Goal: Information Seeking & Learning: Find specific page/section

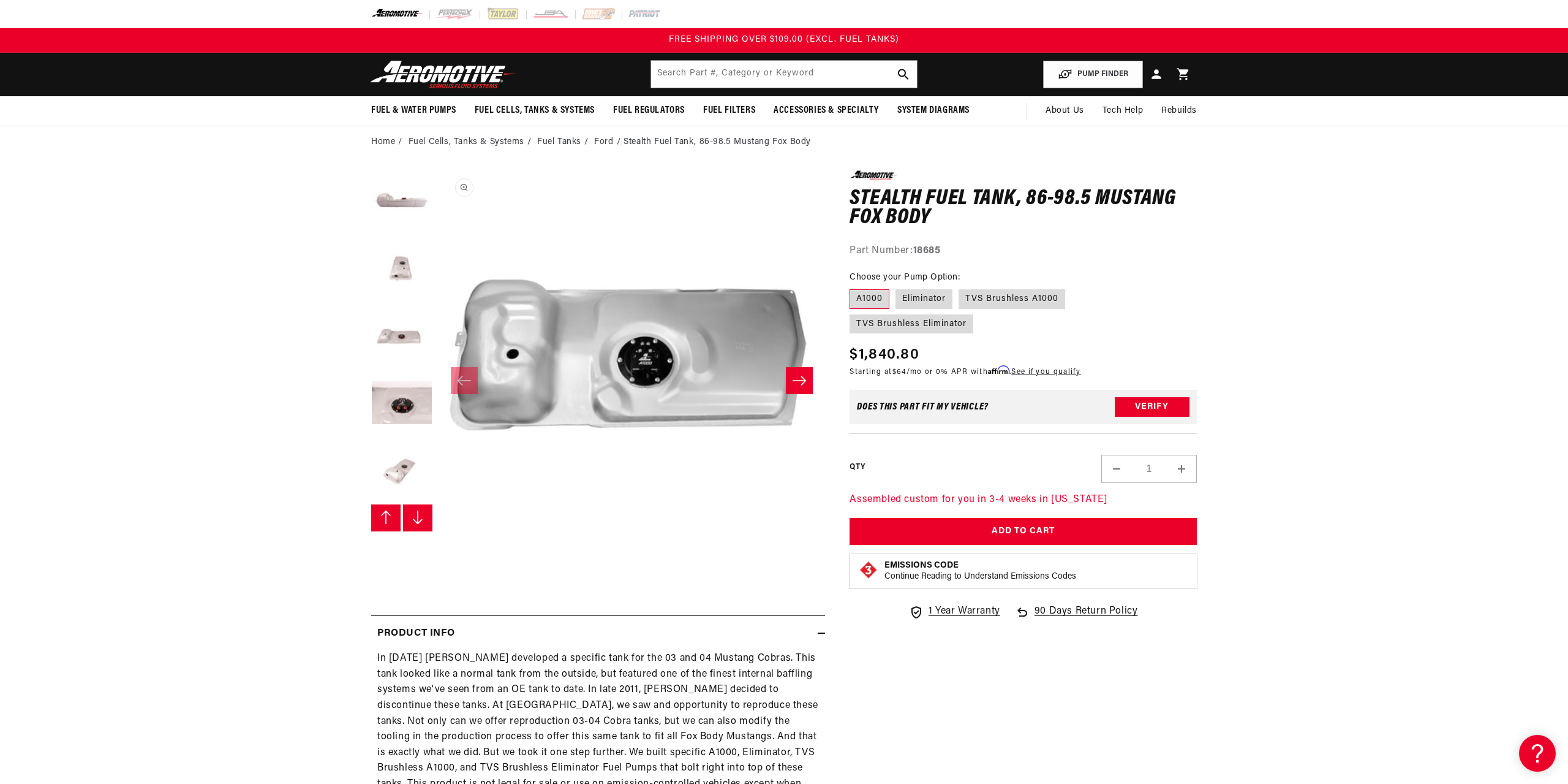
scroll to position [202, 0]
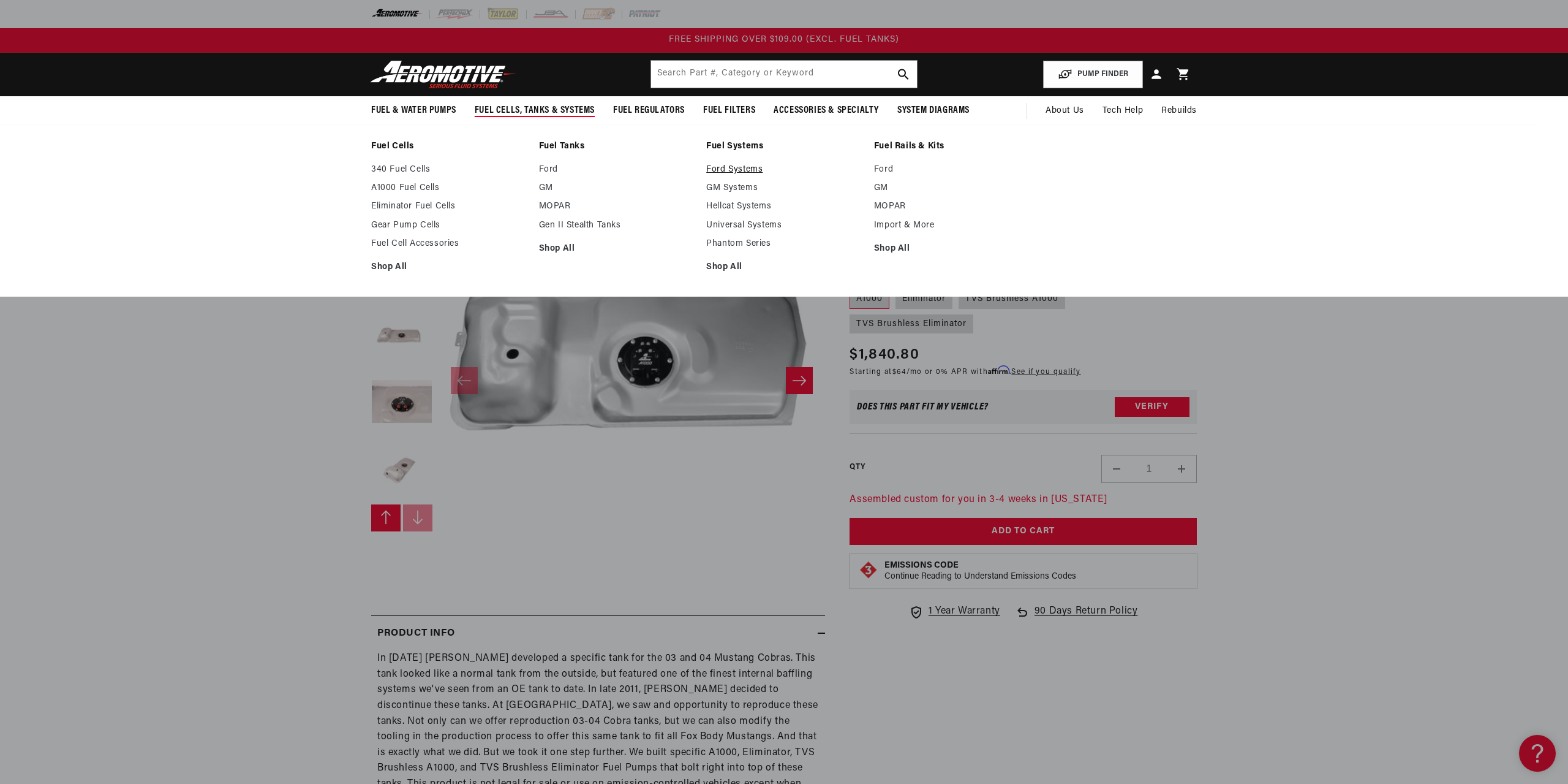
click at [721, 170] on link "Ford Systems" at bounding box center [784, 170] width 156 height 11
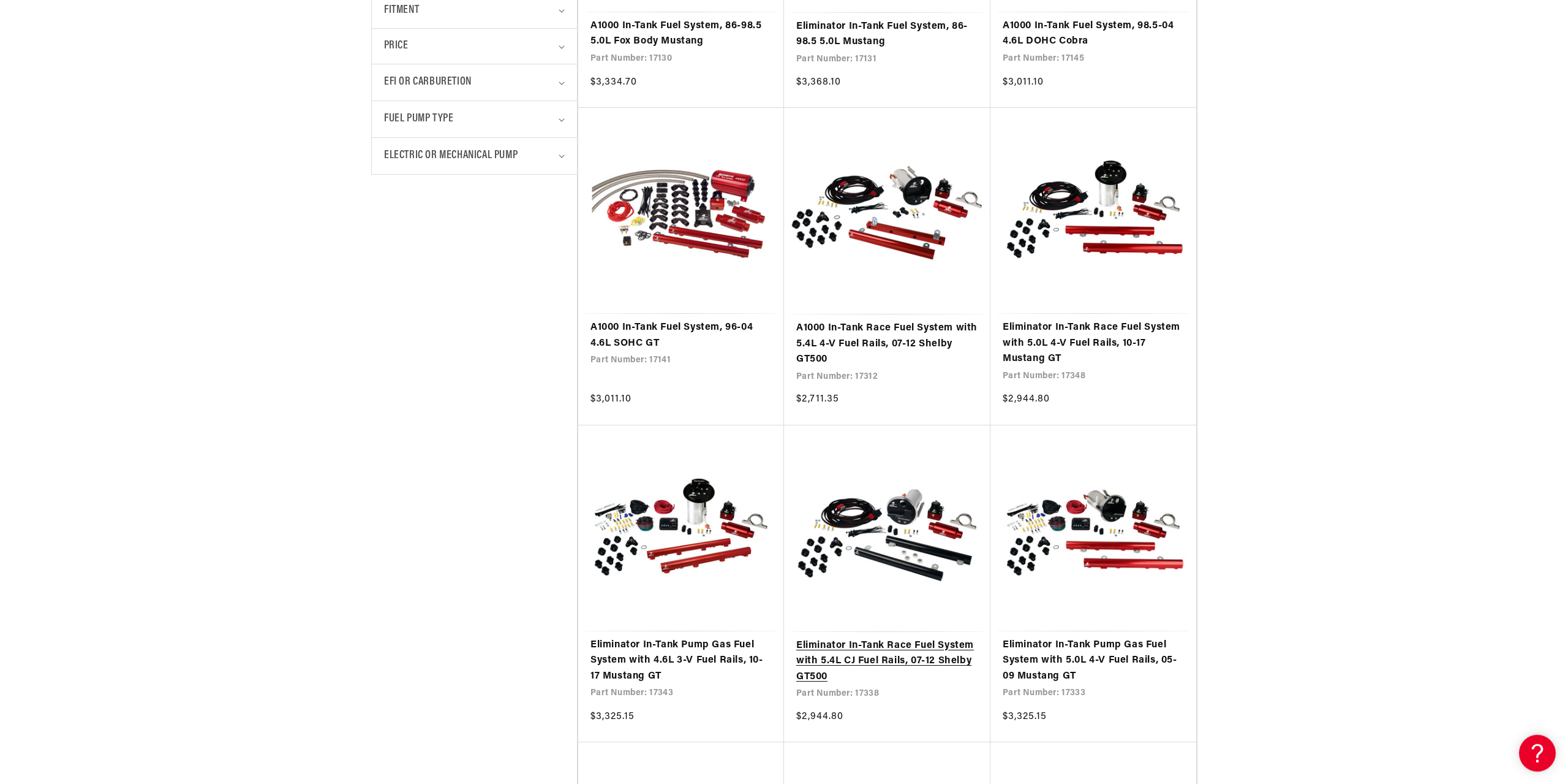
scroll to position [563, 0]
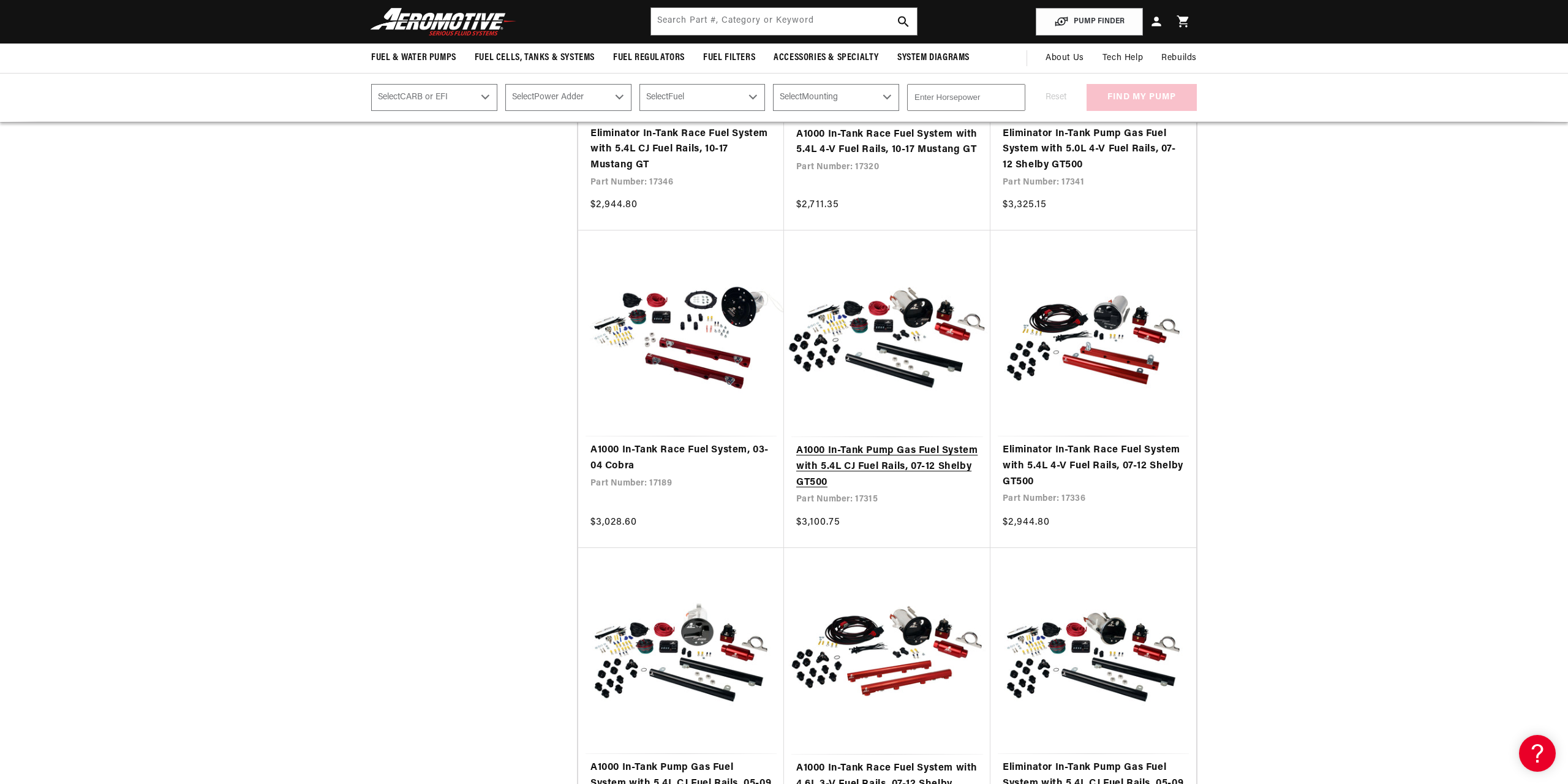
scroll to position [3250, 0]
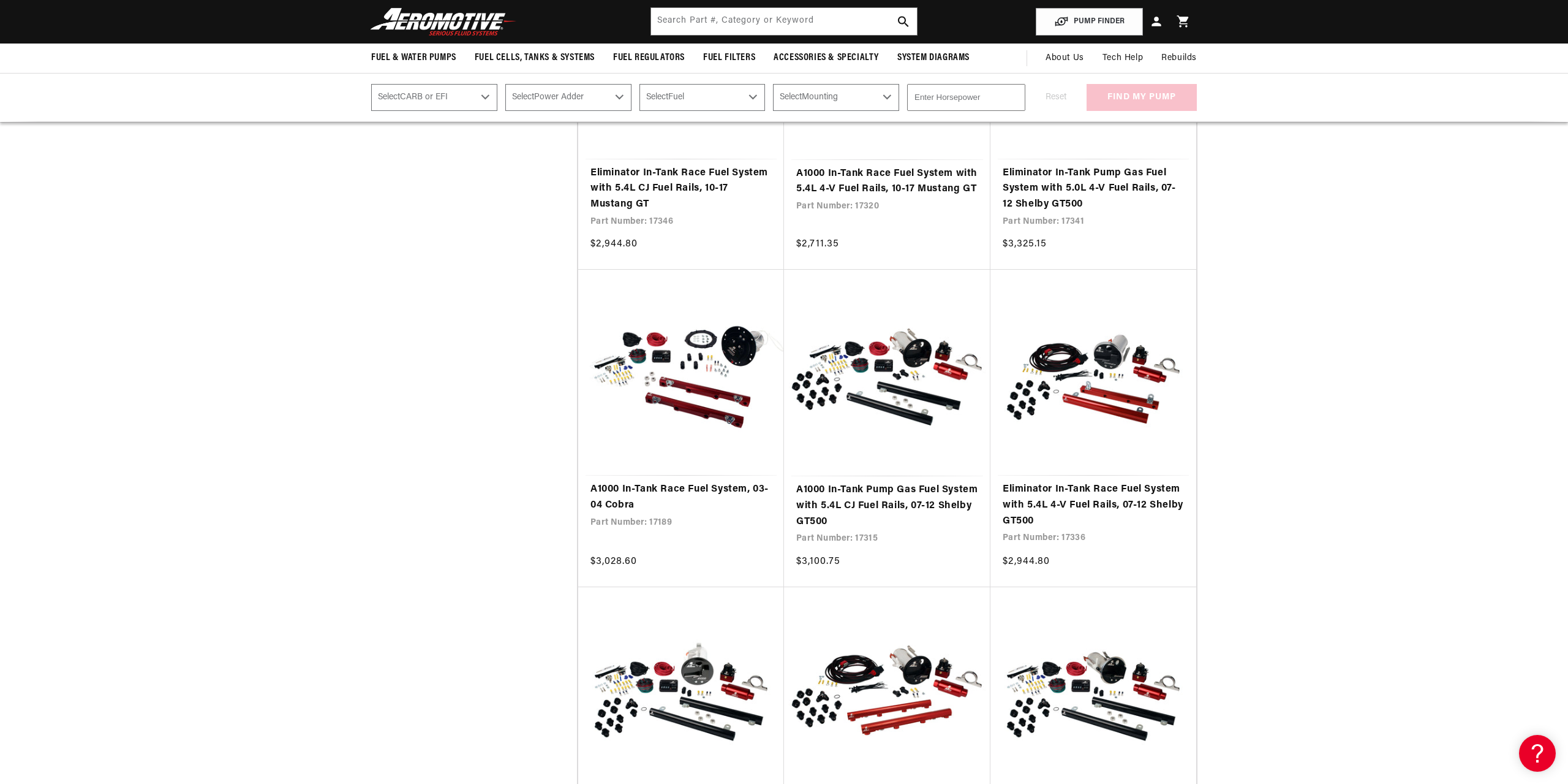
click at [371, 84] on select "Select CARB or EFI Carbureted Fuel Injected" at bounding box center [434, 97] width 126 height 27
select select "Fuel-Injected"
click option "Fuel Injected" at bounding box center [0, 0] width 0 height 0
select select "Fuel-Injected"
click at [505, 84] on select "Select Power Adder No - Naturally Aspirated Yes - Forced Induction" at bounding box center [568, 97] width 126 height 27
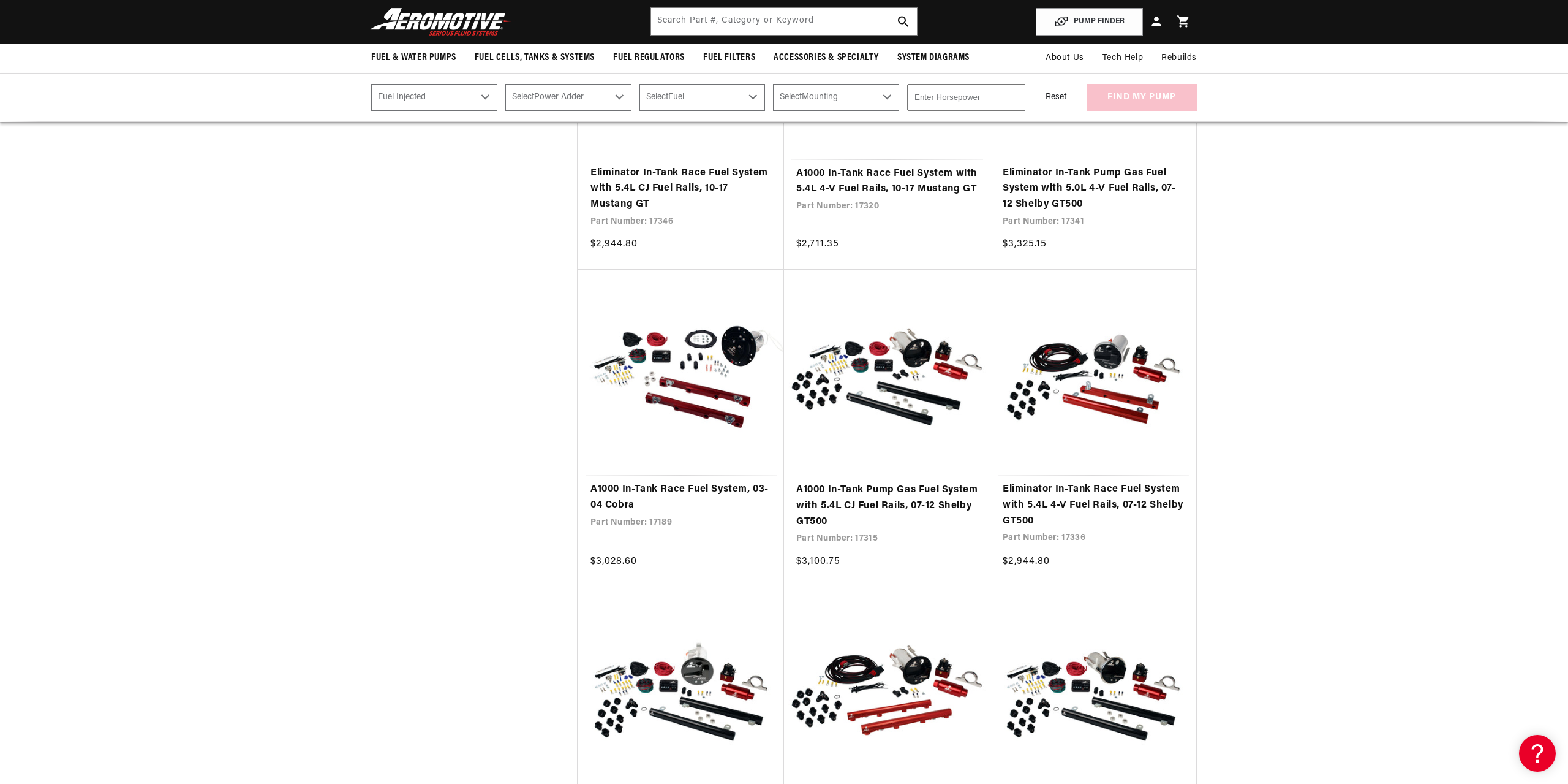
select select "Yes-Forced-Induction"
click option "Yes - Forced Induction" at bounding box center [0, 0] width 0 height 0
select select "Yes-Forced-Induction"
click at [639, 84] on select "Select Fuel E85 Gas" at bounding box center [703, 97] width 126 height 27
select select "Gas"
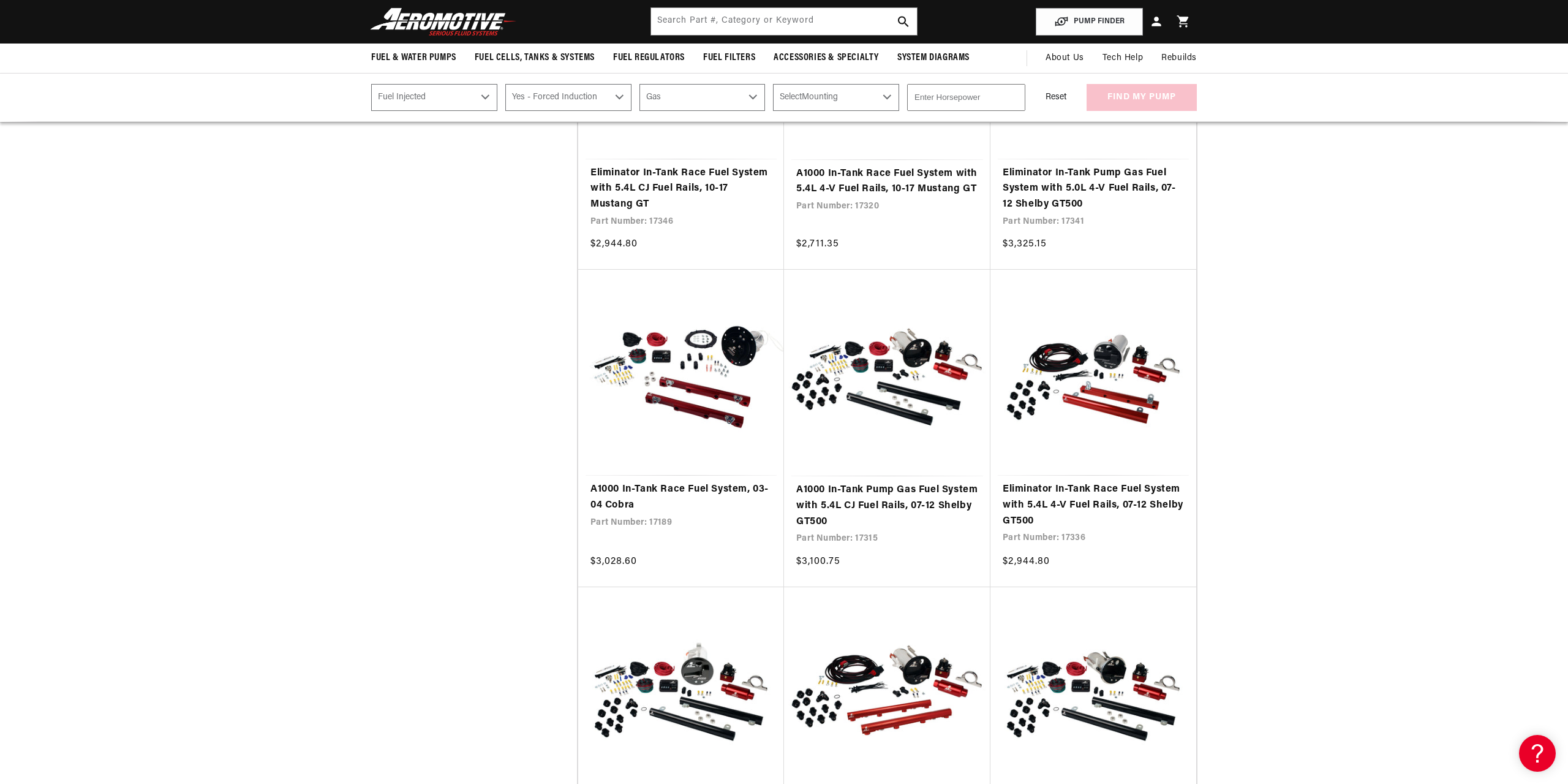
click option "Gas" at bounding box center [0, 0] width 0 height 0
select select "Gas"
click at [773, 84] on select "Select Mounting External In-Tank" at bounding box center [836, 97] width 126 height 27
select select "In-Tank"
click option "In-Tank" at bounding box center [0, 0] width 0 height 0
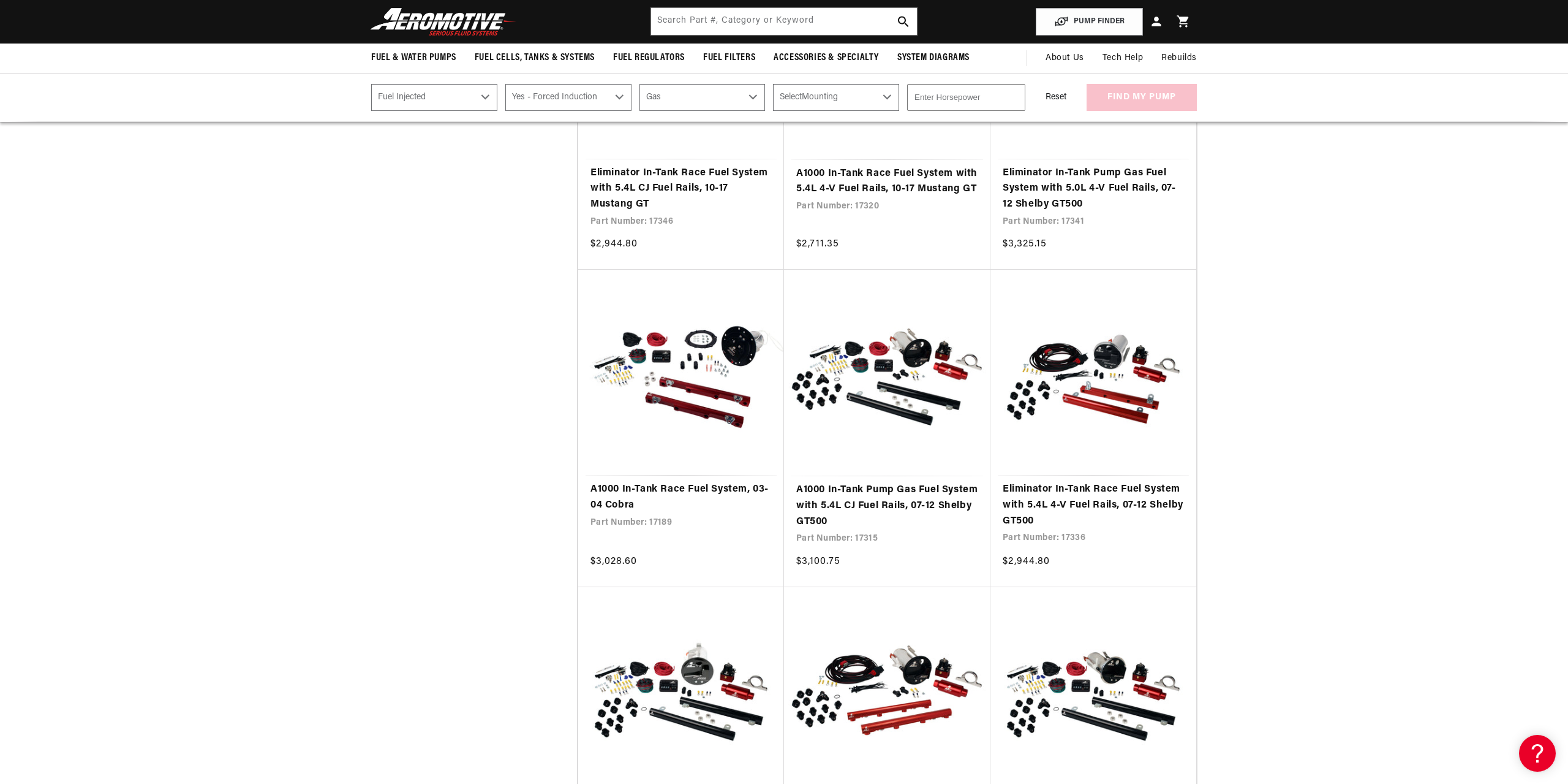
select select "In-Tank"
click at [935, 100] on input "number" at bounding box center [966, 97] width 118 height 27
type input "600"
click at [1142, 98] on div "Reset find my pump" at bounding box center [1115, 97] width 164 height 27
click at [1142, 98] on button "find my pump" at bounding box center [1142, 97] width 110 height 27
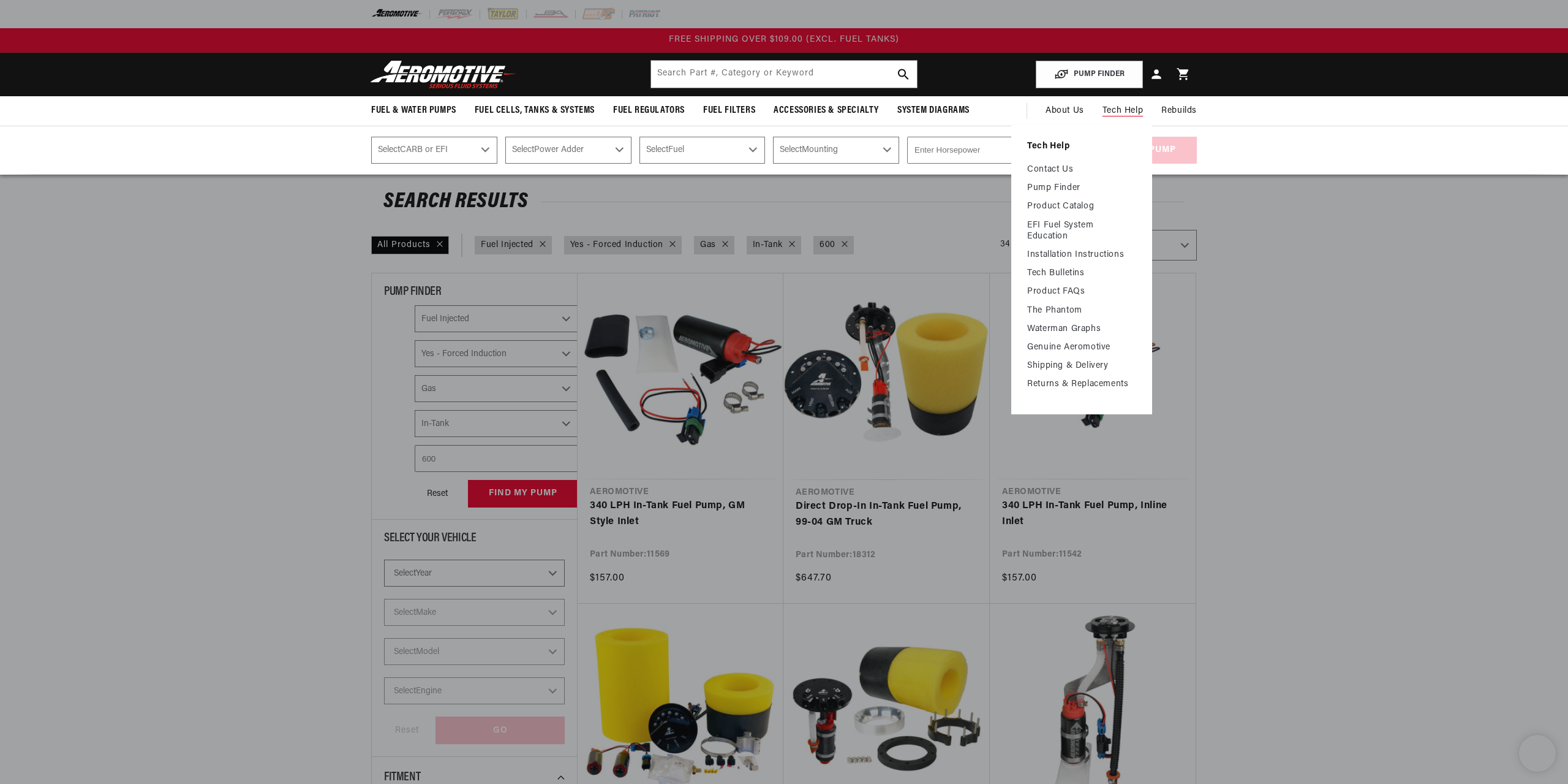
select select "Fuel-Injected"
select select "Yes-Forced-Induction"
select select "Gas"
select select "In-Tank"
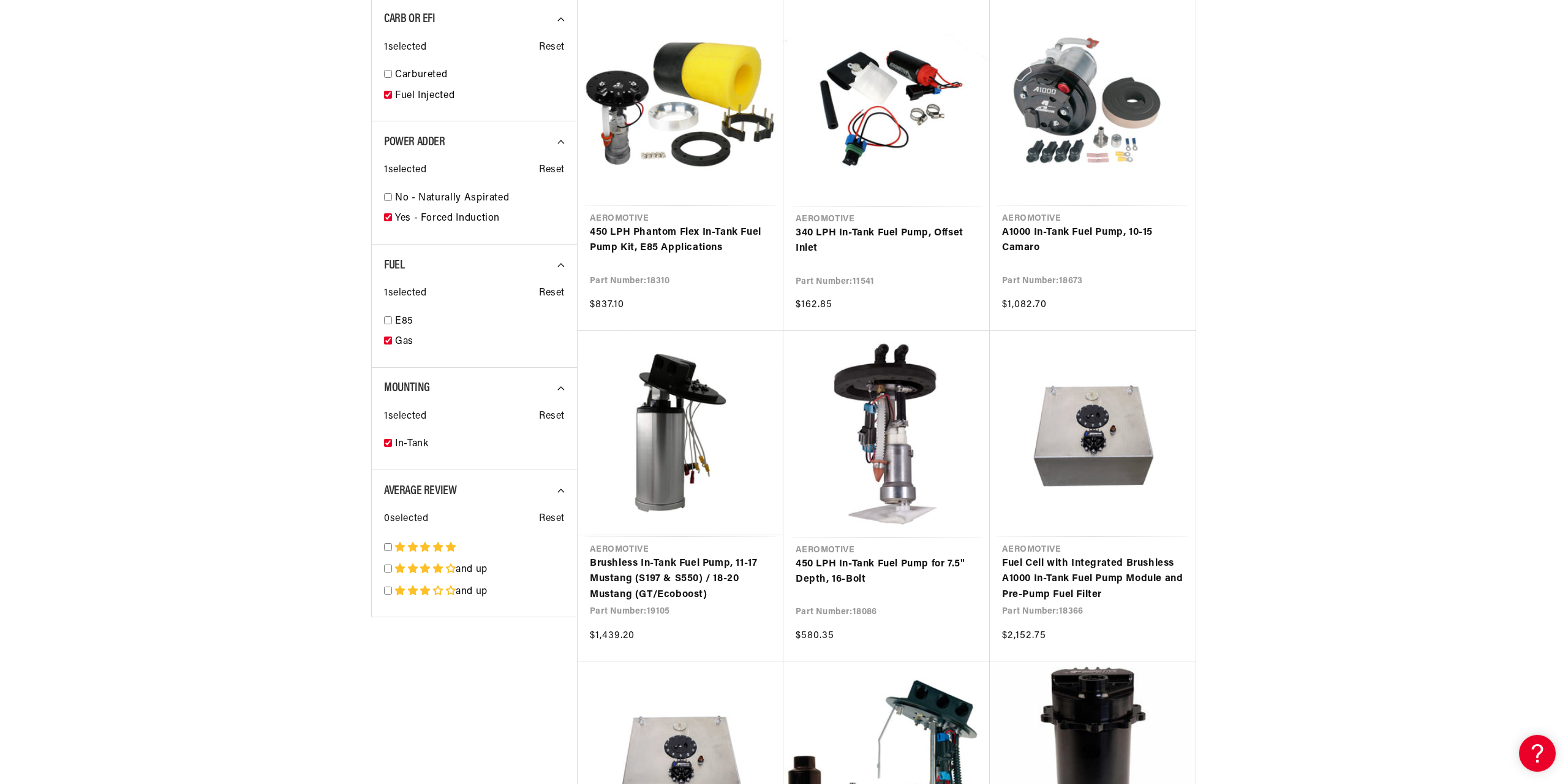
scroll to position [1313, 0]
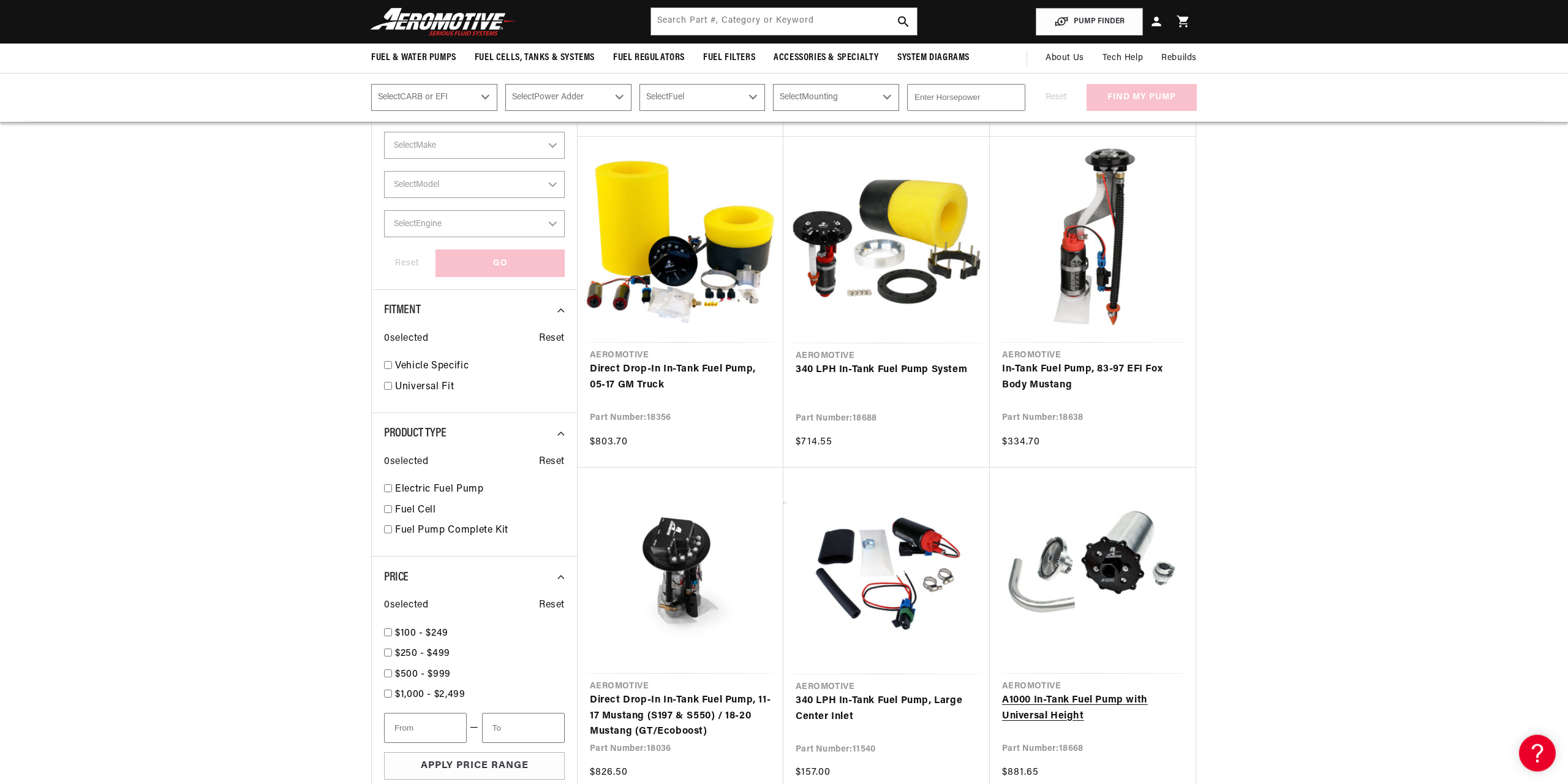
scroll to position [375, 0]
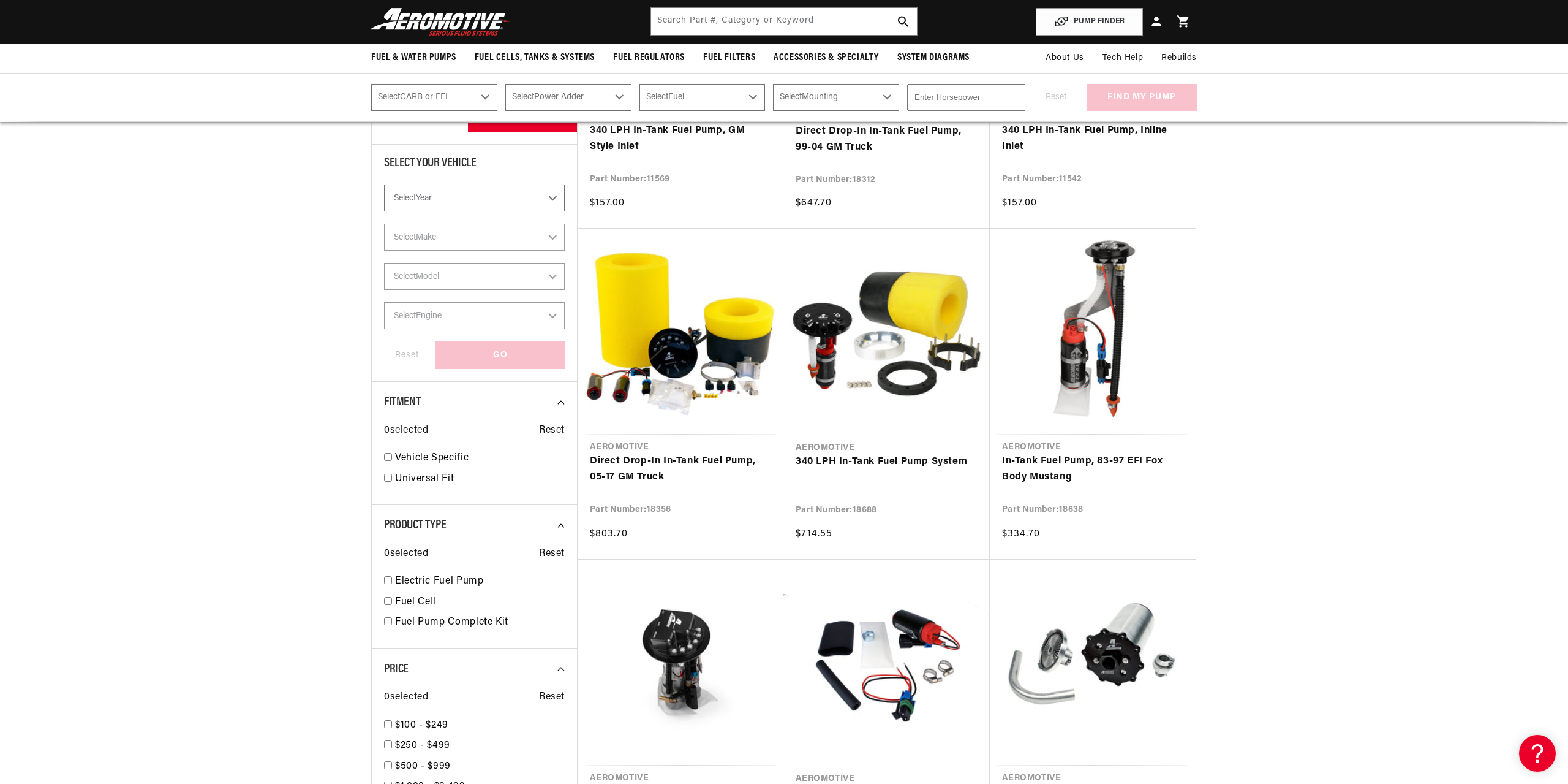
click at [384, 184] on select "Select Year 2023 2022 2021 2020 2019 2018 2017 2016 2015 2014 2013 2012 2011 20…" at bounding box center [475, 197] width 181 height 27
select select "1991"
click option "1991" at bounding box center [0, 0] width 0 height 0
select select "1991"
select select "Fuel-Injected"
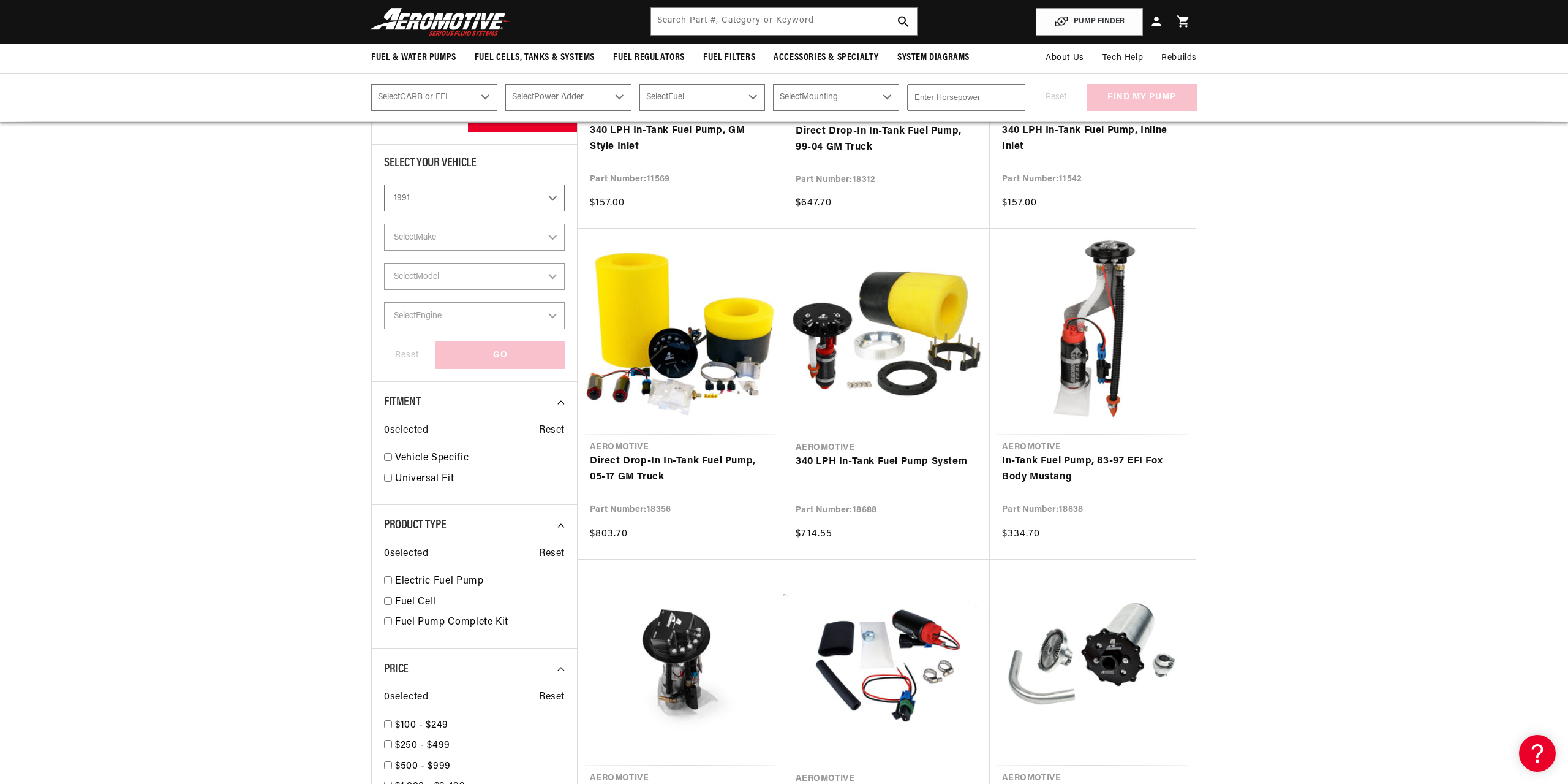
select select "Yes-Forced-Induction"
select select "Gas"
select select "In-Tank"
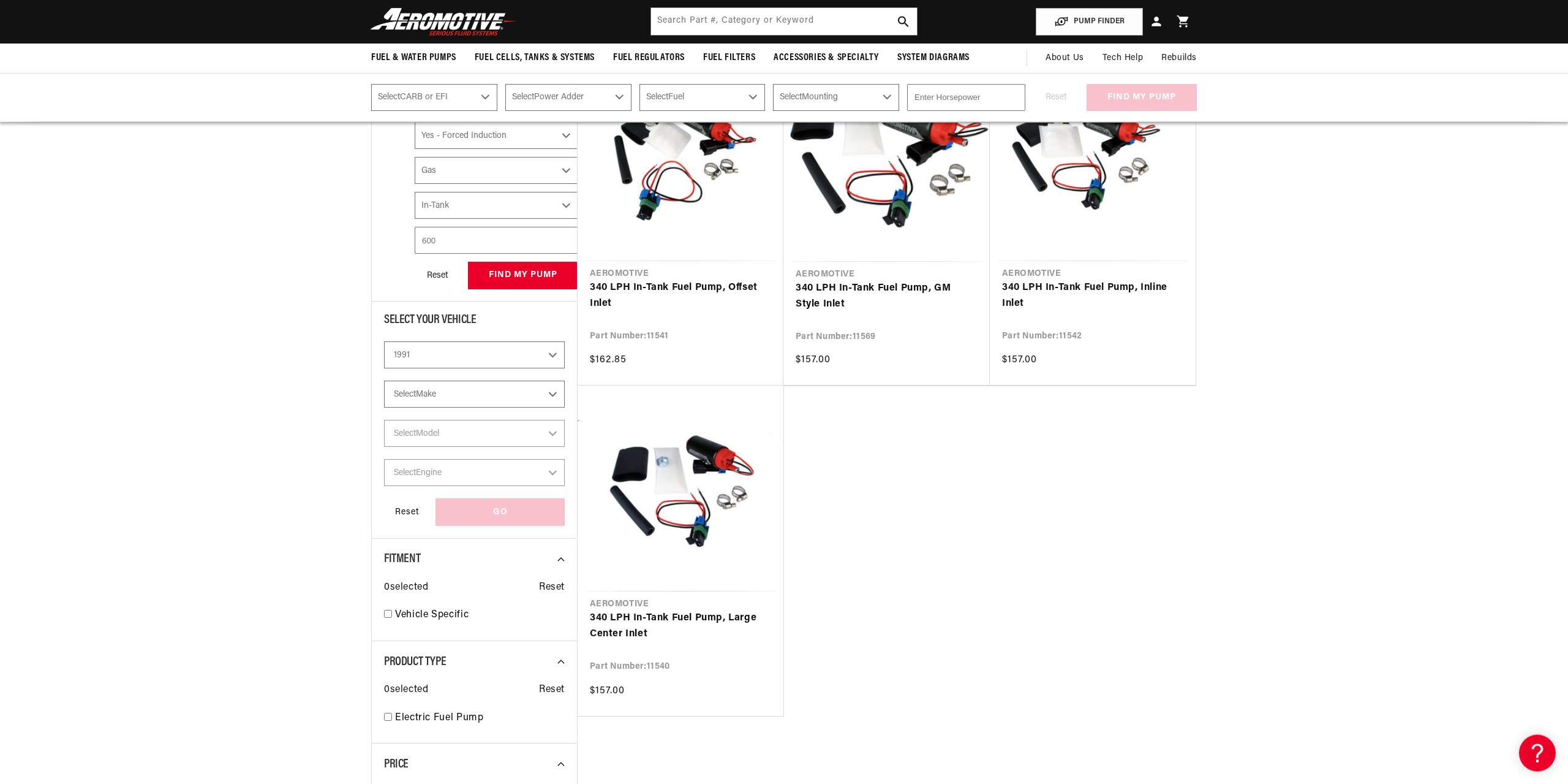
scroll to position [230, 0]
click at [384, 381] on select "Select Make Acura Chevrolet Dodge Eagle Ford GMC Honda Jeep Mazda Mitsubishi Ni…" at bounding box center [475, 394] width 181 height 27
select select "Ford"
click option "Ford" at bounding box center [0, 0] width 0 height 0
select select "Make"
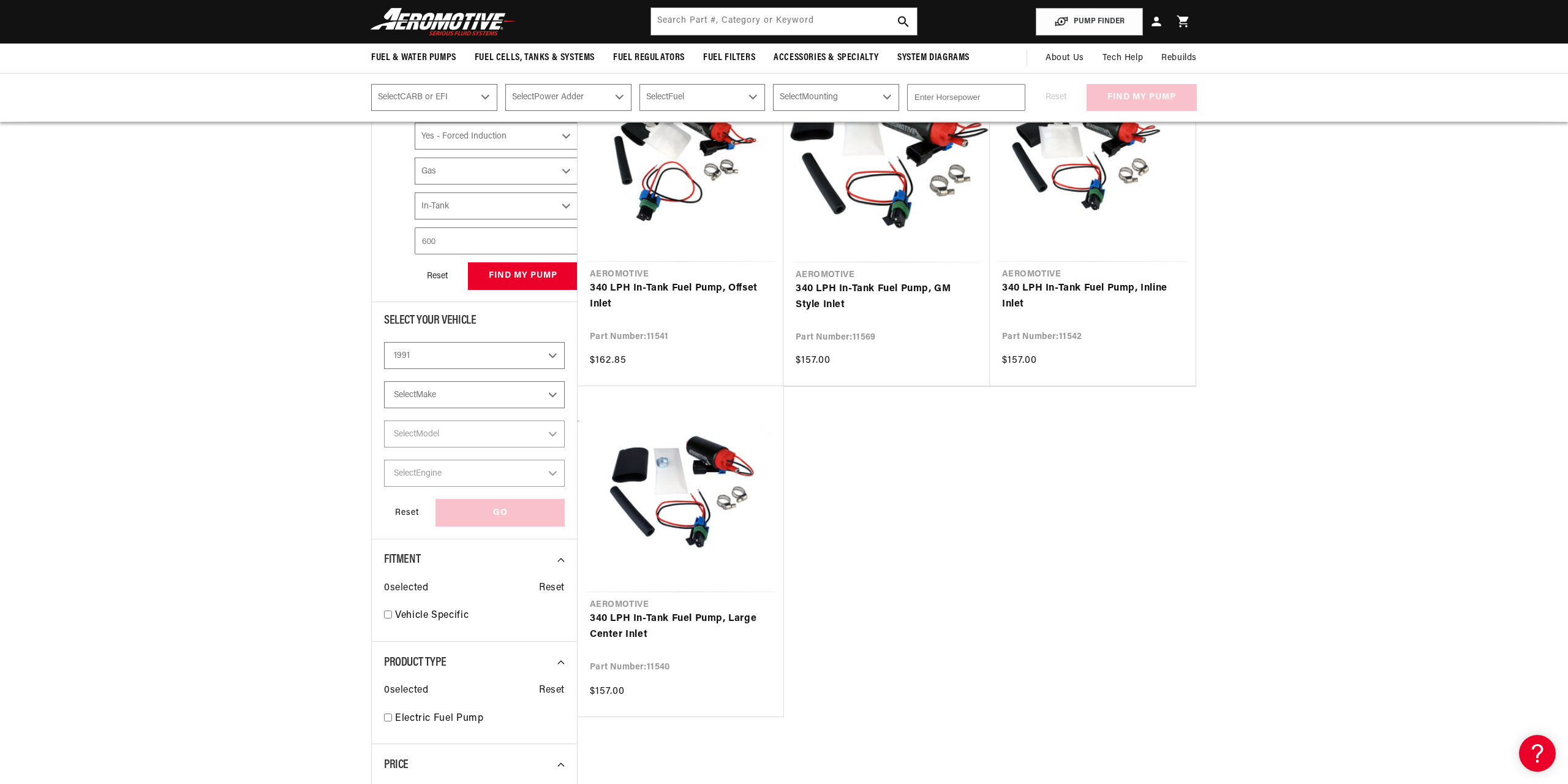
select select "CarbOrEFI"
select select "PowerAdder"
select select "Fuel"
select select "Mounting"
select select "Ford"
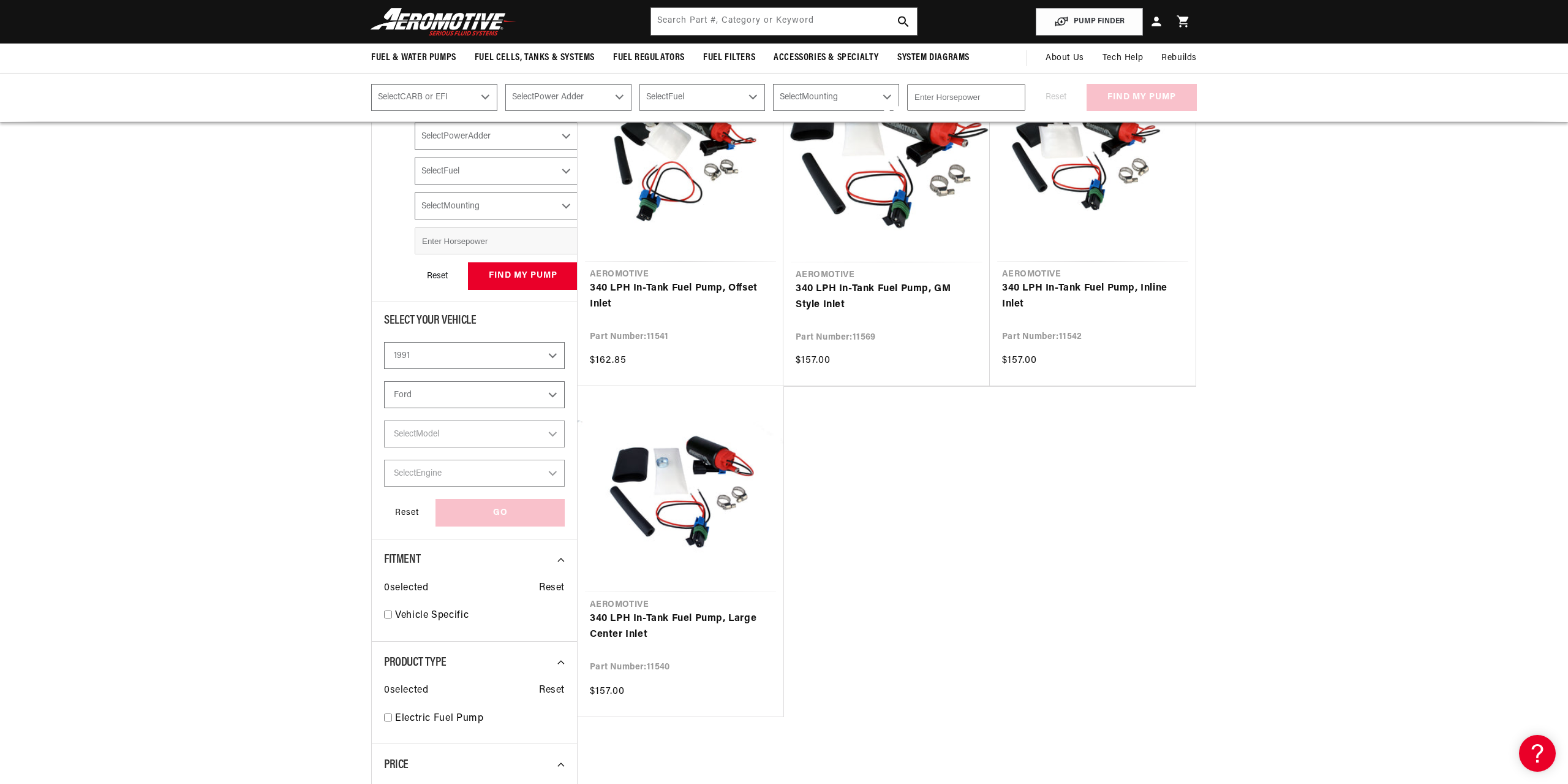
select select "Fuel-Injected"
select select "Yes-Forced-Induction"
select select "Gas"
select select "In-Tank"
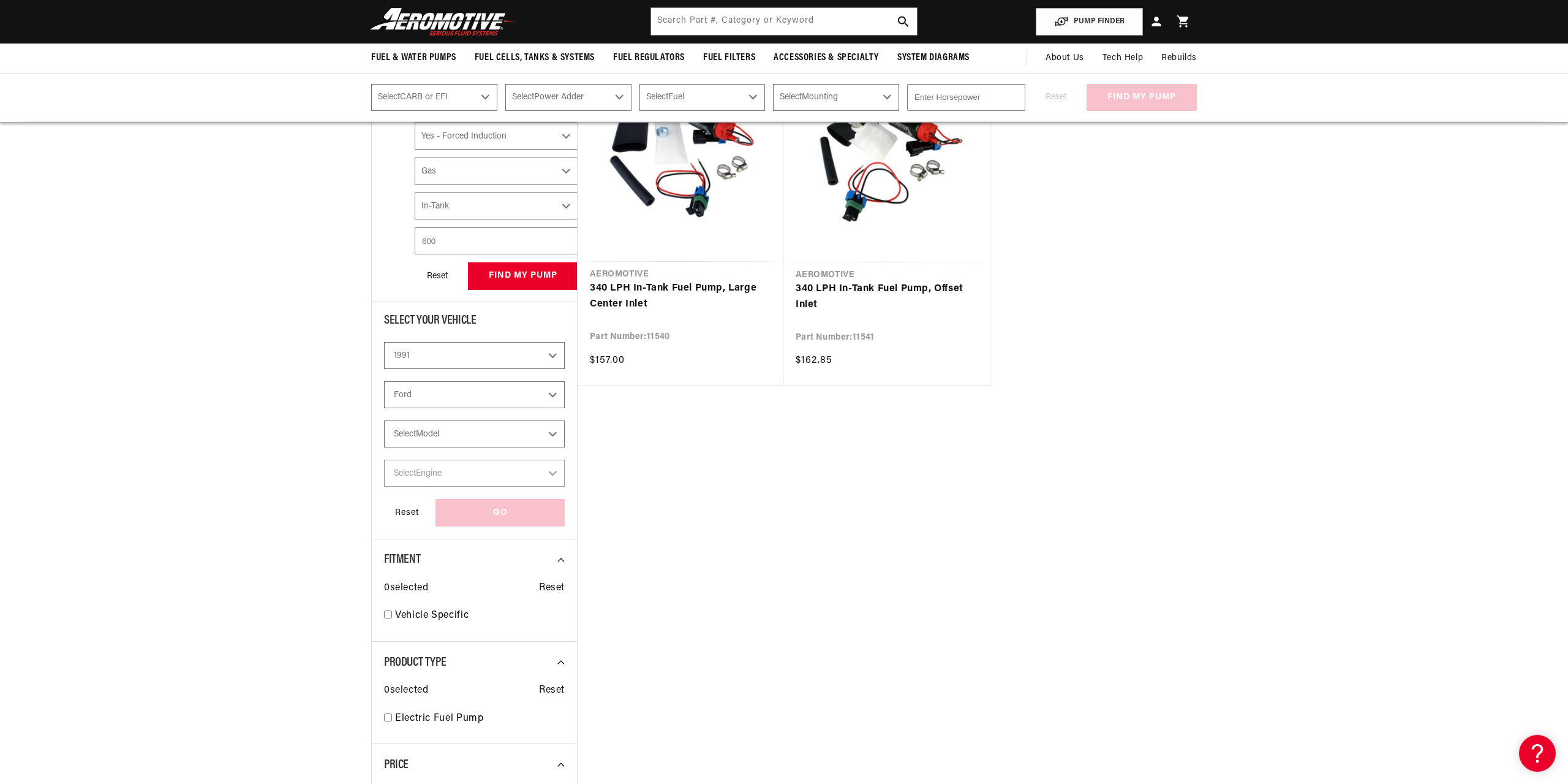
click at [384, 420] on select "Select Model Mustang Probe" at bounding box center [475, 434] width 181 height 27
select select "Mustang"
click option "Mustang" at bounding box center [0, 0] width 0 height 0
select select "Mustang"
select select "Fuel-Injected"
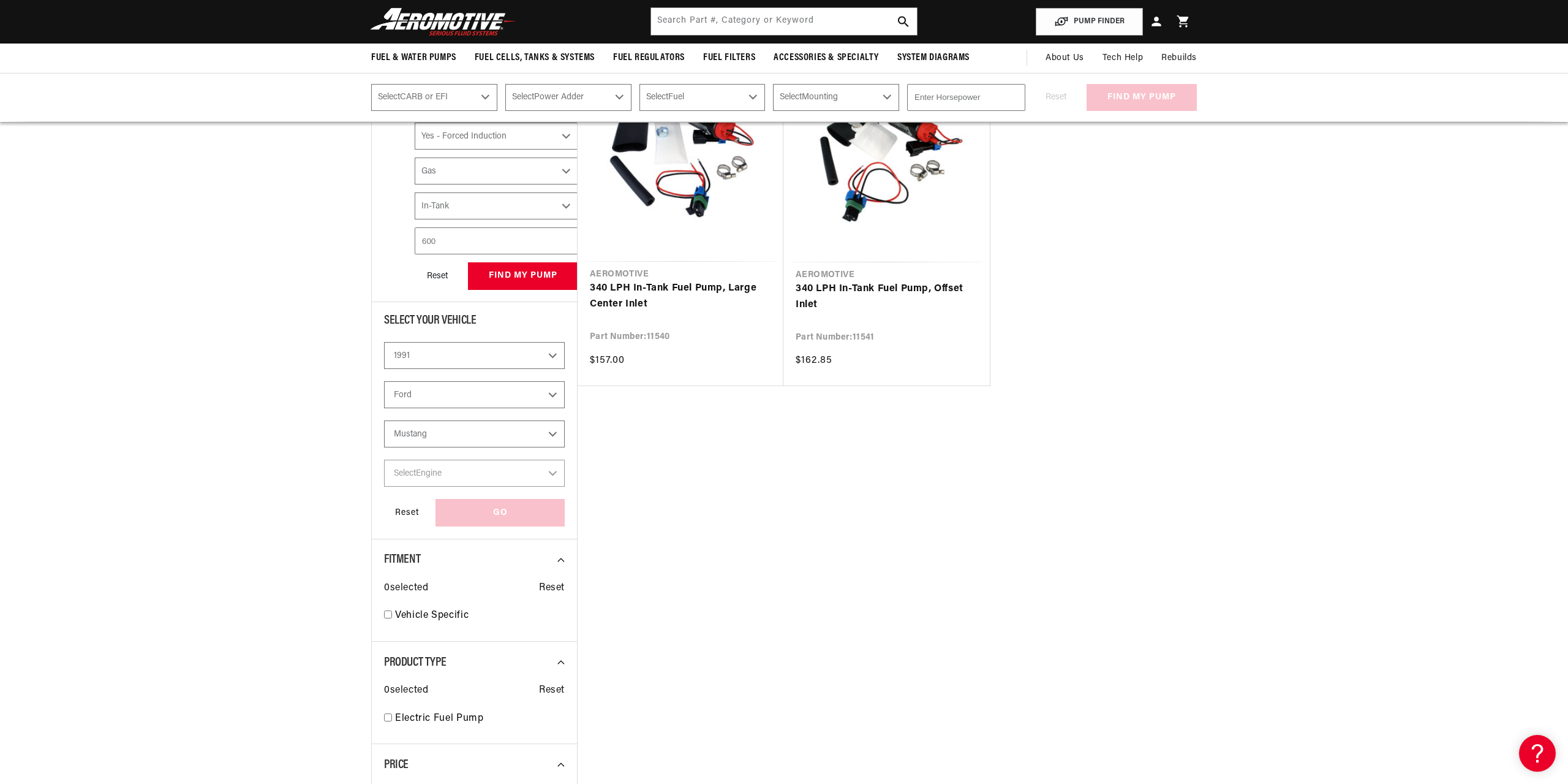
select select "Yes-Forced-Induction"
select select "Gas"
select select "In-Tank"
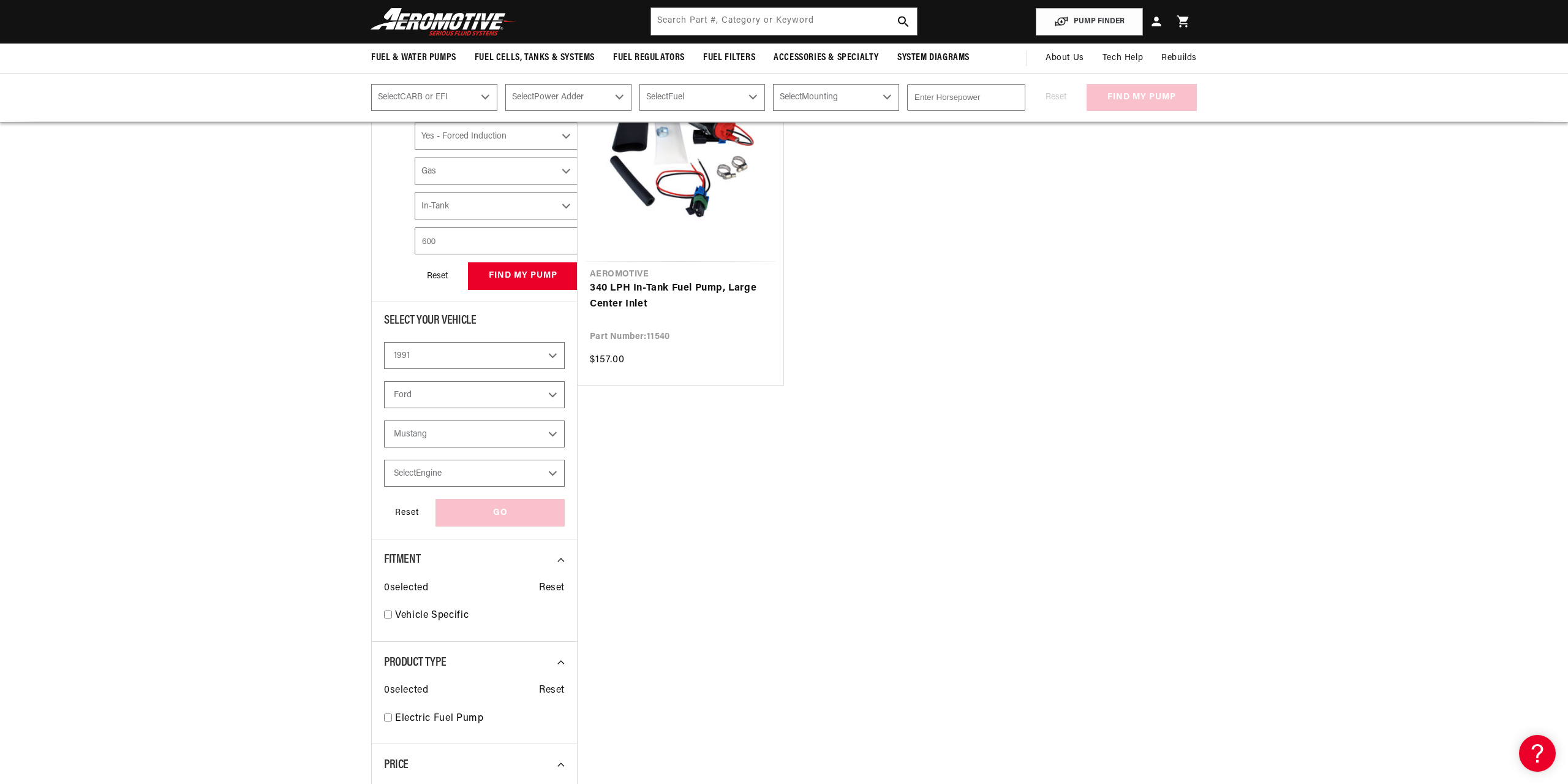
click at [384, 459] on select "Select Engine 2.3L 5.0L" at bounding box center [475, 473] width 181 height 27
select select "5.0L"
click option "5.0L" at bounding box center [0, 0] width 0 height 0
select select "Engine"
select select "CarbOrEFI"
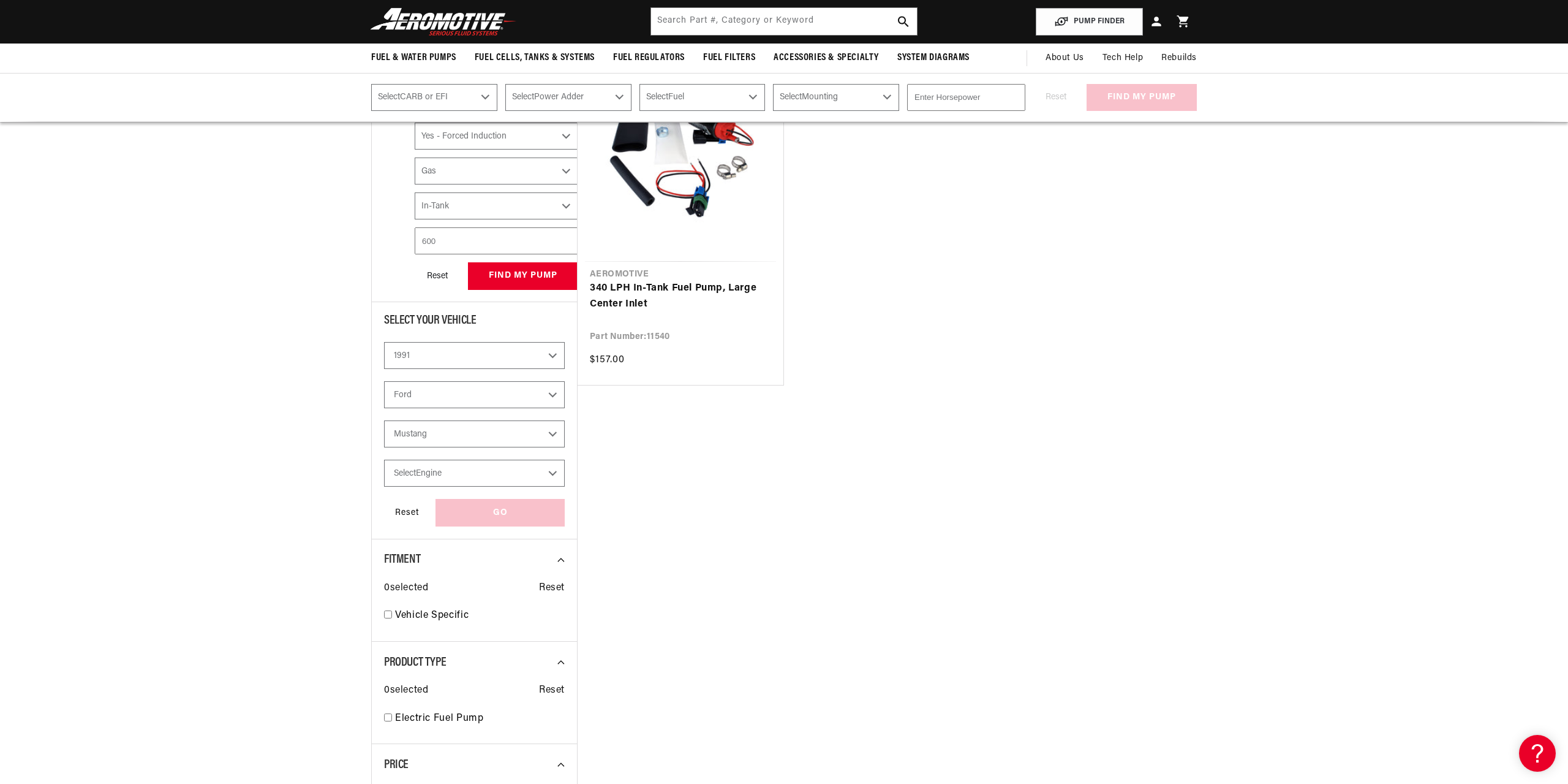
select select "PowerAdder"
select select "Fuel"
select select "Mounting"
select select "5.0L"
select select "Fuel-Injected"
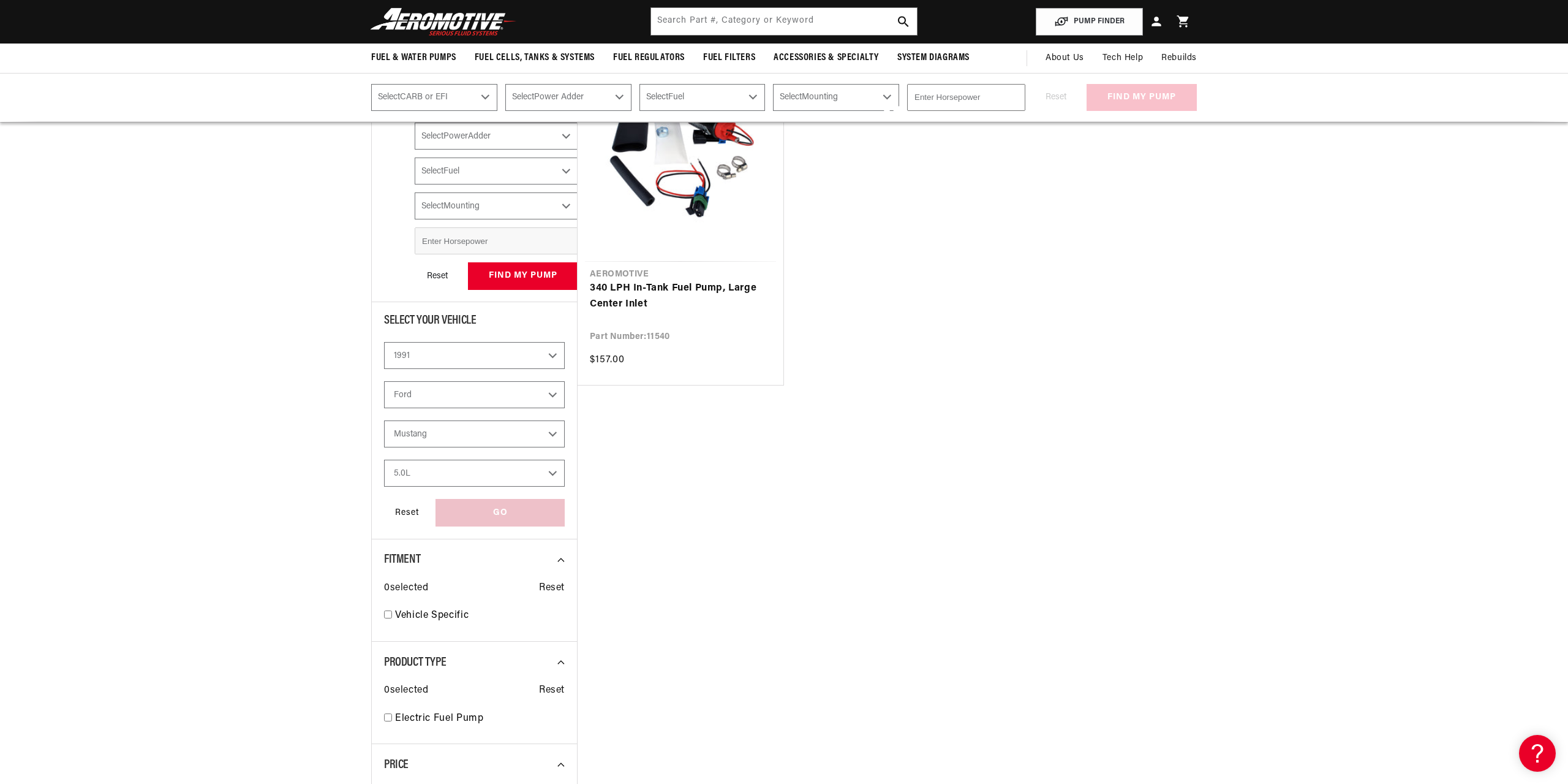
select select "Yes-Forced-Induction"
select select "Gas"
select select "In-Tank"
click at [481, 501] on div "GO" at bounding box center [500, 512] width 129 height 27
select select "CarbOrEFI"
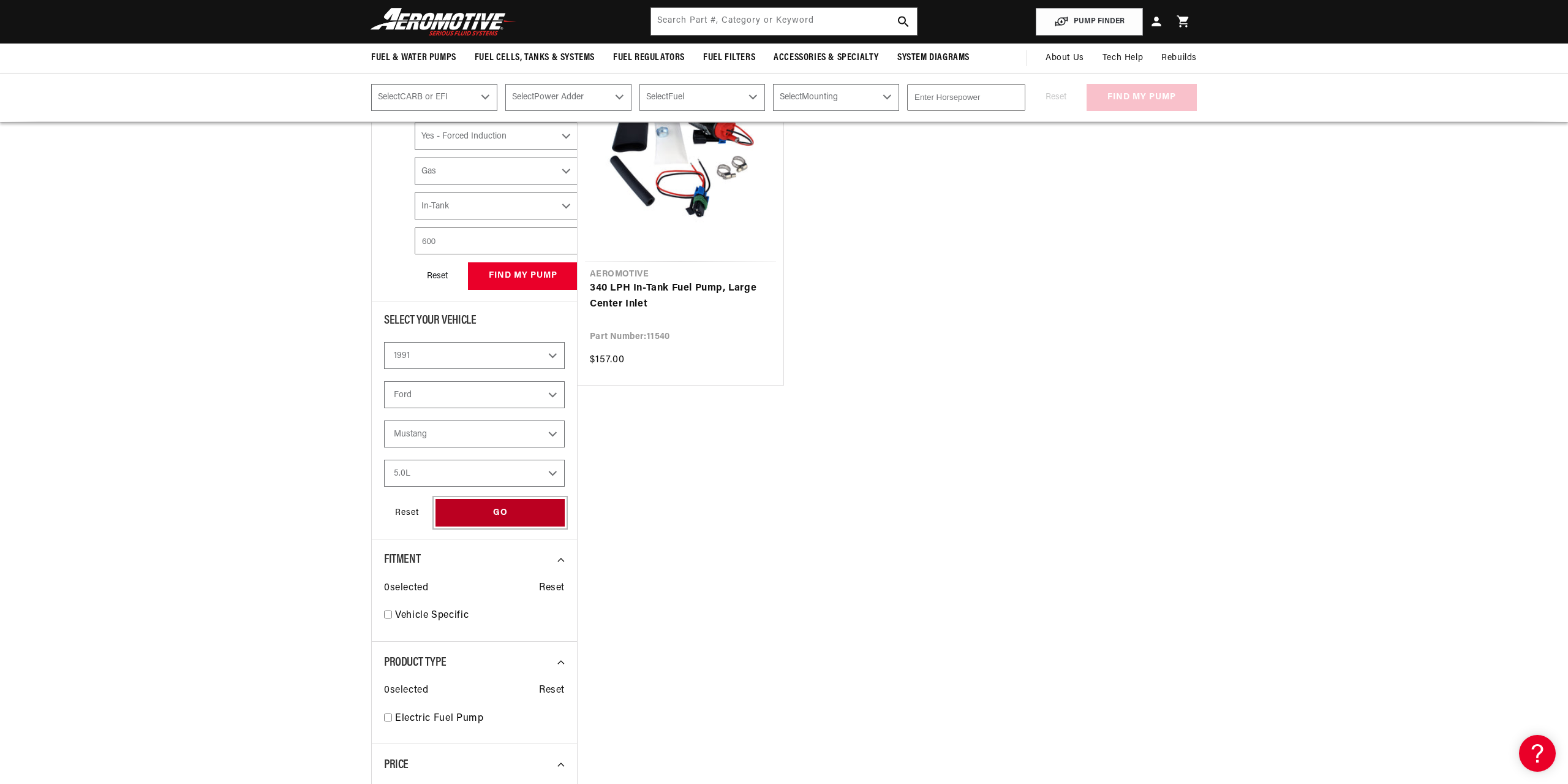
select select "PowerAdder"
select select "Fuel"
select select "Mounting"
select select "Fuel-Injected"
select select "Yes-Forced-Induction"
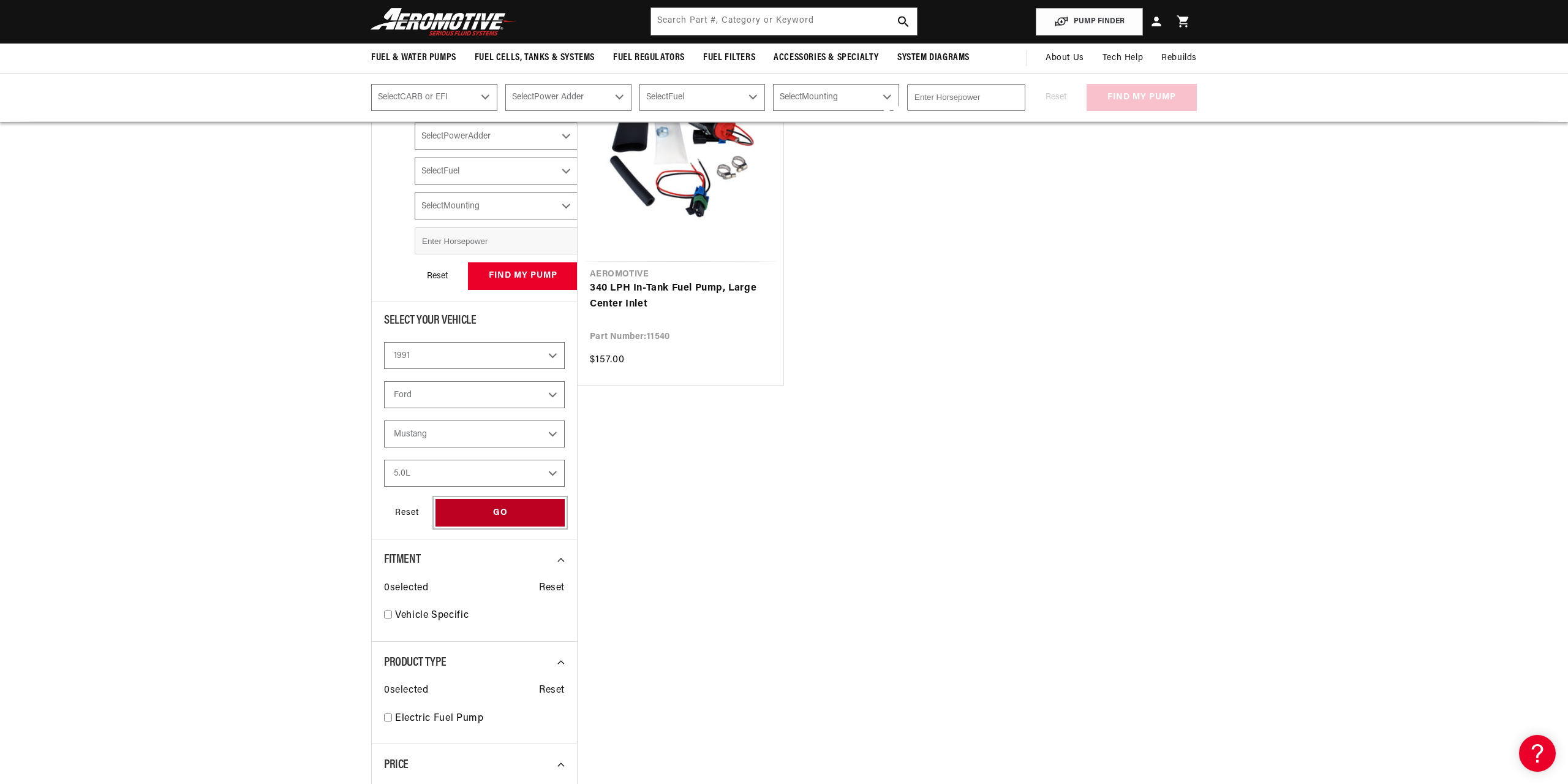
select select "Gas"
select select "In-Tank"
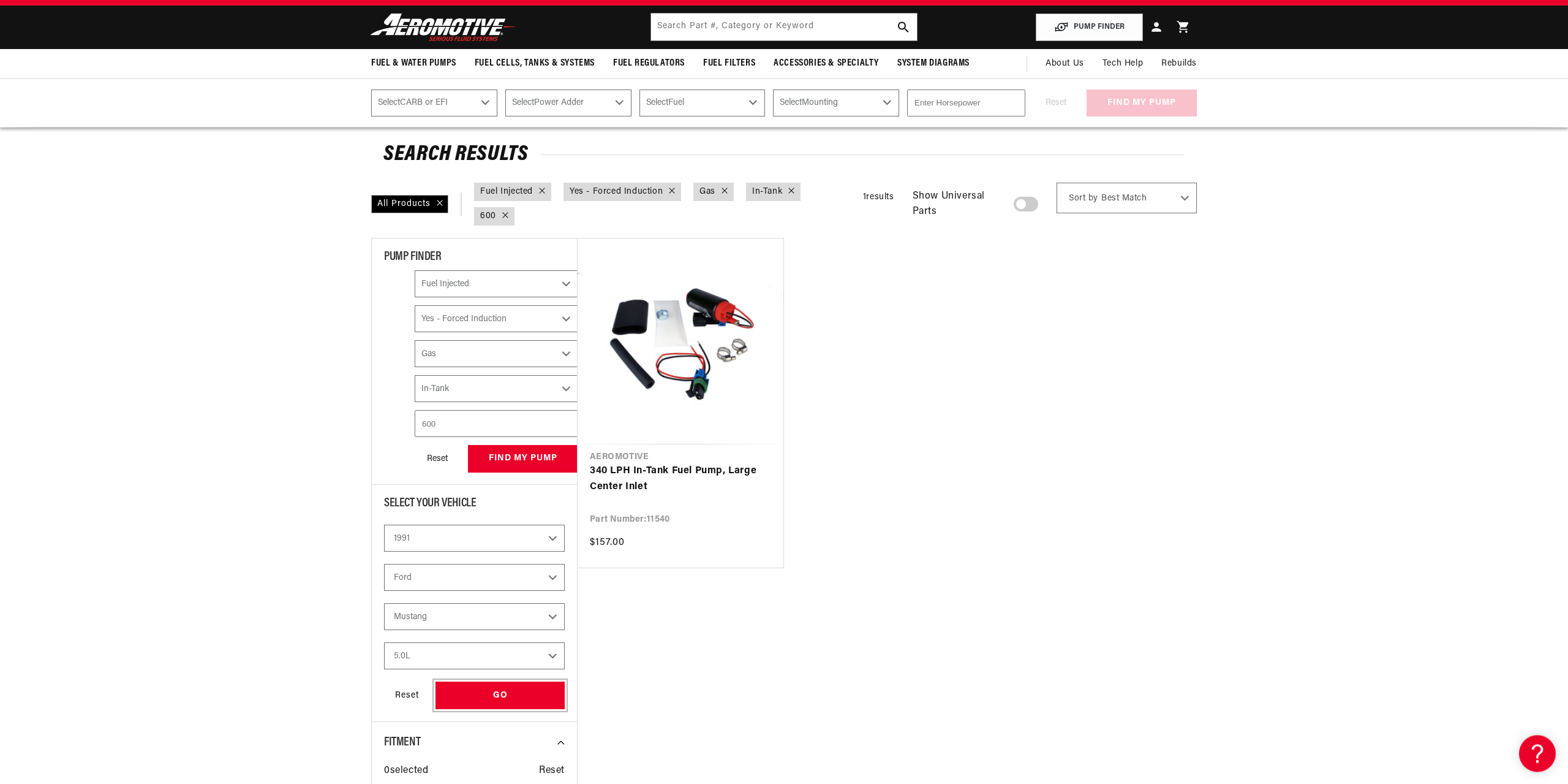
scroll to position [43, 0]
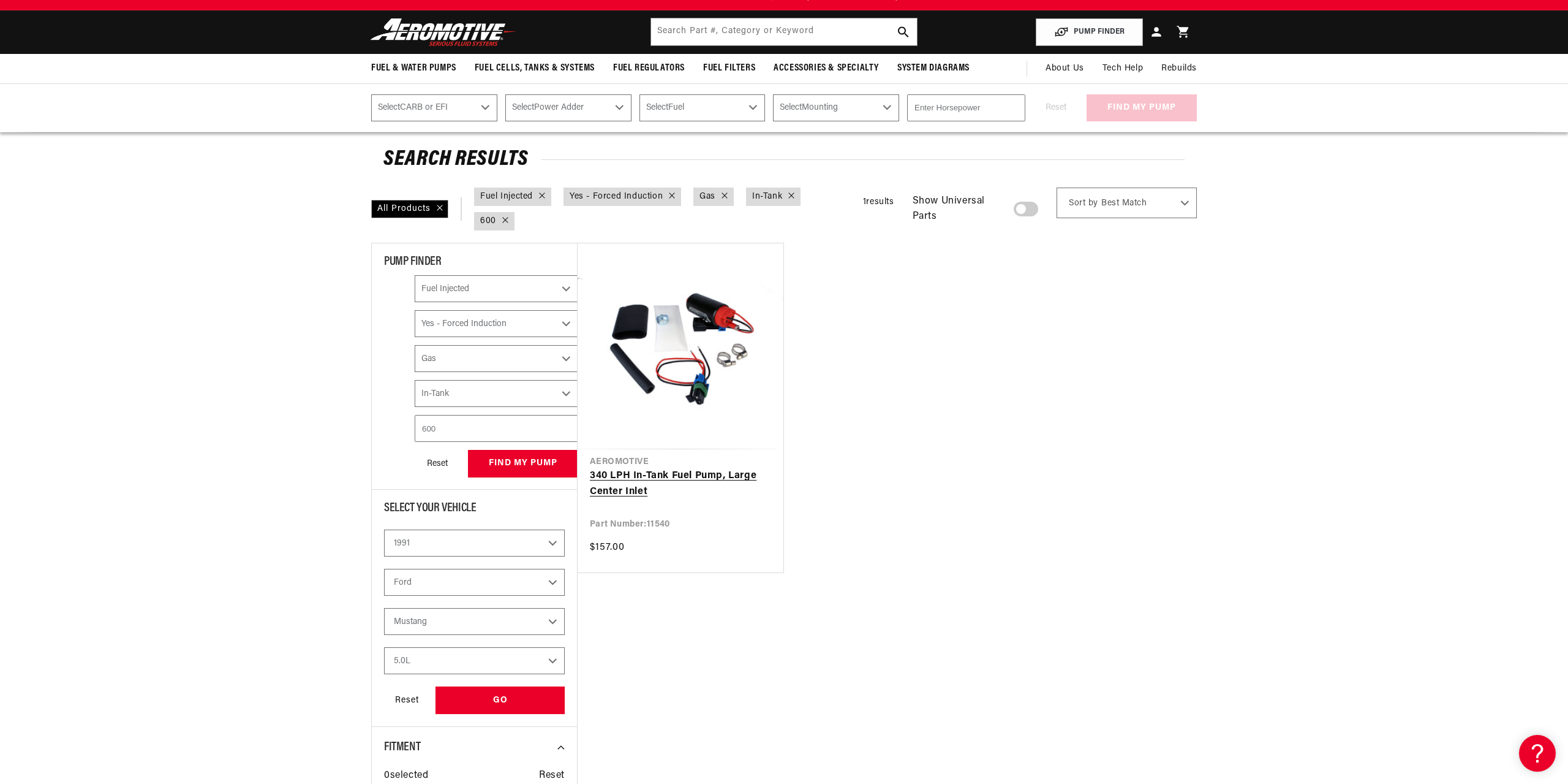
click at [693, 468] on link "340 LPH In-Tank Fuel Pump, Large Center Inlet" at bounding box center [681, 483] width 181 height 31
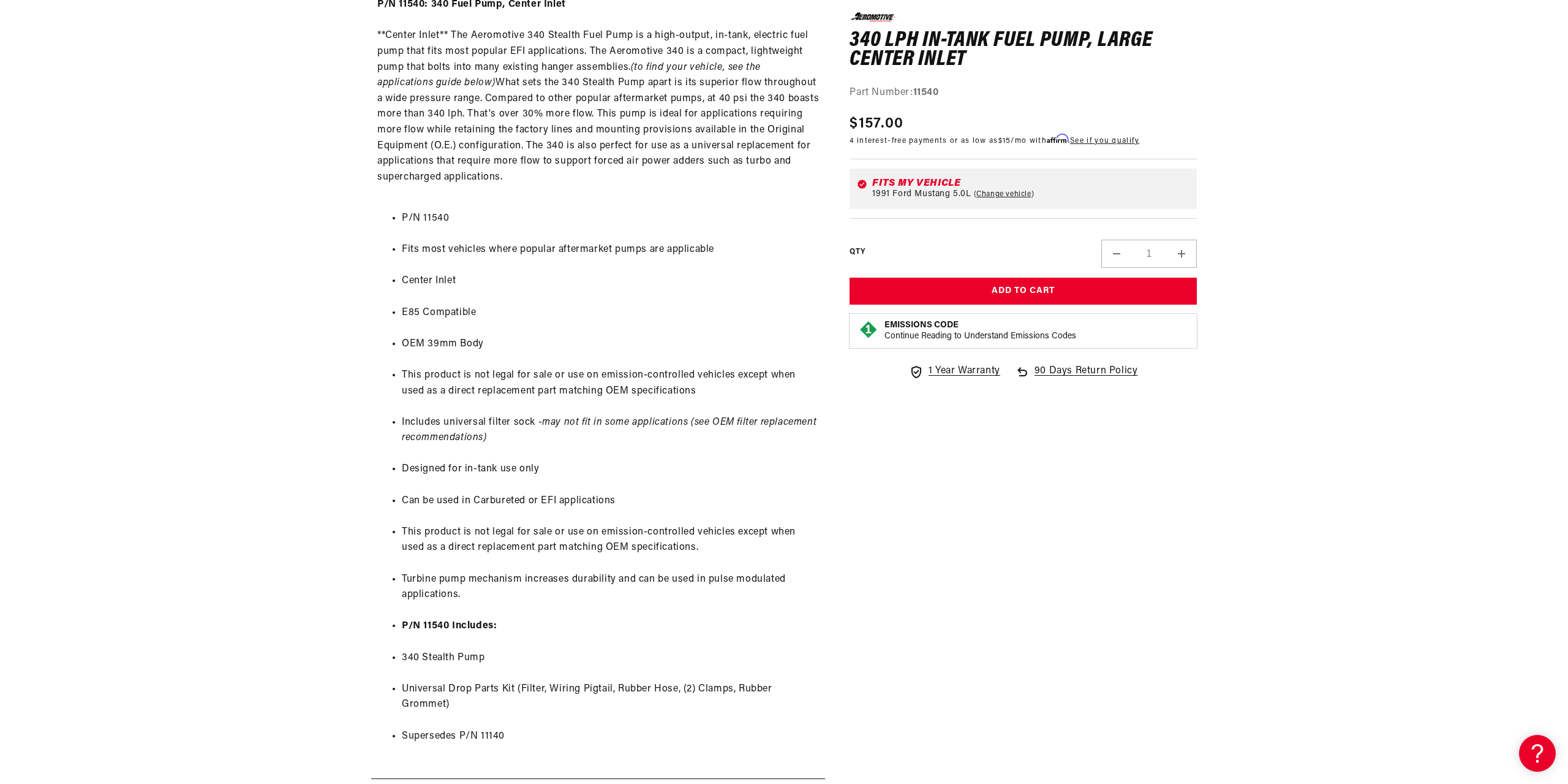
scroll to position [750, 0]
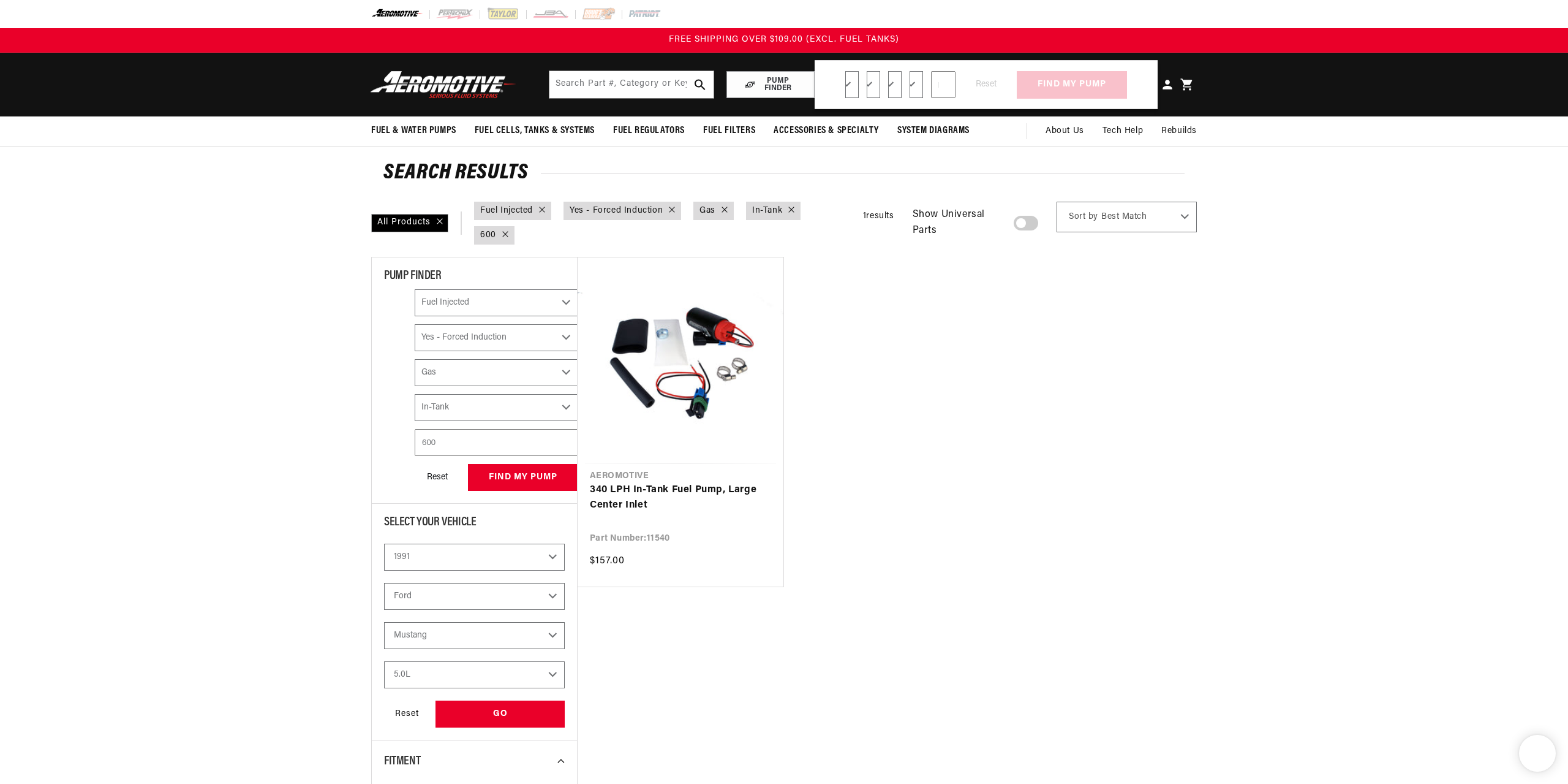
select select "Fuel-Injected"
select select "Yes-Forced-Induction"
select select "Gas"
select select "In-Tank"
select select "1991"
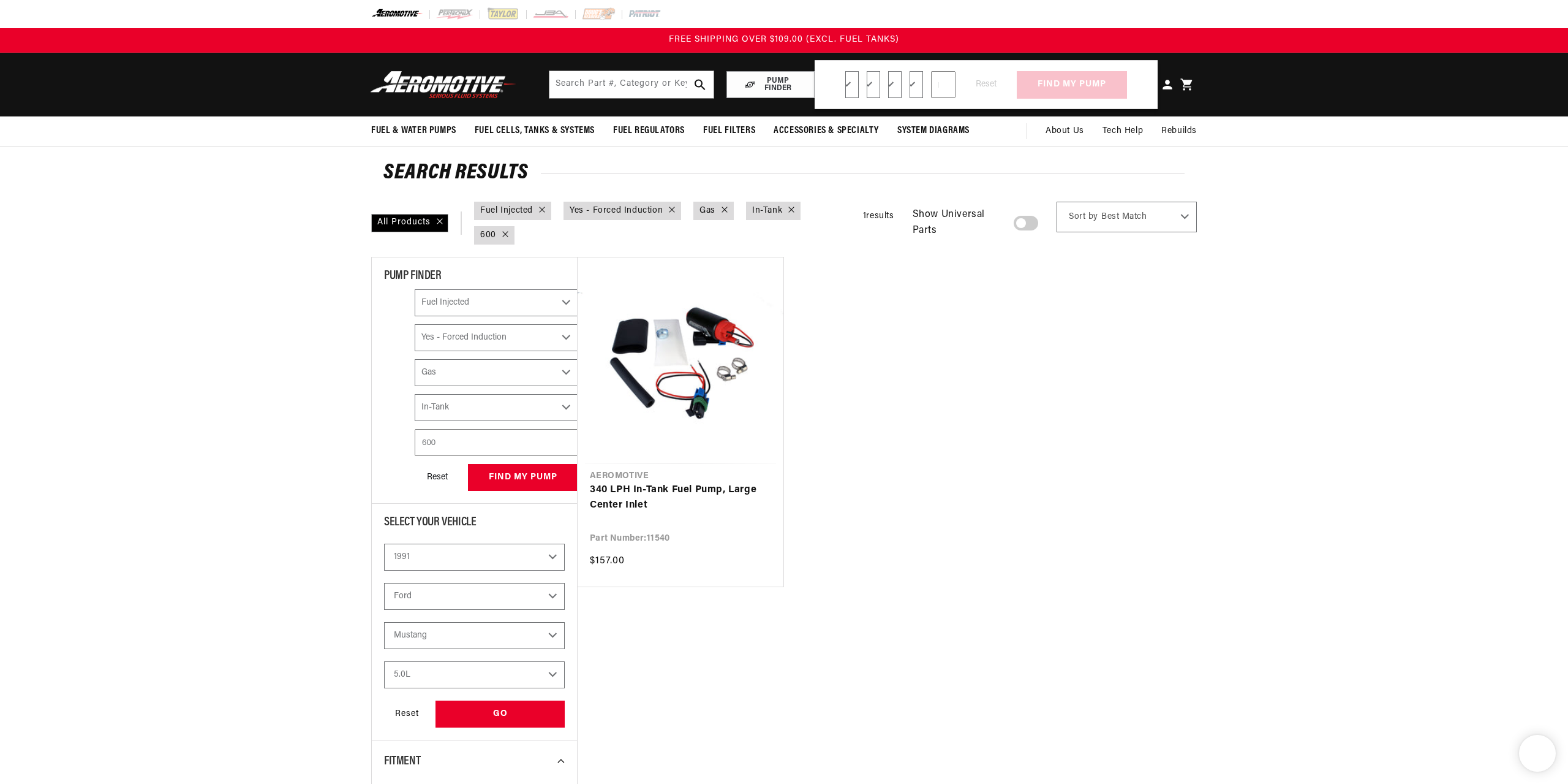
select select "Ford"
select select "5.0L"
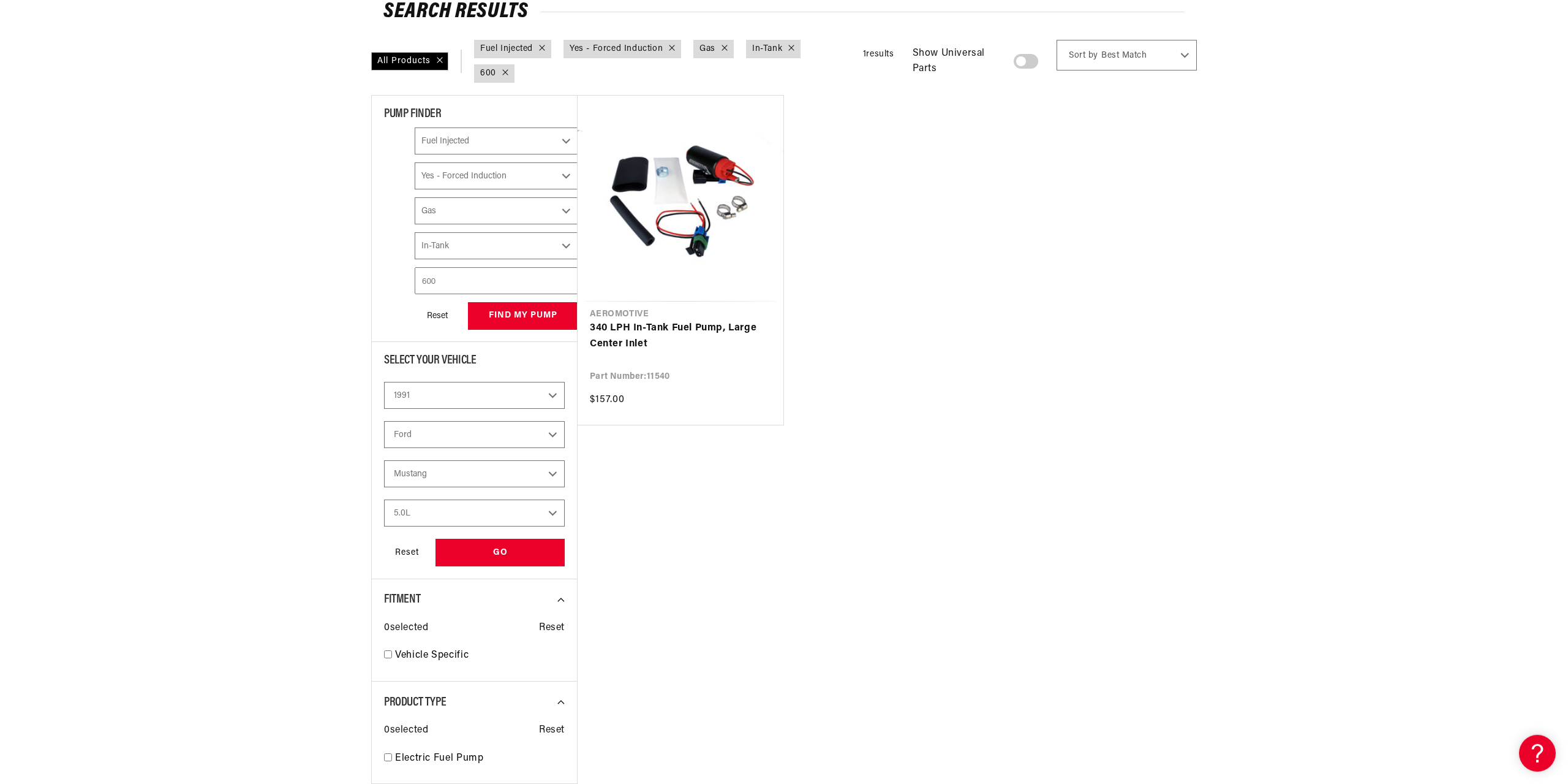
scroll to position [230, 0]
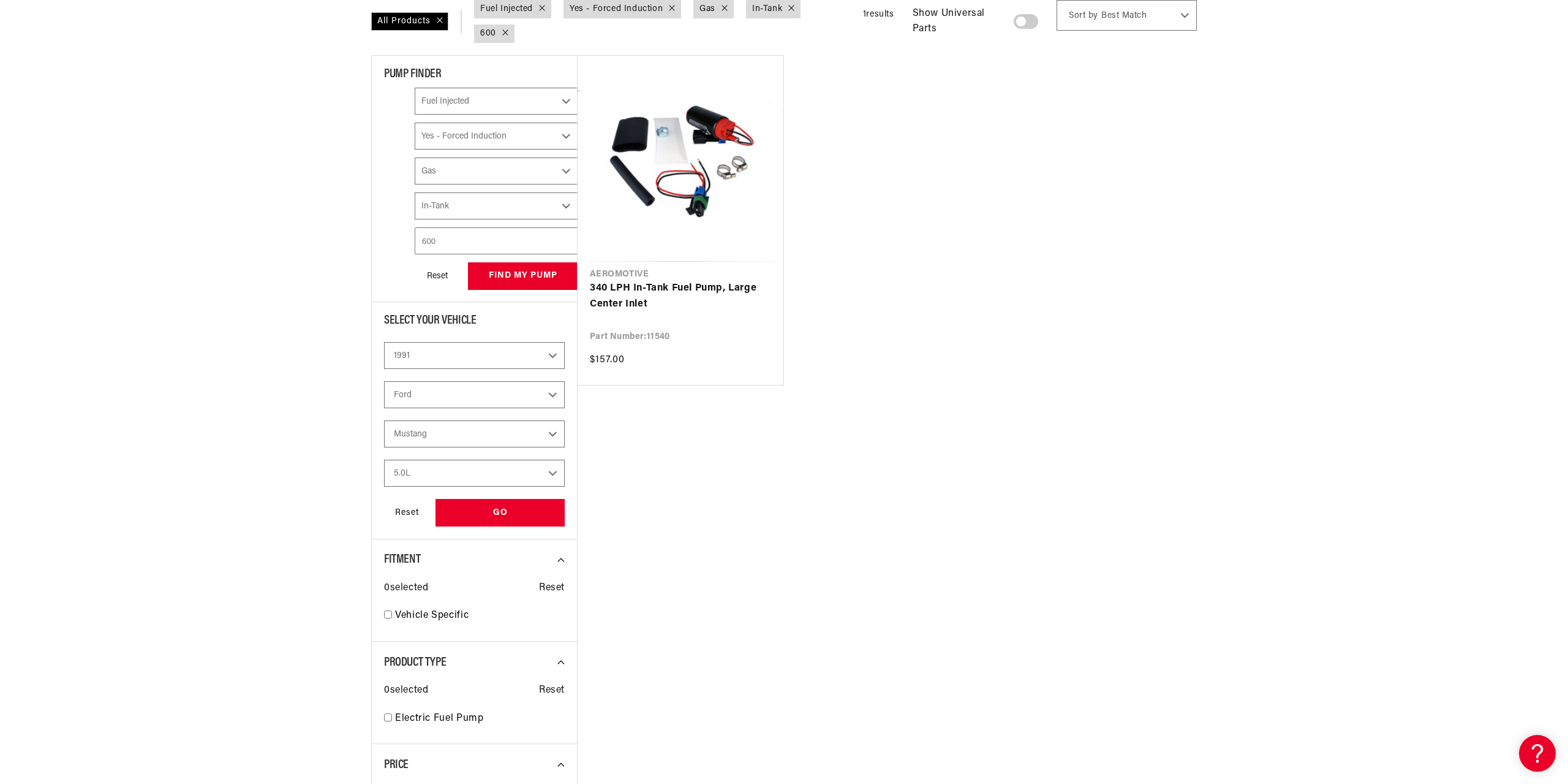
select select "Fuel-Injected"
select select "Yes-Forced-Induction"
select select "Gas"
select select "In-Tank"
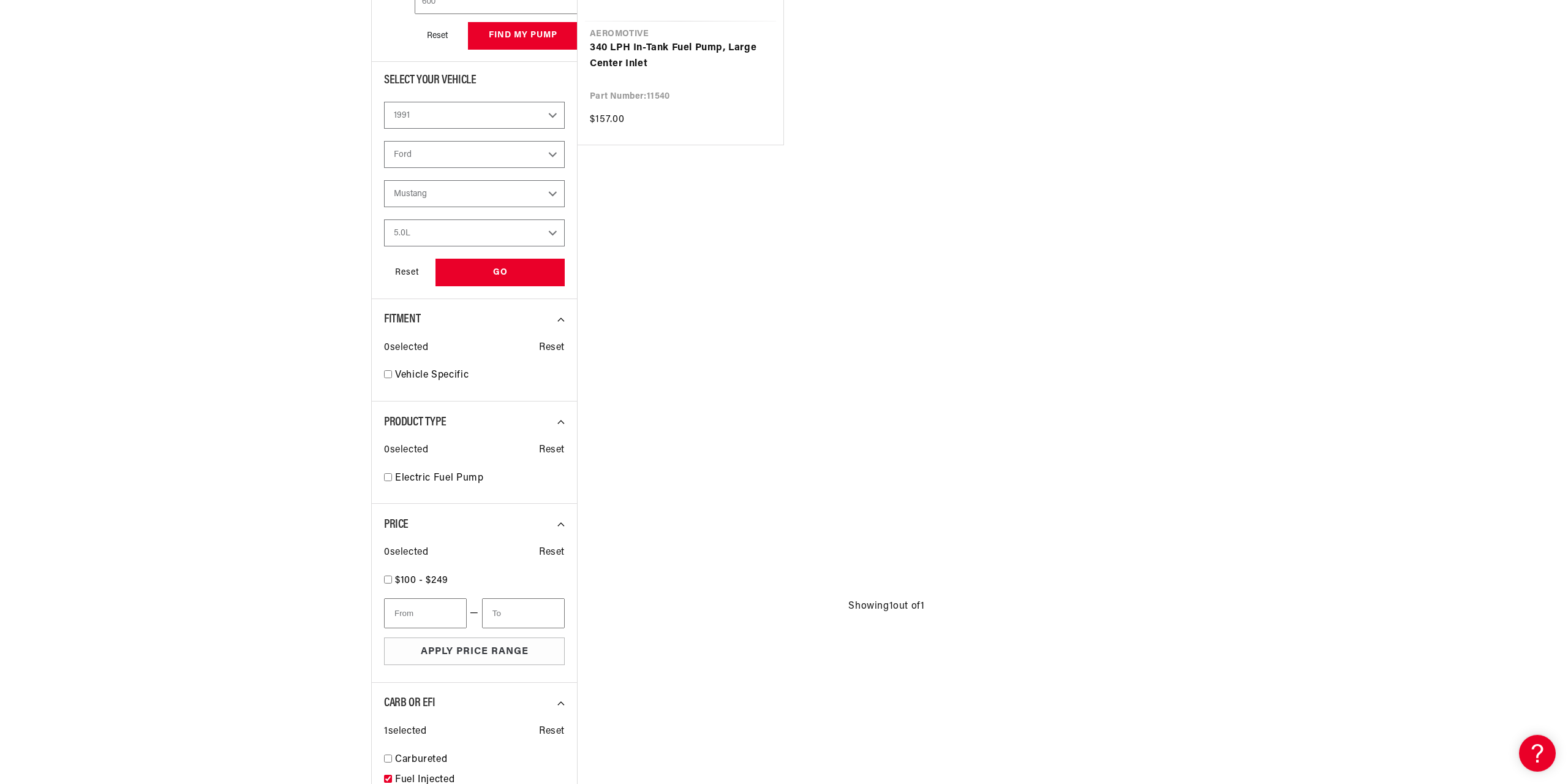
scroll to position [480, 0]
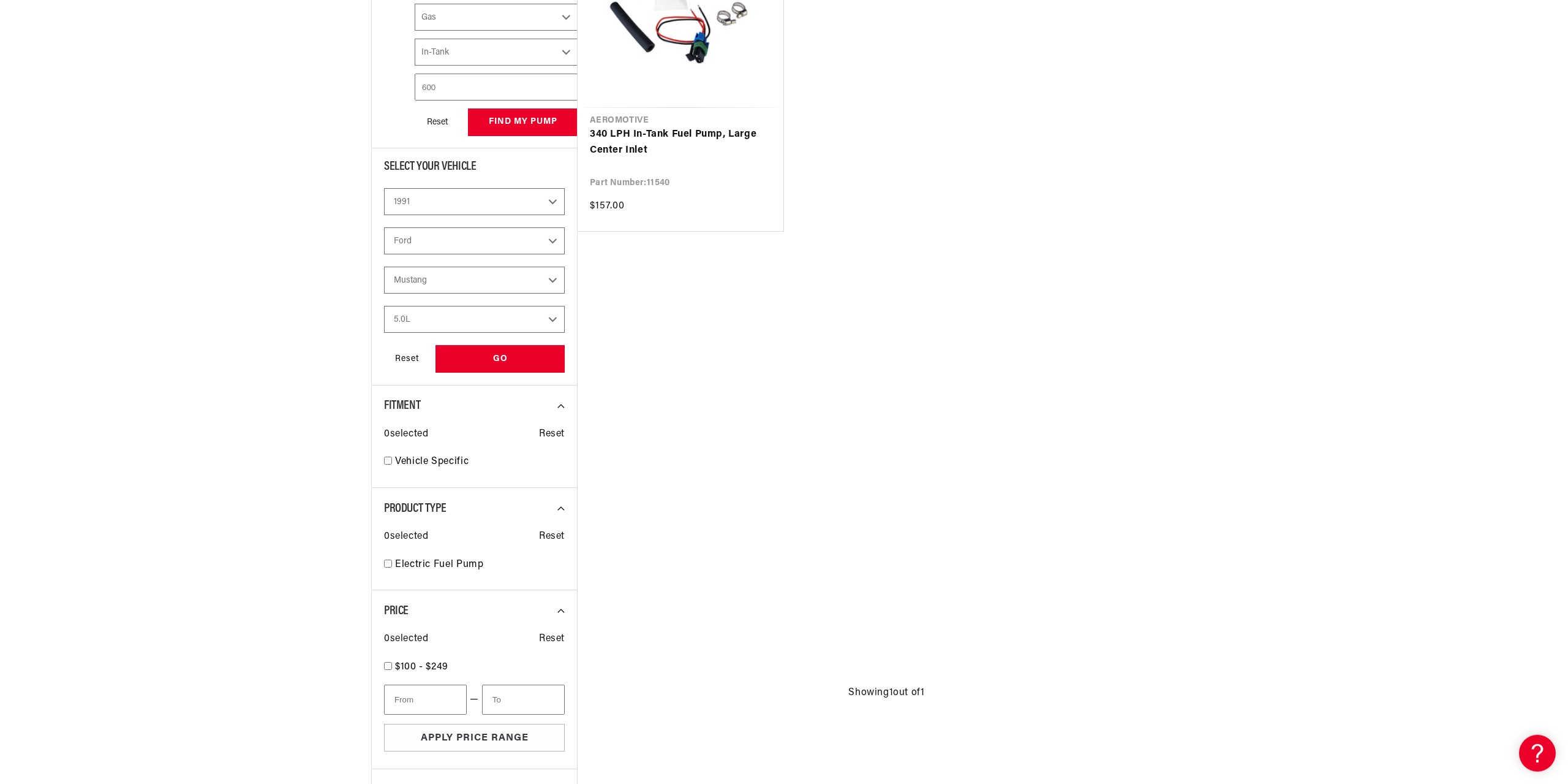
select select "Fuel-Injected"
select select "Yes-Forced-Induction"
select select "Gas"
select select "In-Tank"
select select "Engine"
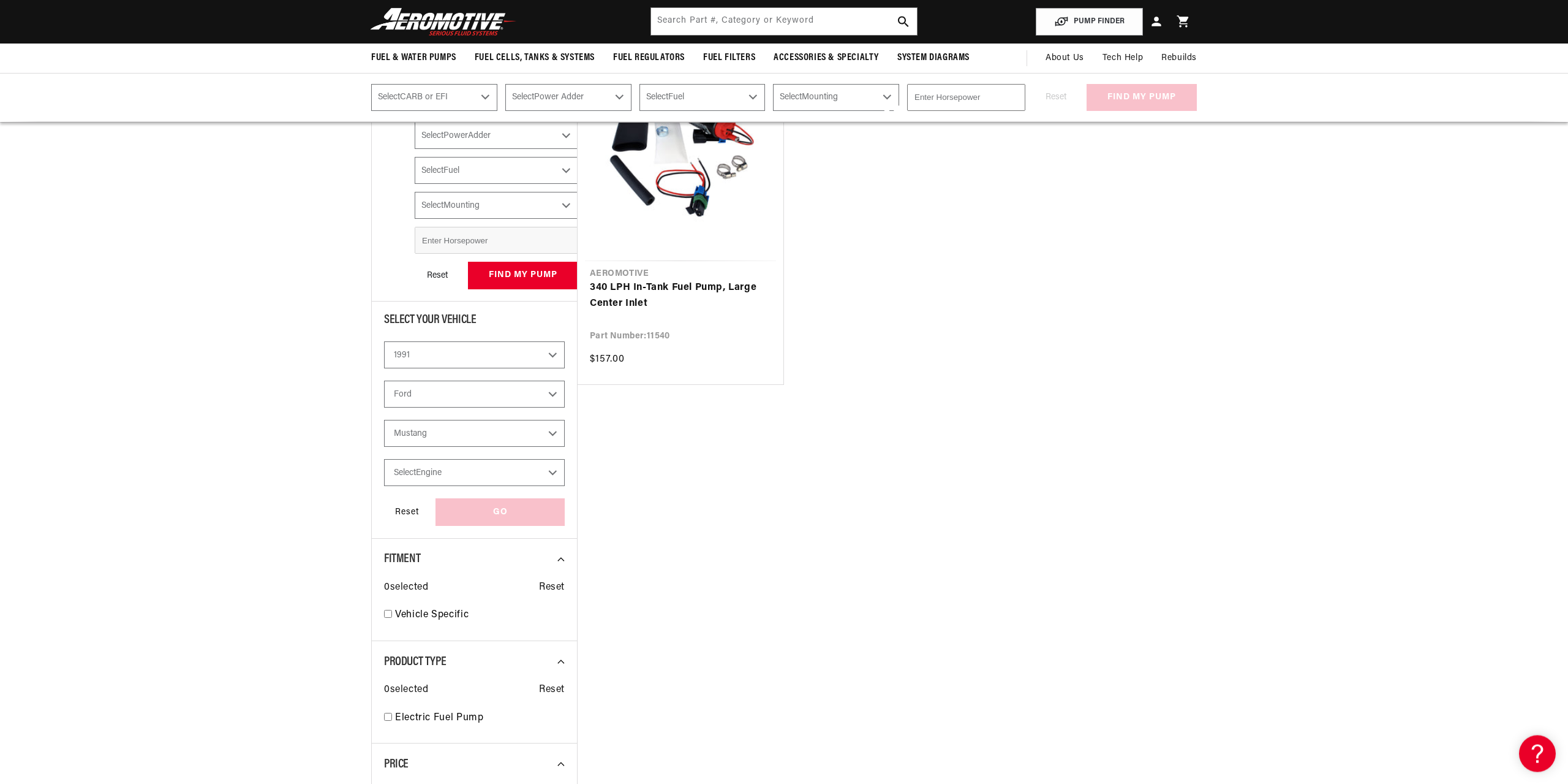
select select "CarbOrEFI"
select select "PowerAdder"
select select "Fuel"
select select "Mounting"
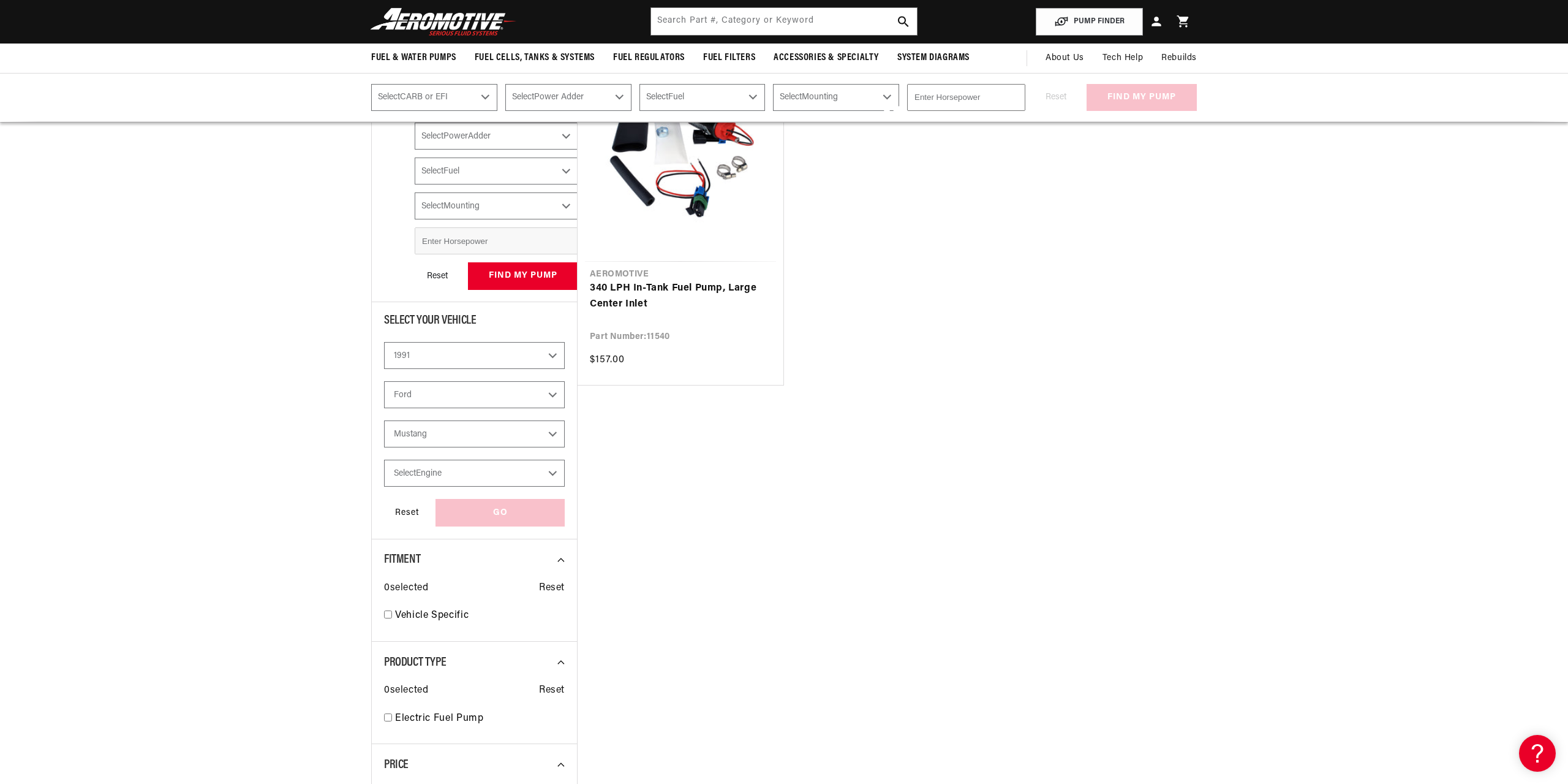
select select "Fuel-Injected"
select select "Yes-Forced-Induction"
select select "Gas"
select select "In-Tank"
select select "Model"
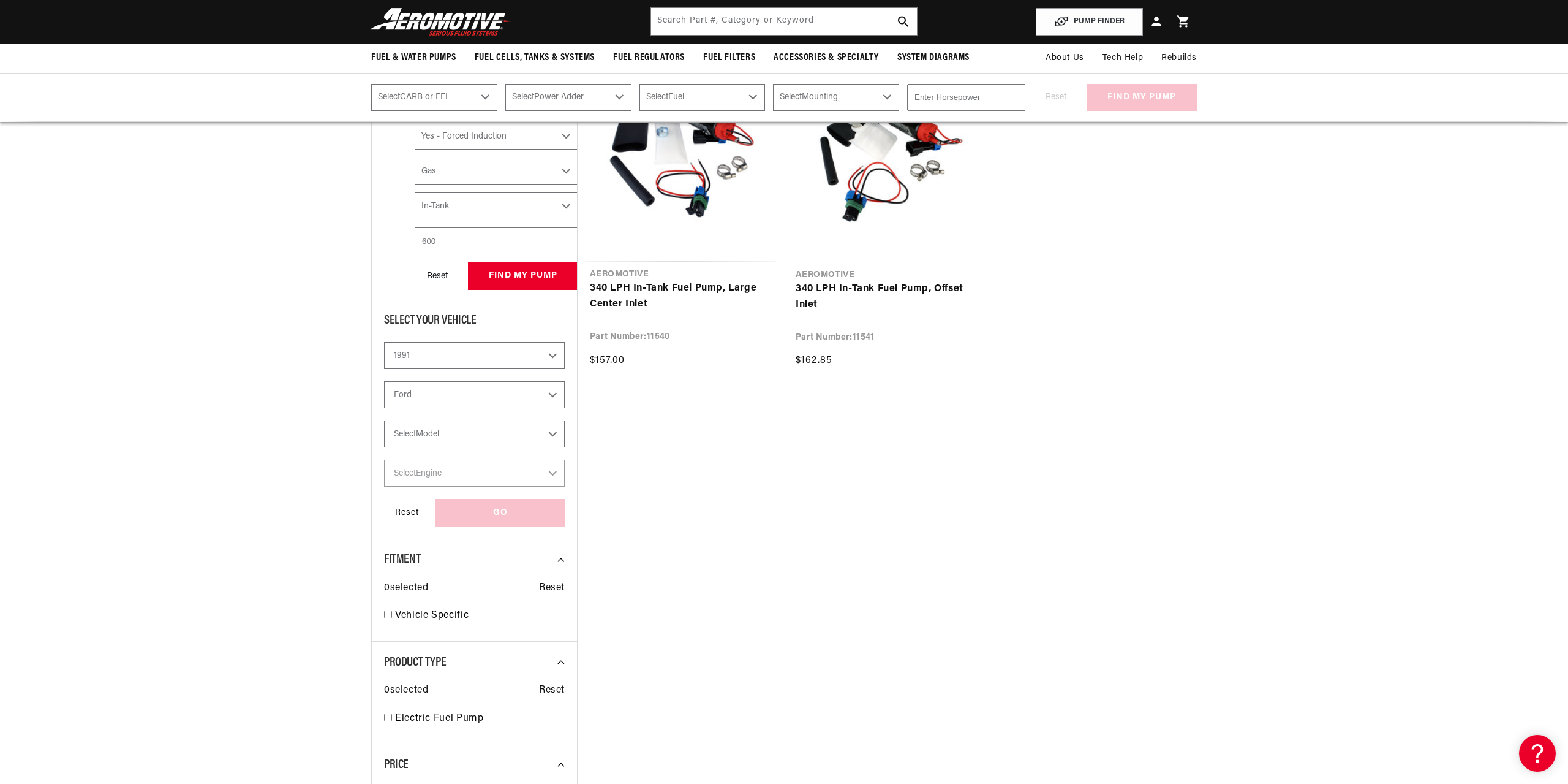
select select "CarbOrEFI"
select select "PowerAdder"
select select "Fuel"
select select "Mounting"
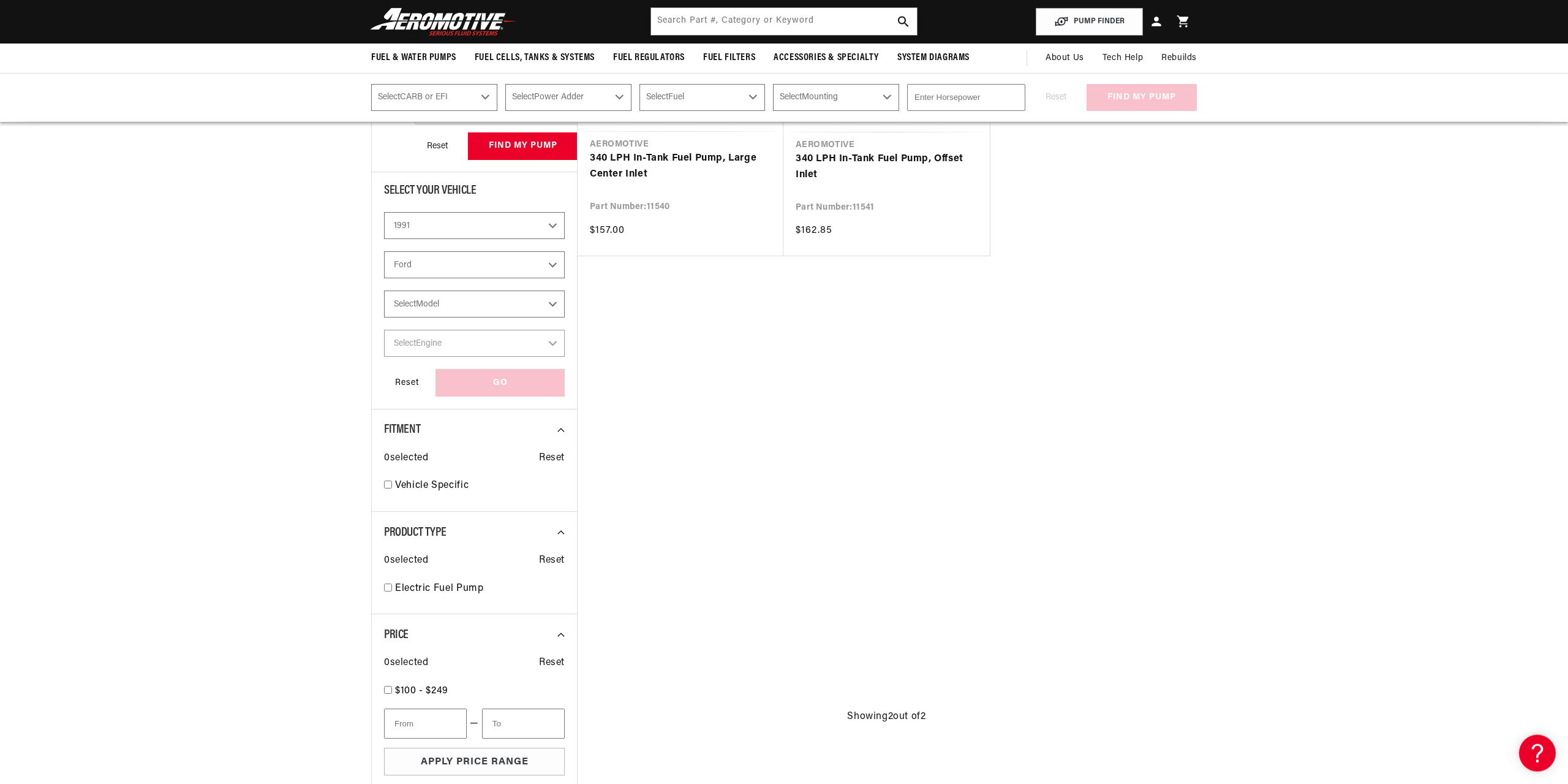
select select "Fuel-Injected"
select select "Yes-Forced-Induction"
select select "Gas"
select select "In-Tank"
select select "Make"
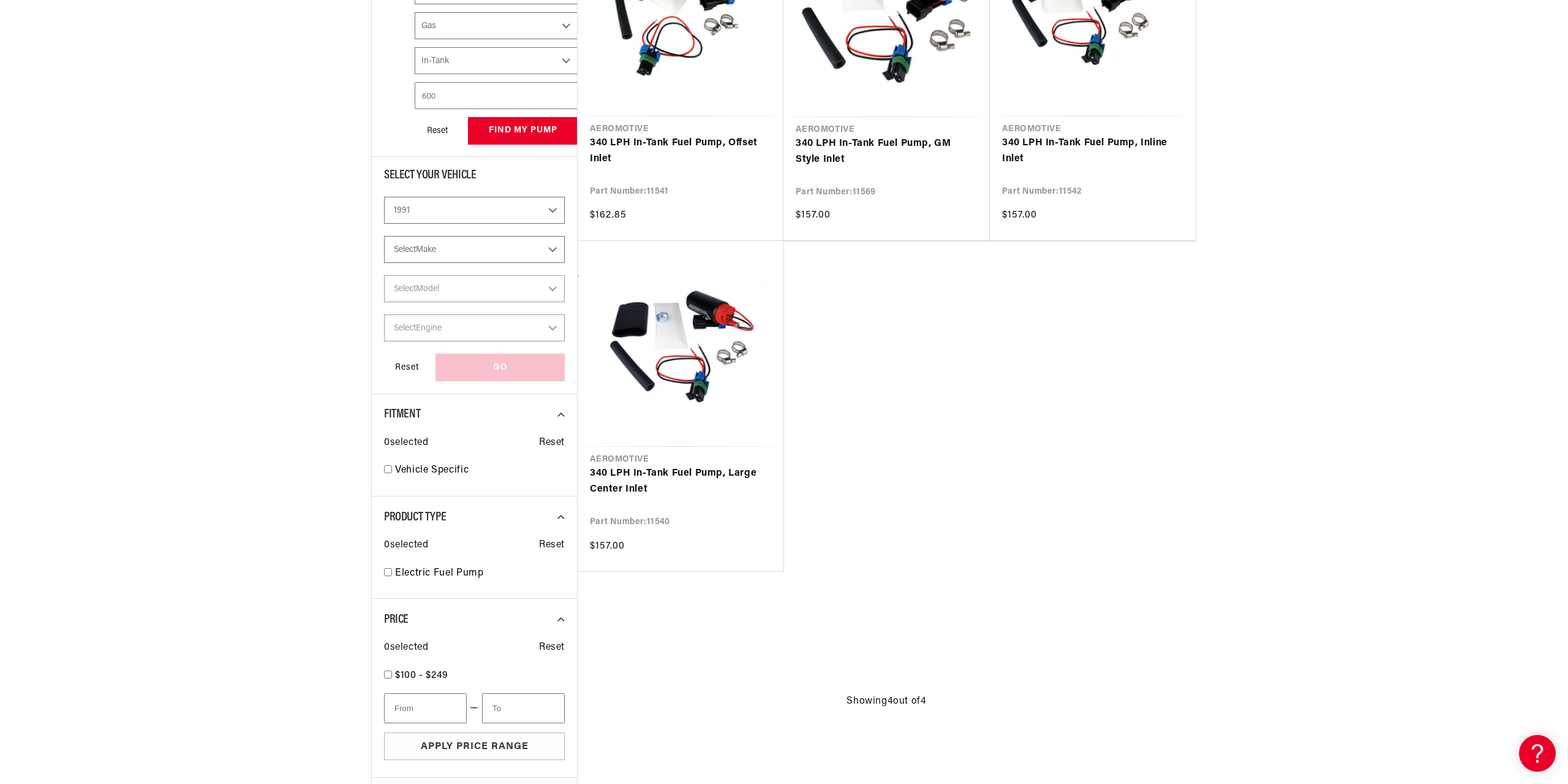
select select "CarbOrEFI"
select select "PowerAdder"
select select "Fuel"
select select "Mounting"
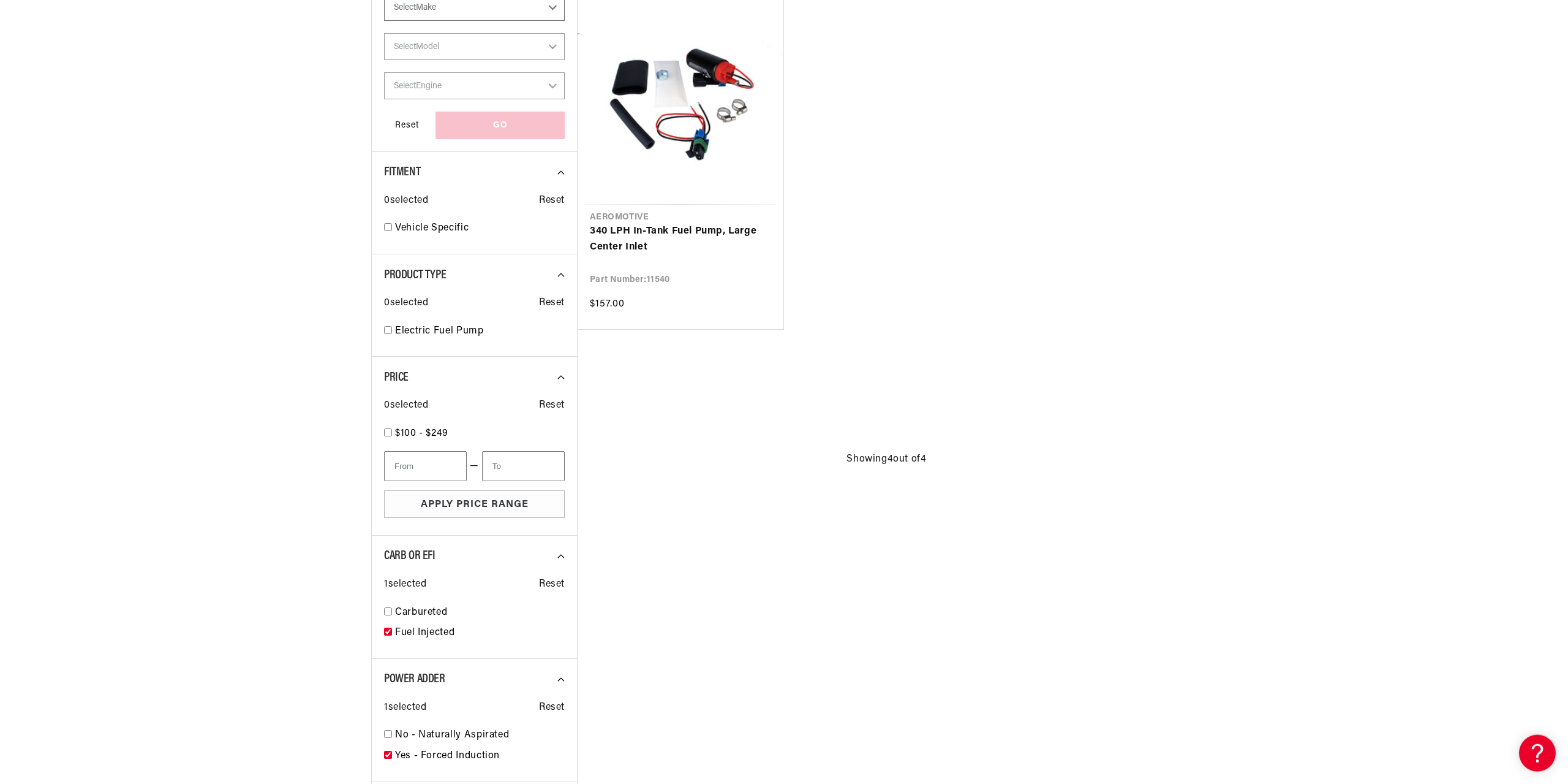
select select "Ford"
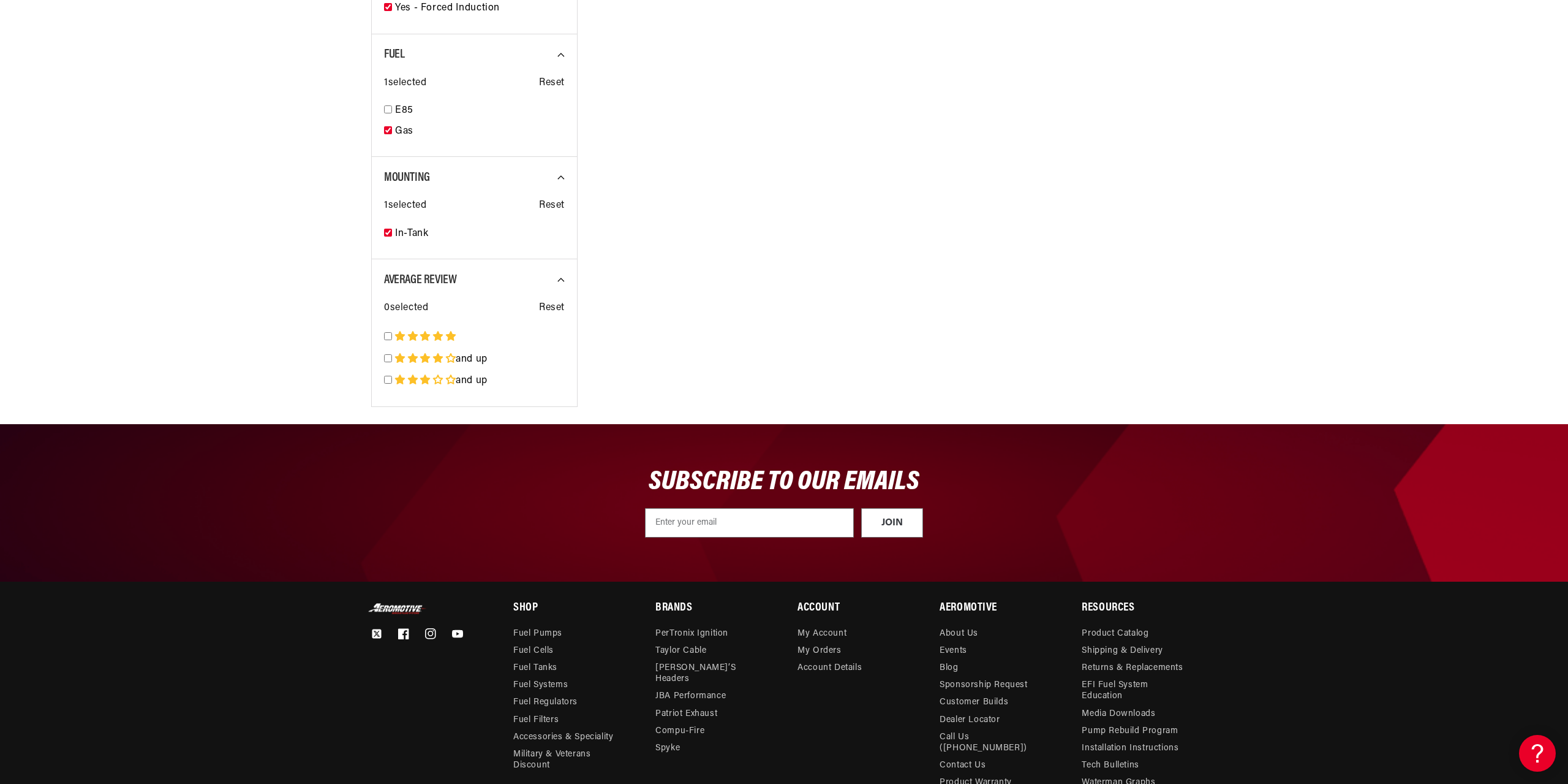
select select "Fuel-Injected"
select select "Yes-Forced-Induction"
select select "Gas"
select select "In-Tank"
select select "Mustang"
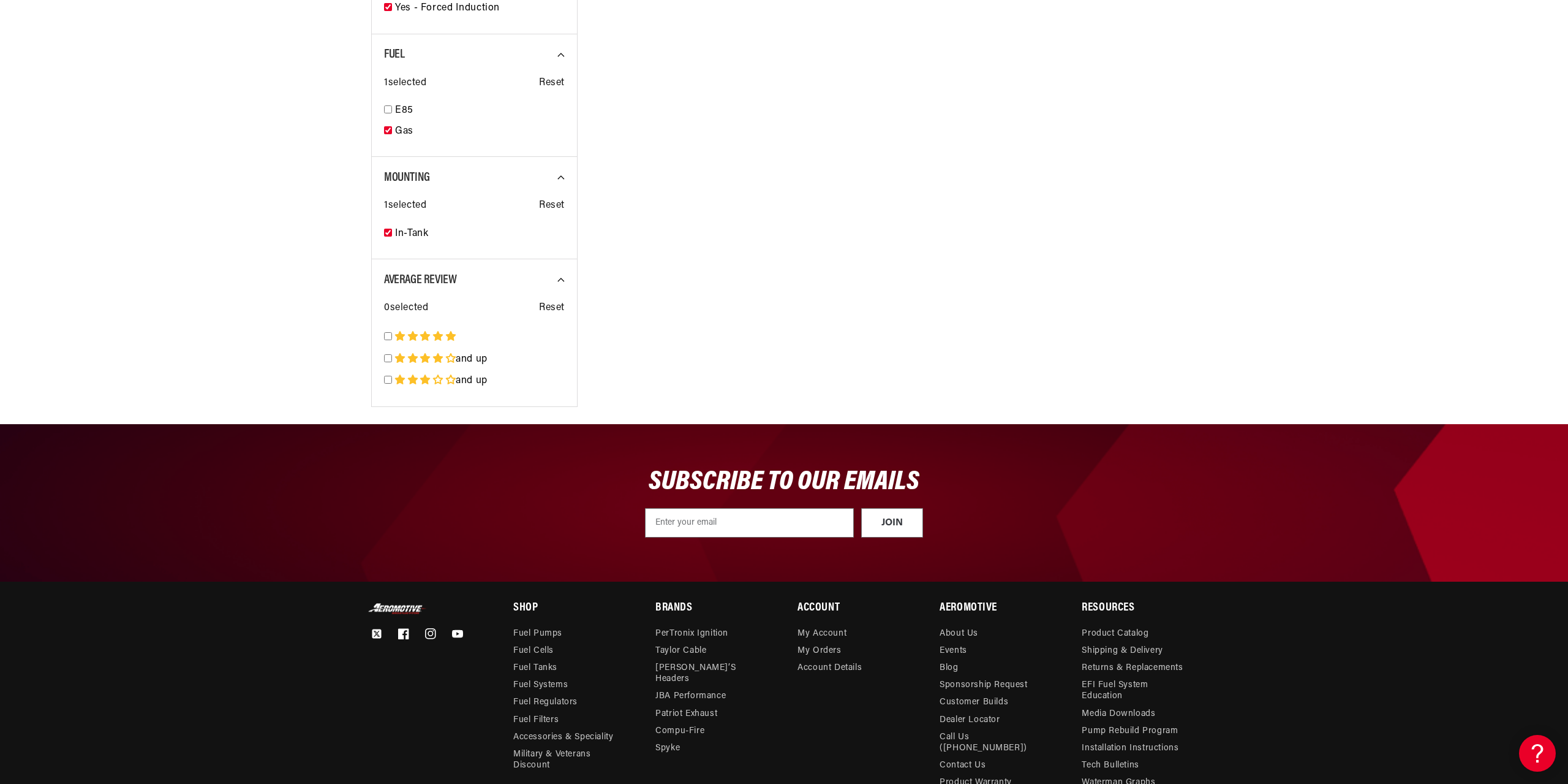
select select "5.0L"
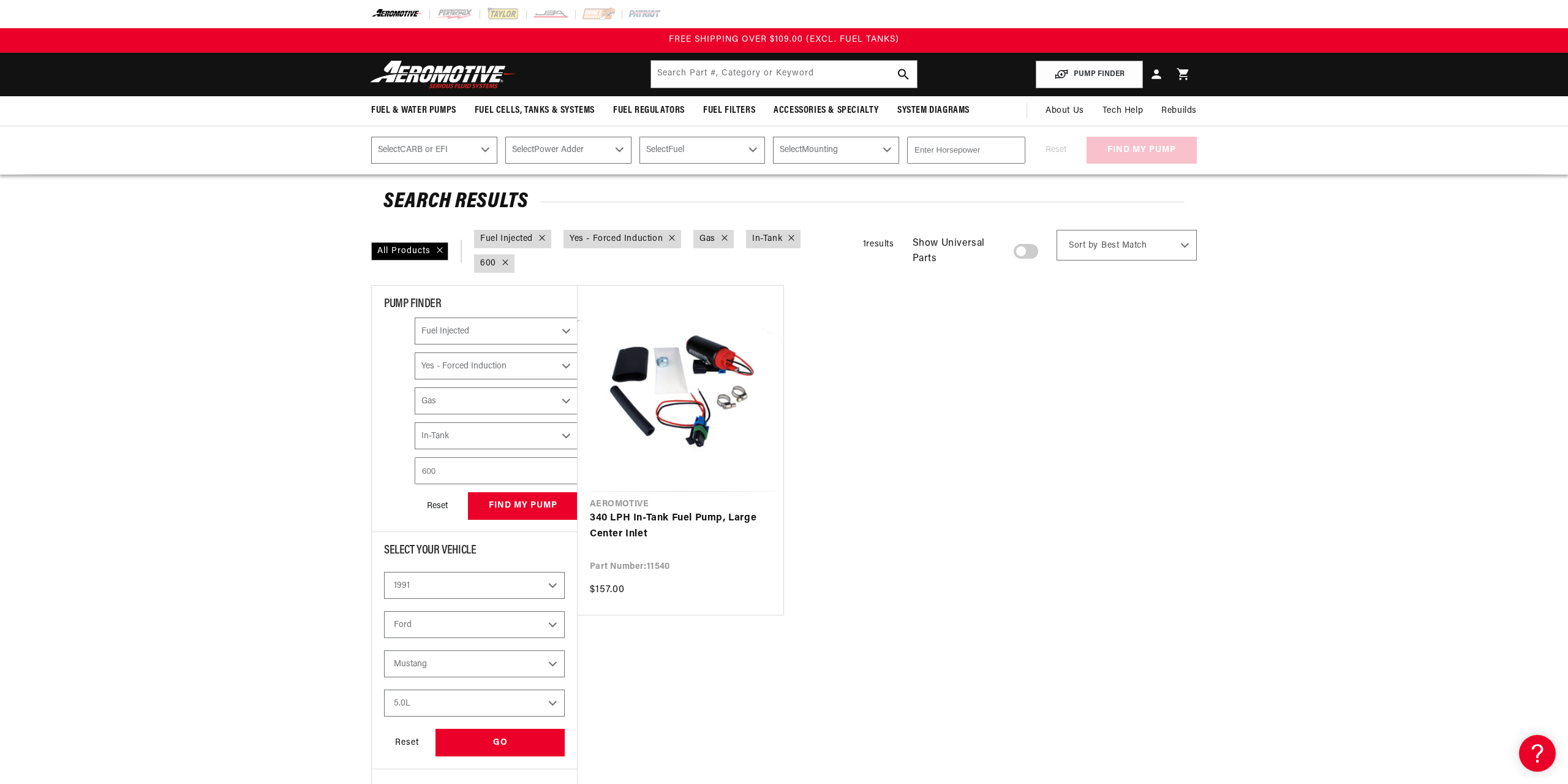
click at [508, 259] on icon at bounding box center [505, 262] width 6 height 6
select select "CarbOrEFI"
select select "PowerAdder"
select select "Fuel"
select select "Mounting"
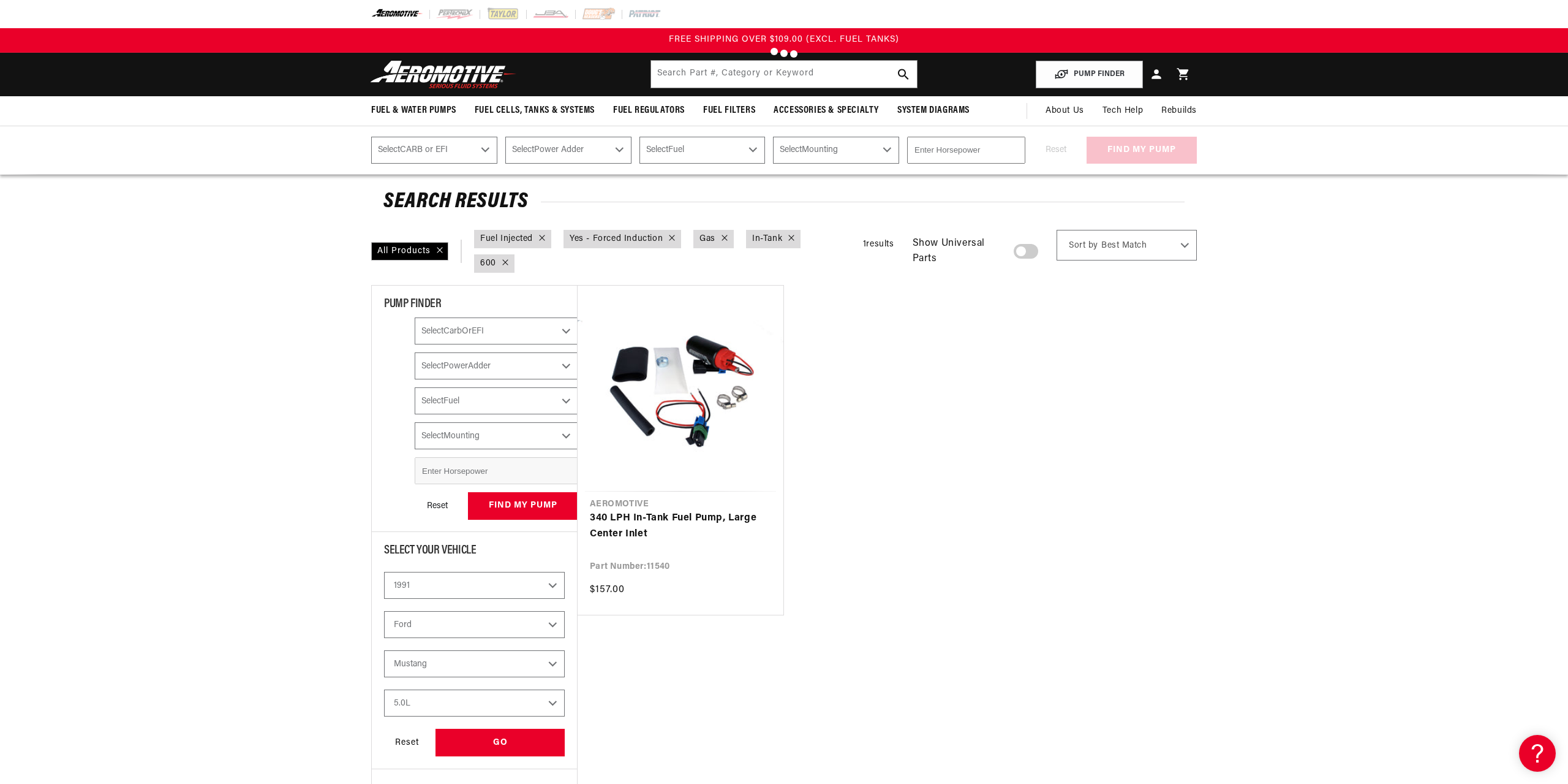
select select "Fuel-Injected"
select select "Yes-Forced-Induction"
select select "Gas"
select select "In-Tank"
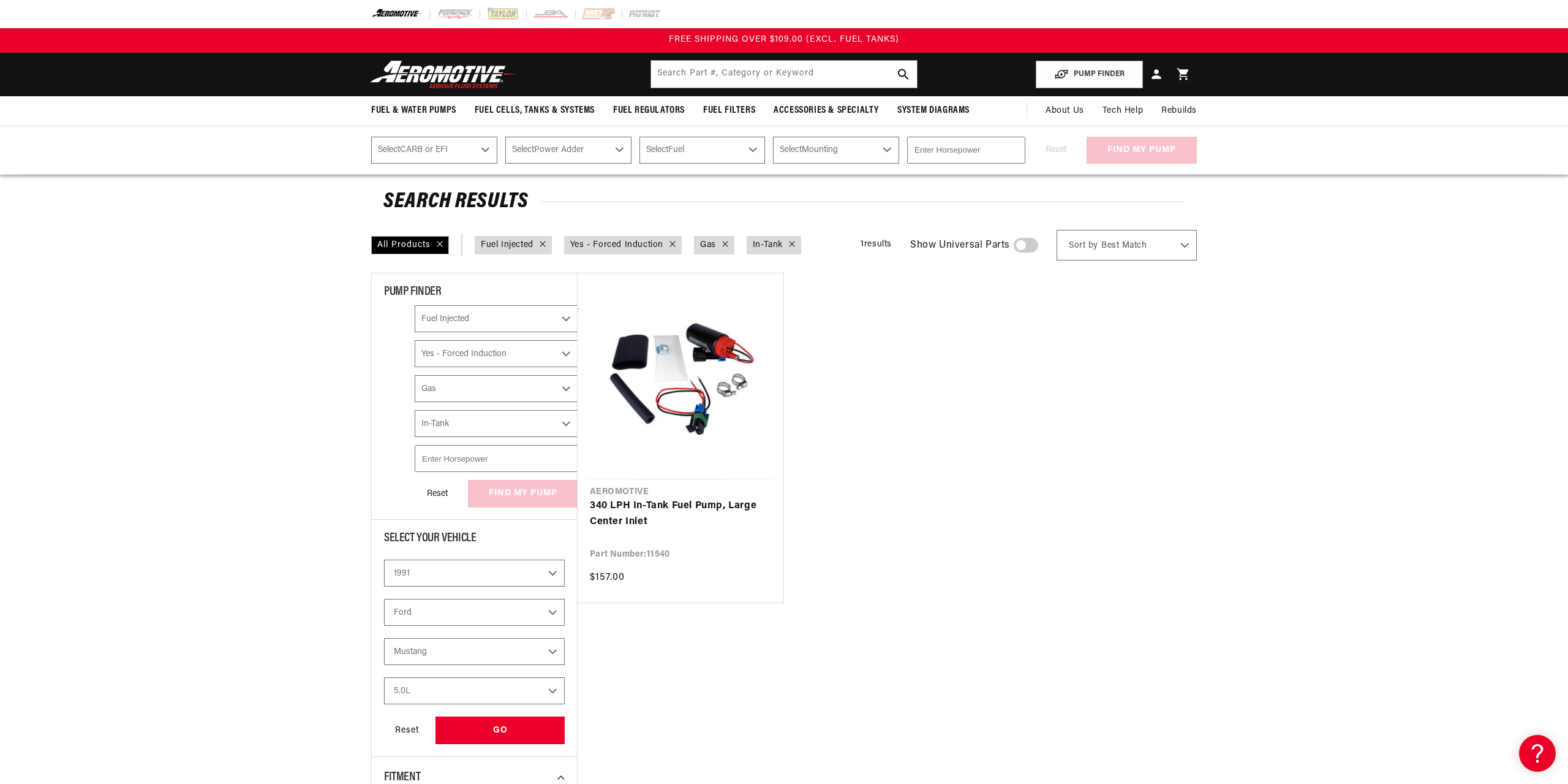
click at [449, 456] on input "number" at bounding box center [497, 458] width 164 height 27
type input "900"
click at [518, 494] on div "Reset find my pump" at bounding box center [497, 493] width 164 height 27
select select "Fuel-Injected"
select select "Yes-Forced-Induction"
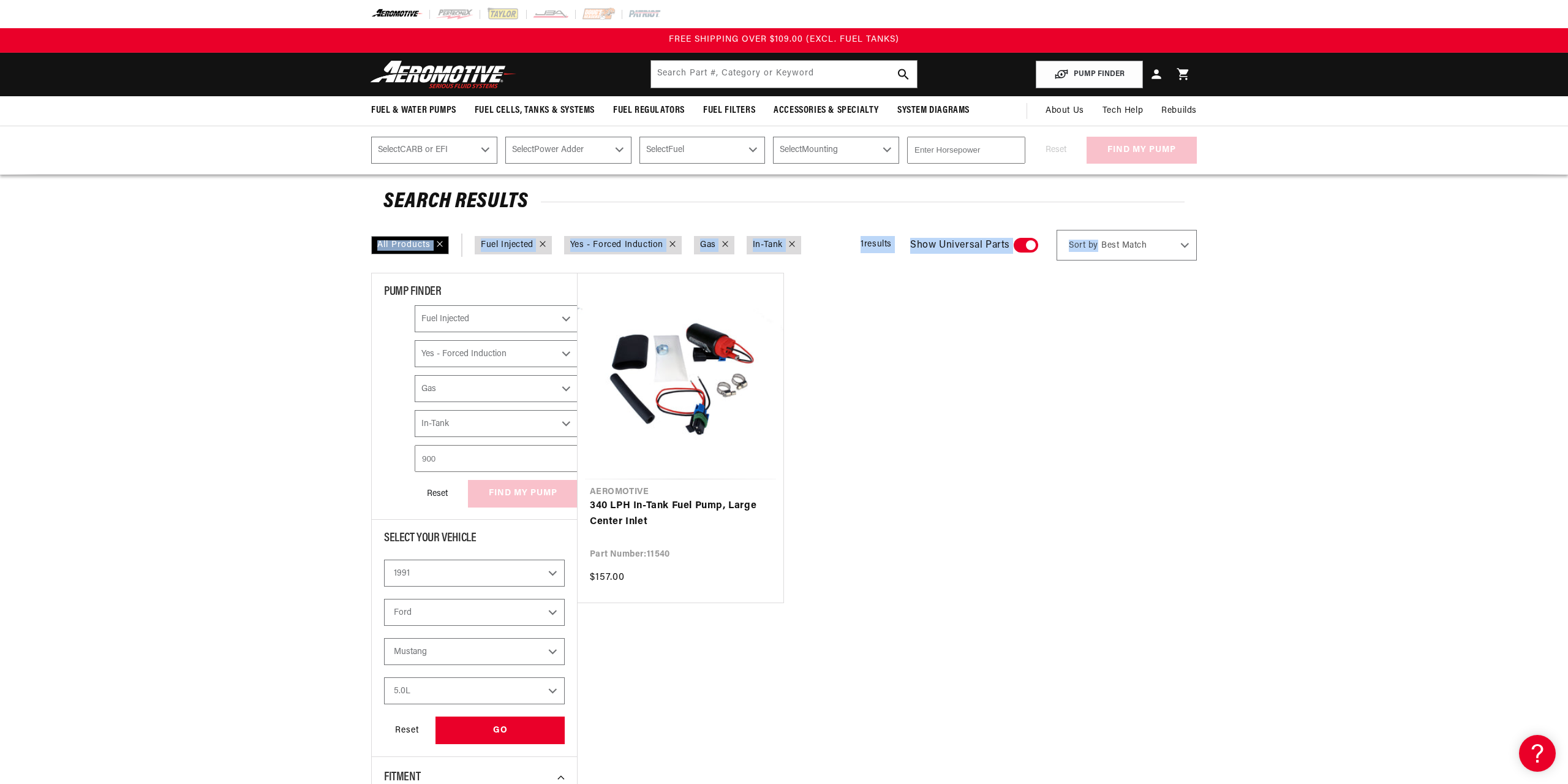
select select "Gas"
select select "In-Tank"
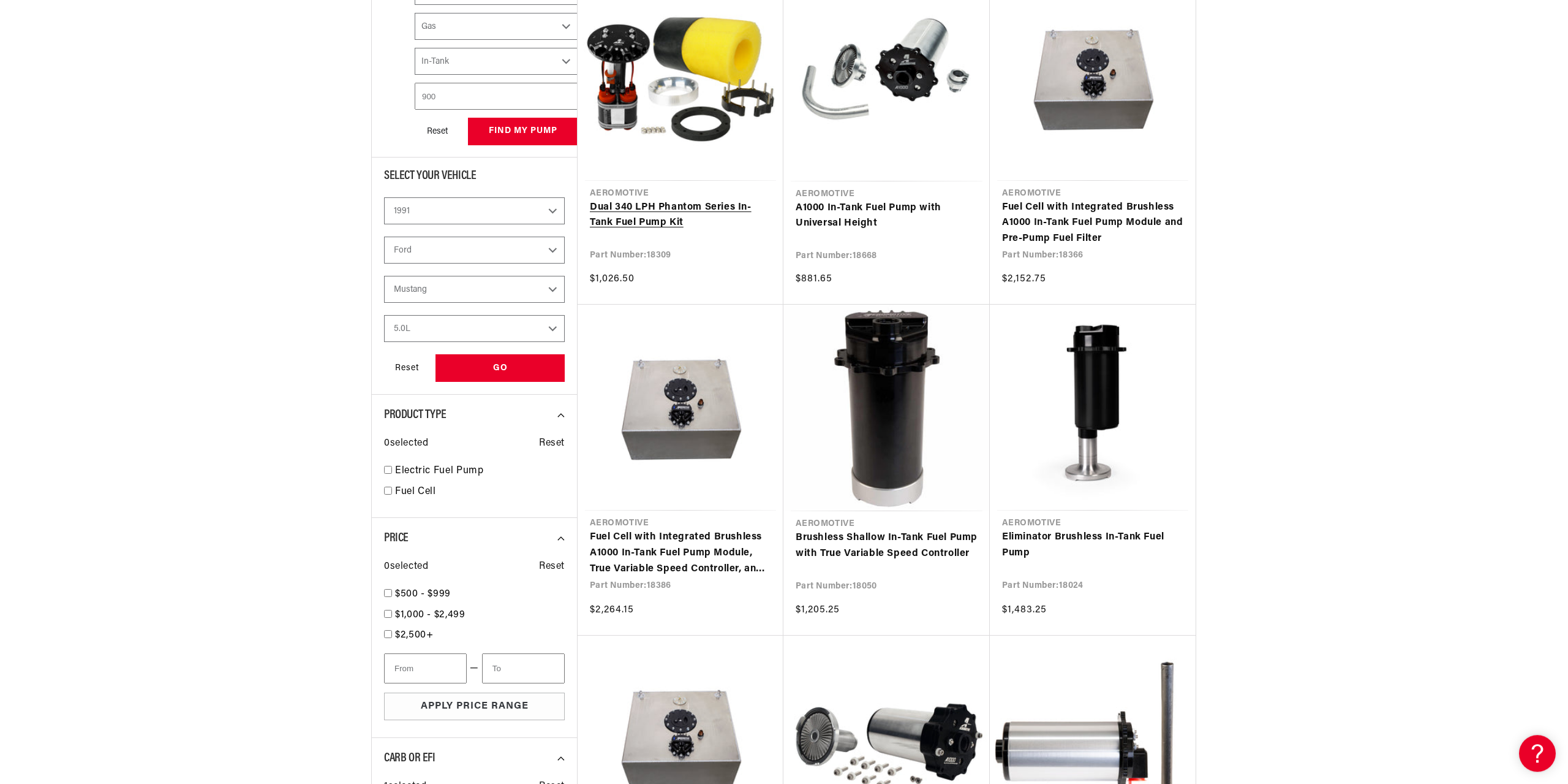
scroll to position [375, 0]
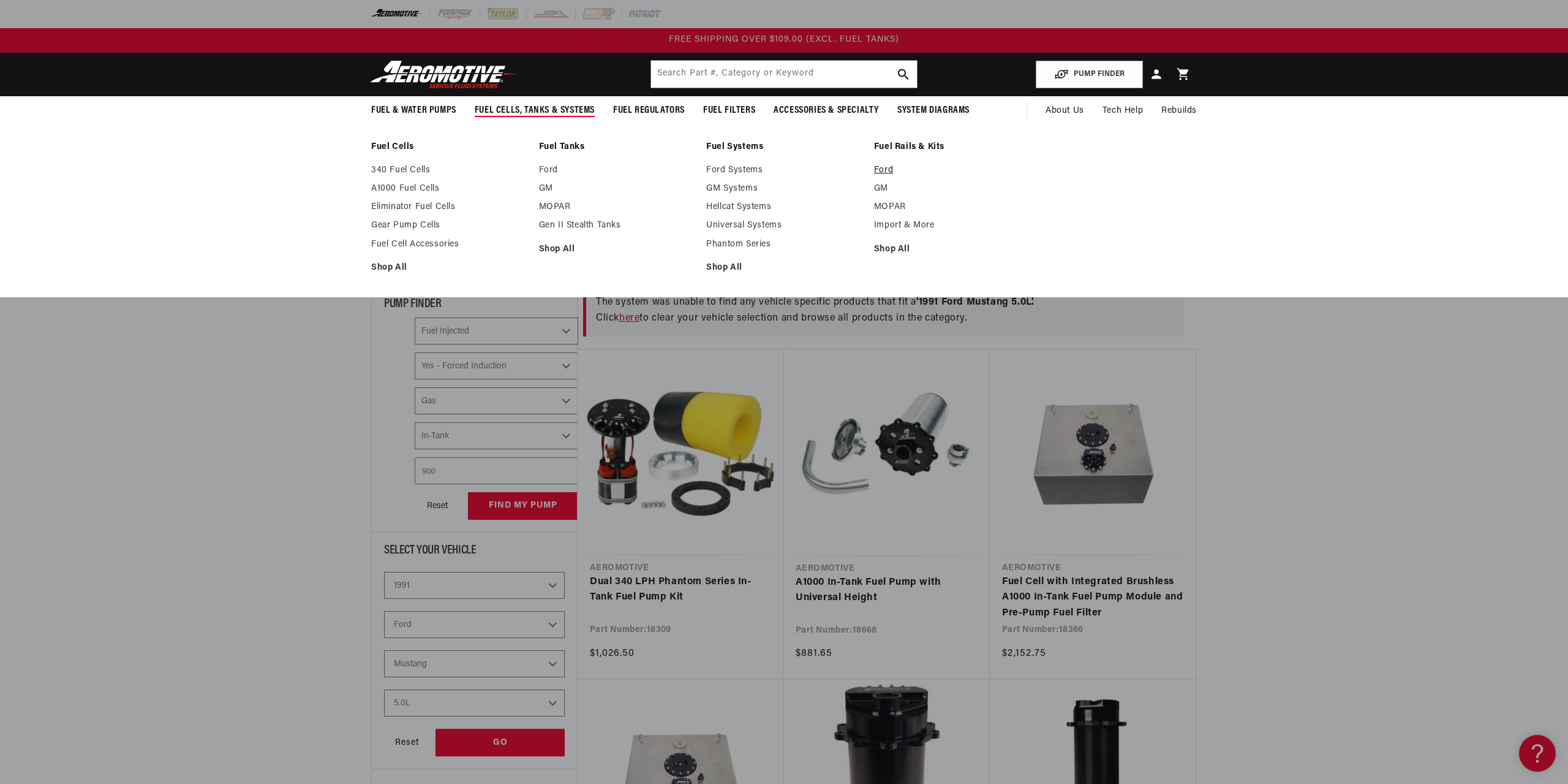
click at [896, 170] on link "Ford" at bounding box center [952, 170] width 156 height 11
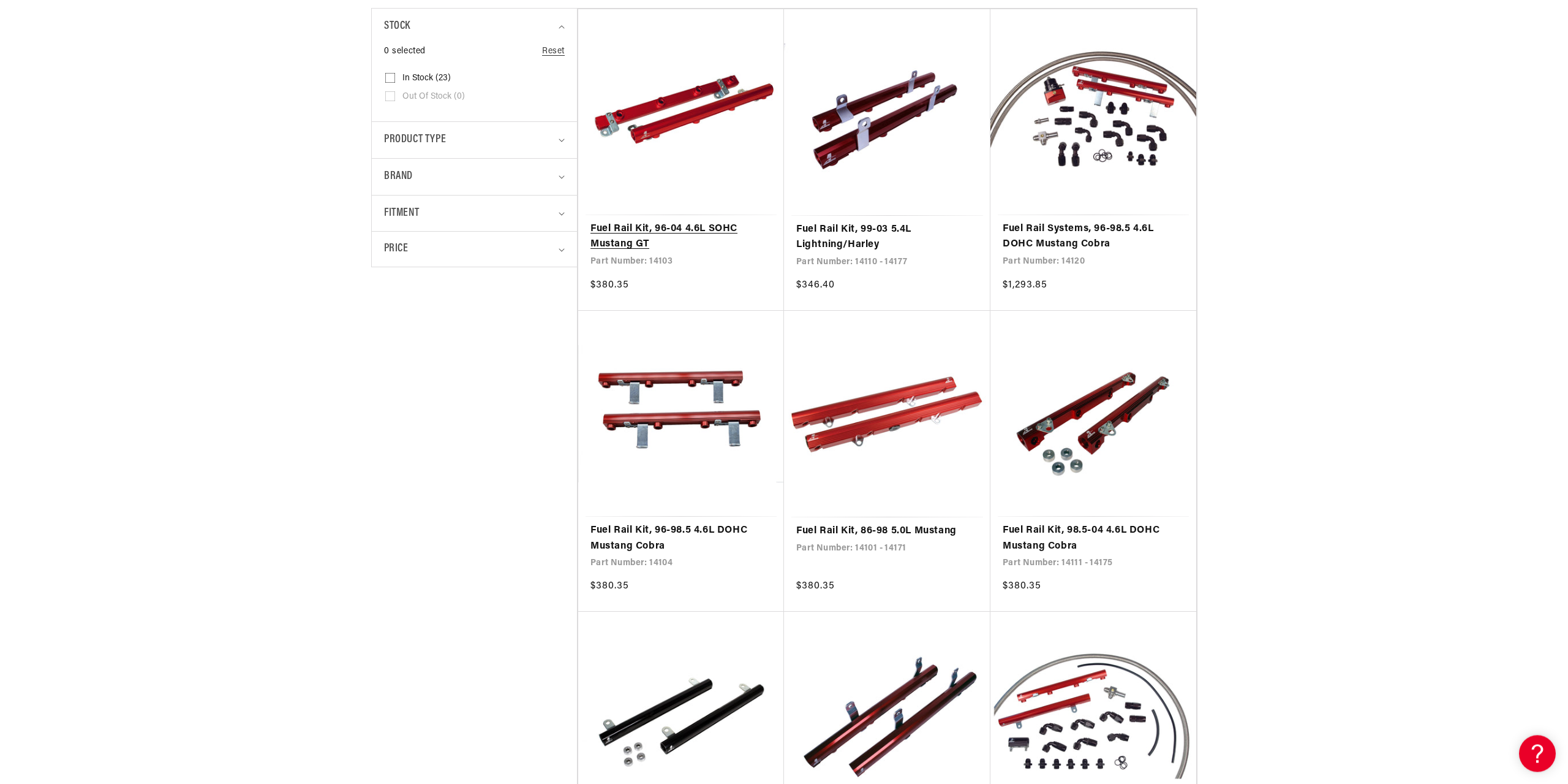
scroll to position [375, 0]
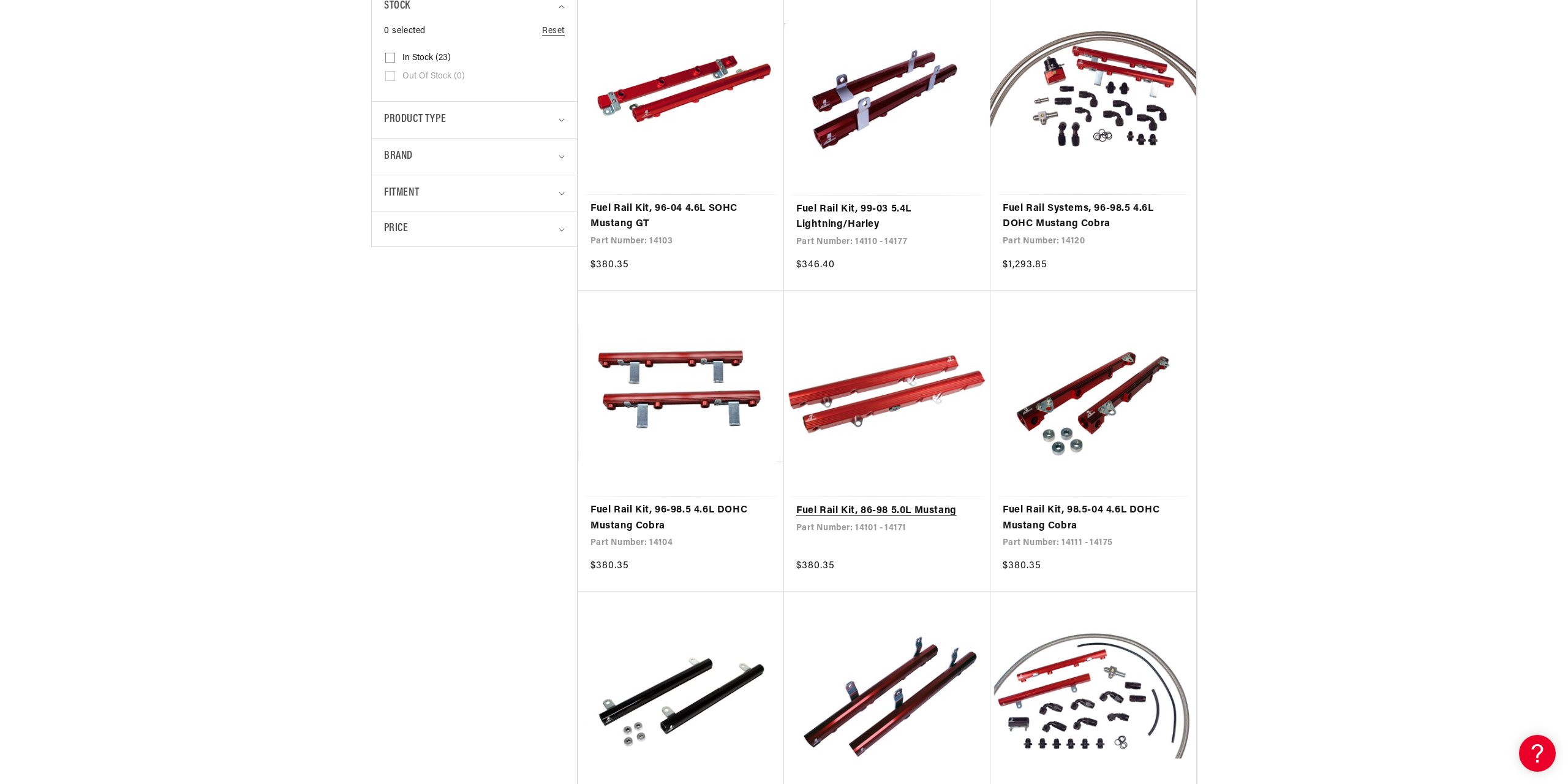
click at [862, 508] on link "Fuel Rail Kit, 86-98 5.0L Mustang" at bounding box center [887, 511] width 182 height 16
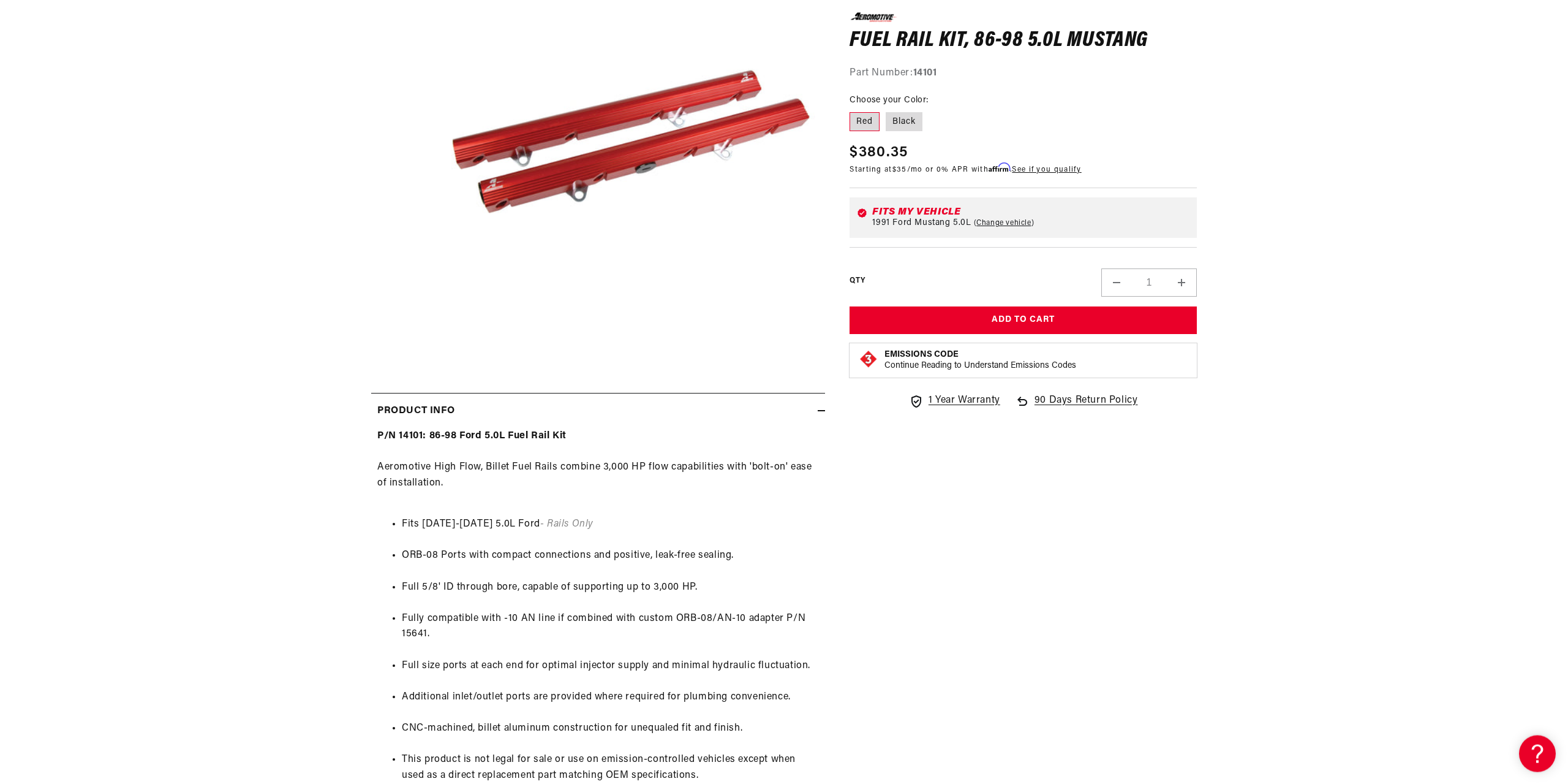
scroll to position [250, 0]
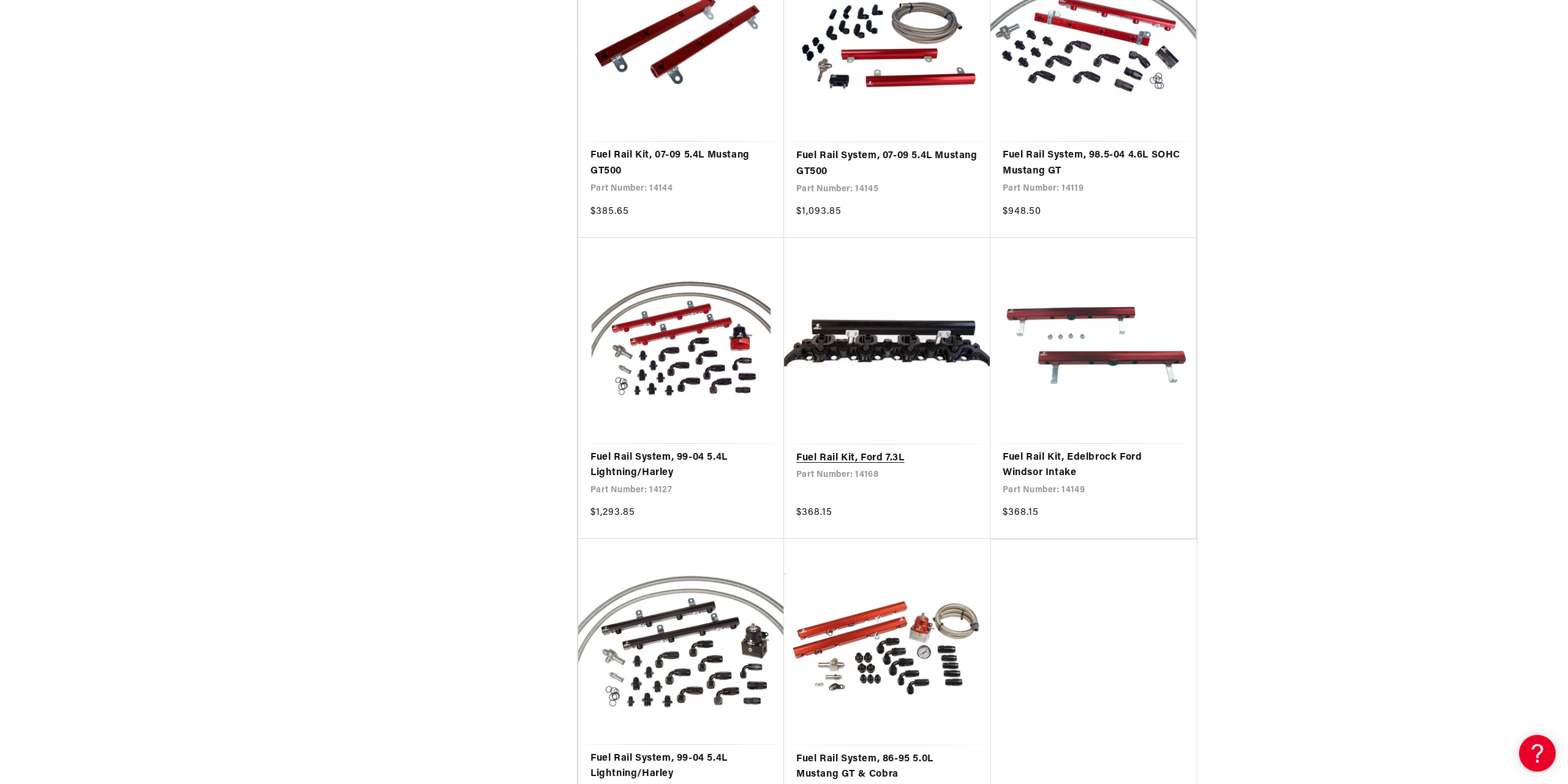
scroll to position [2063, 0]
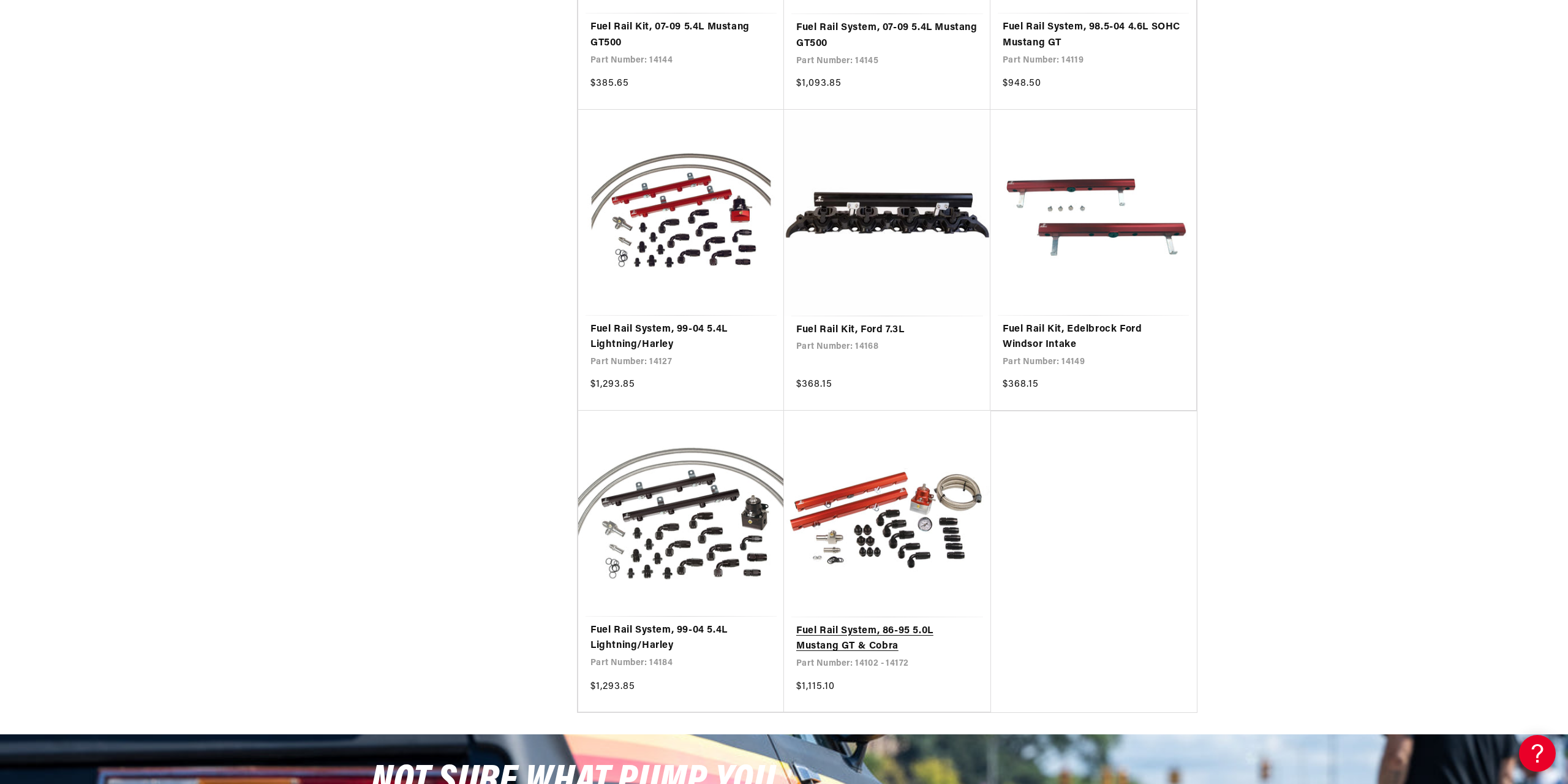
click at [856, 628] on link "Fuel Rail System, 86-95 5.0L Mustang GT & Cobra" at bounding box center [887, 638] width 182 height 31
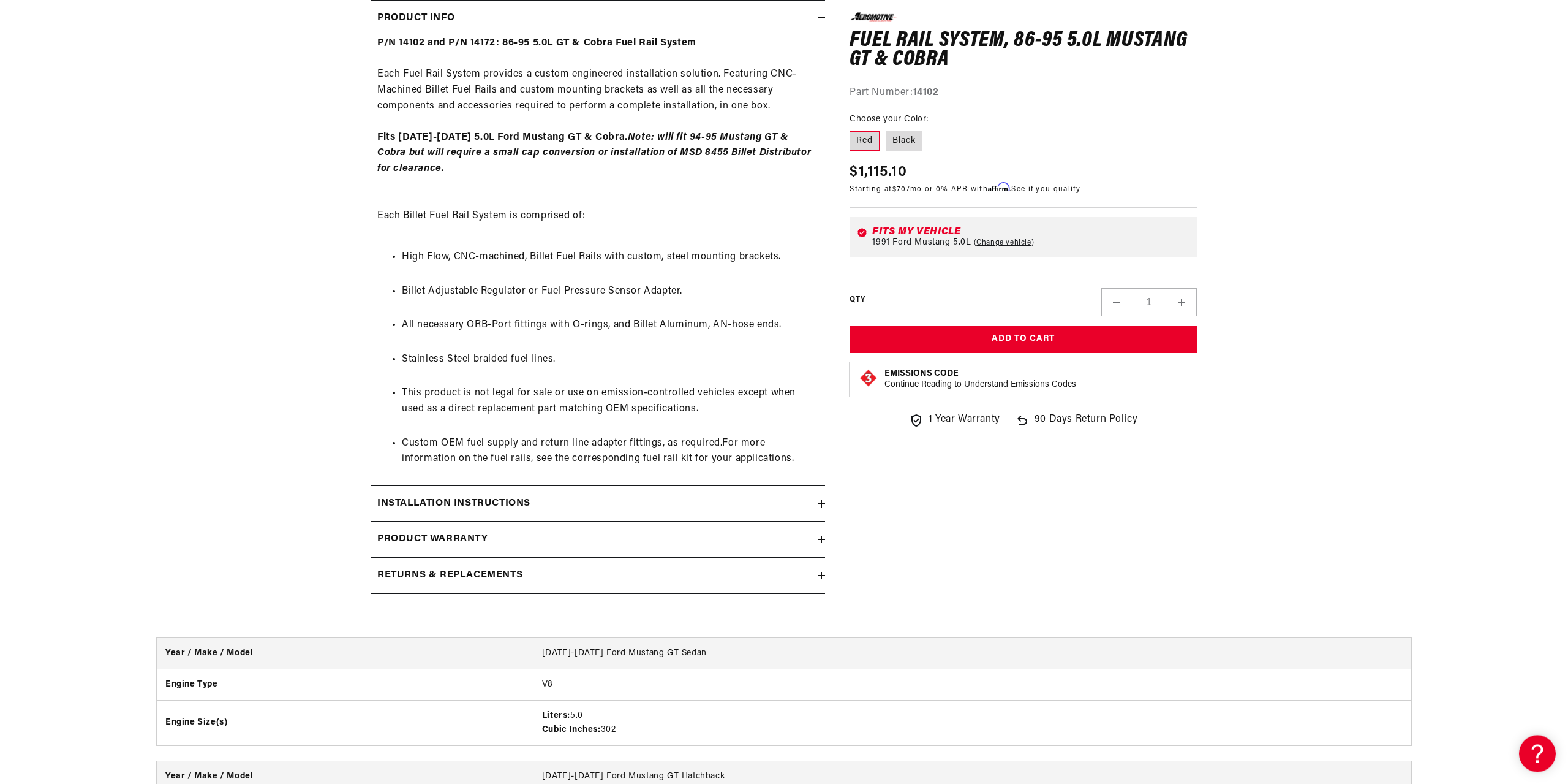
scroll to position [625, 0]
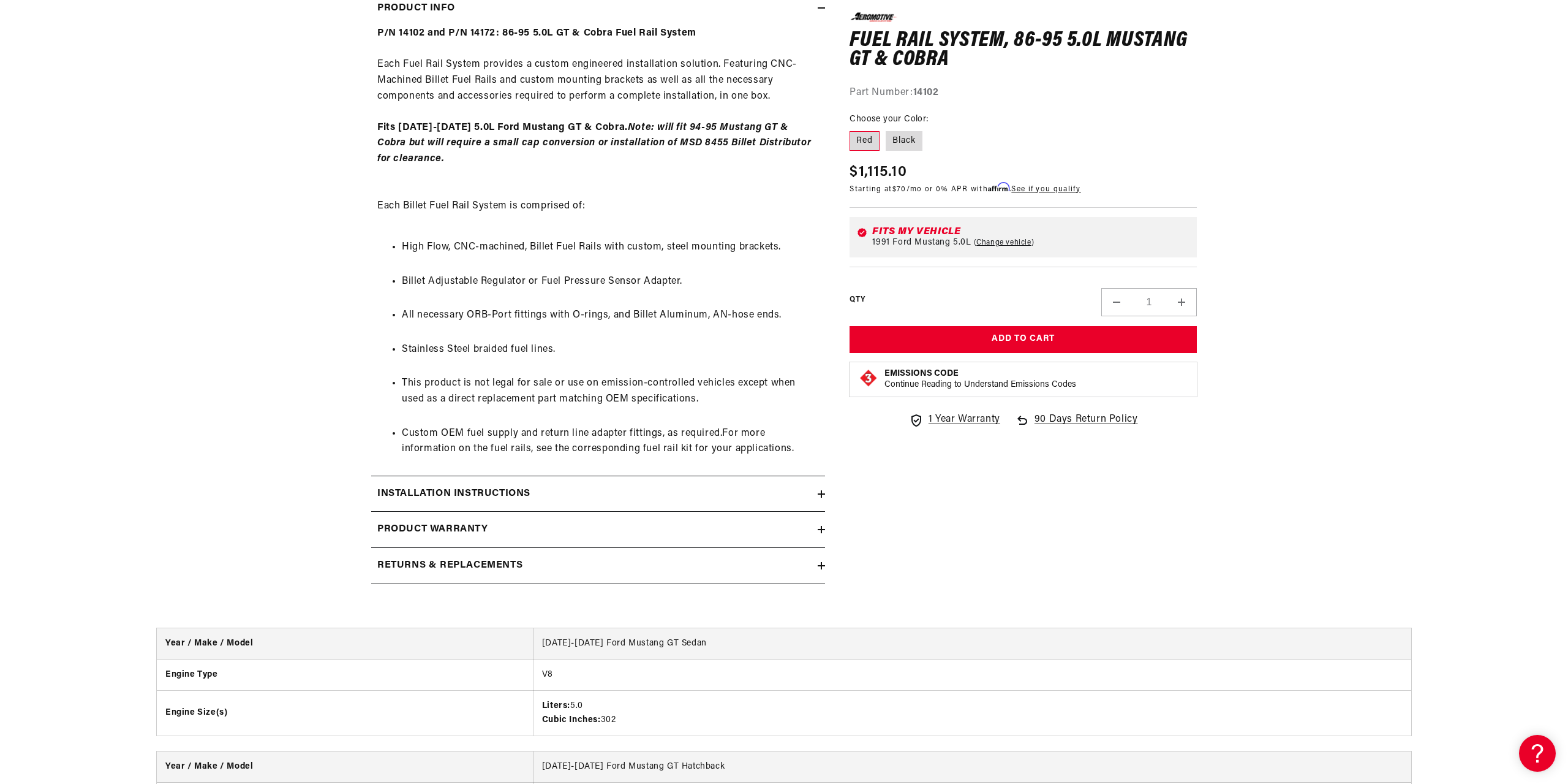
click at [530, 502] on h2 "Installation Instructions" at bounding box center [454, 494] width 153 height 16
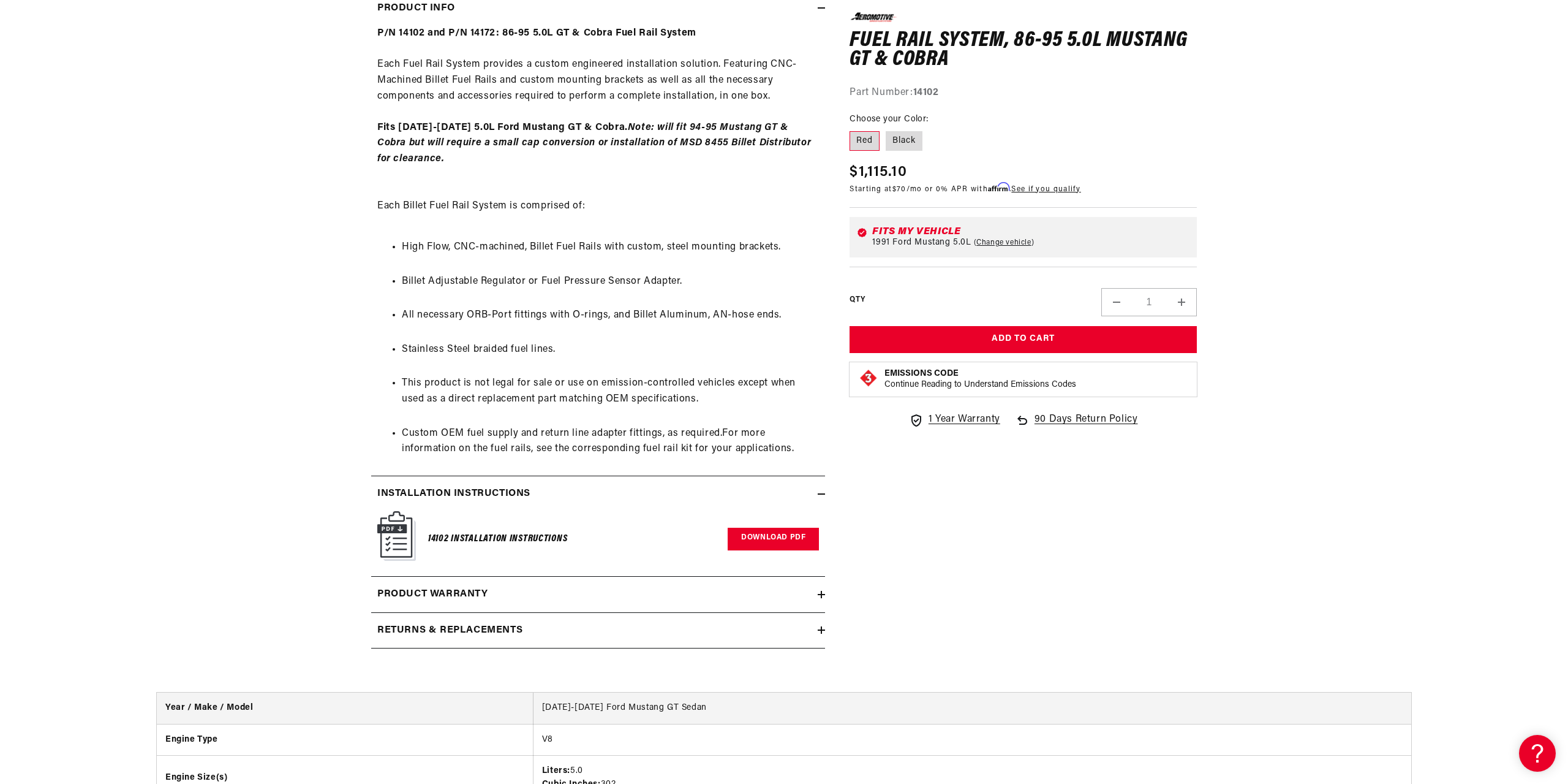
click at [774, 539] on link "Download PDF" at bounding box center [773, 539] width 91 height 23
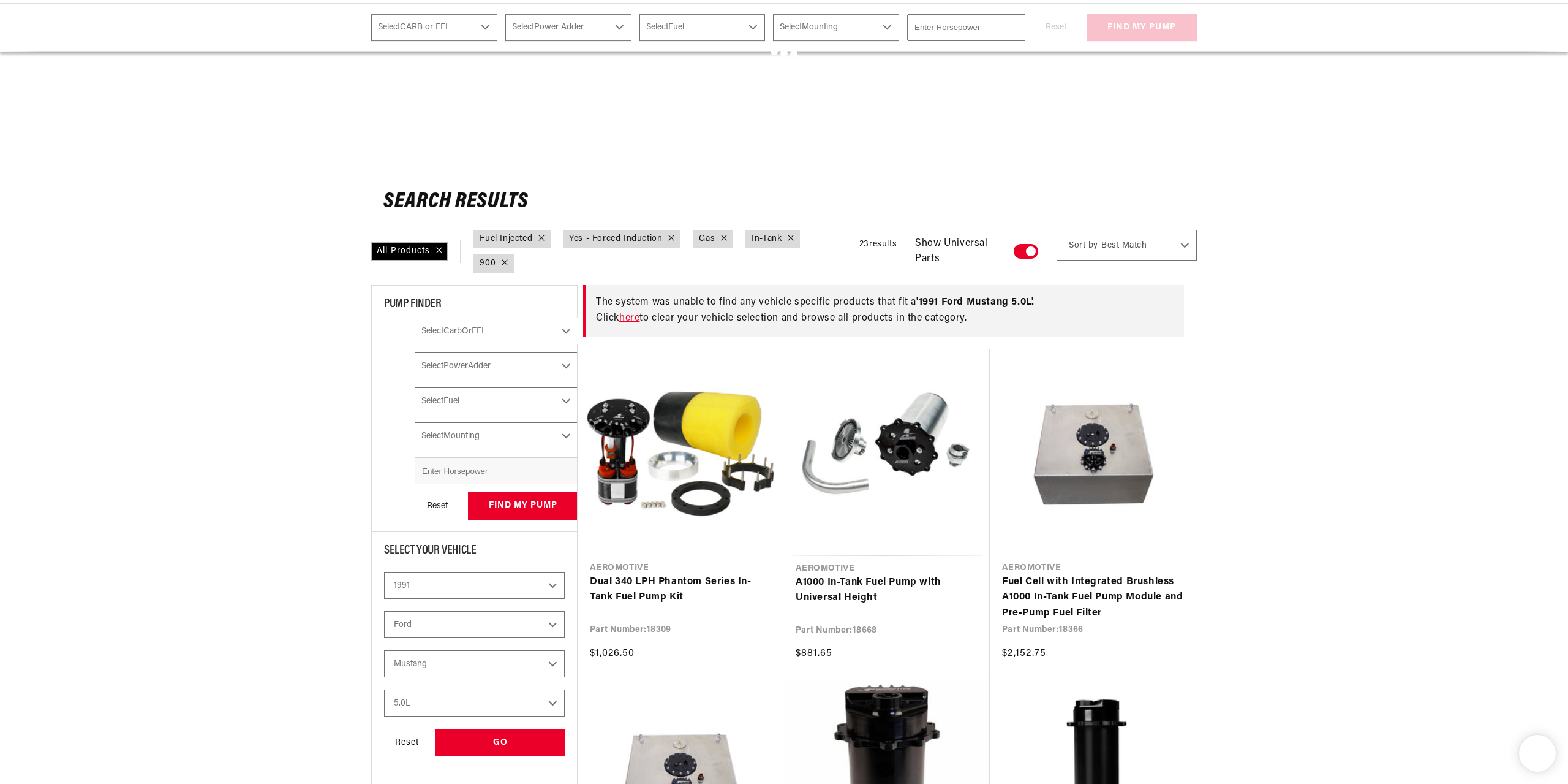
select select "1991"
select select "Ford"
select select "5.0L"
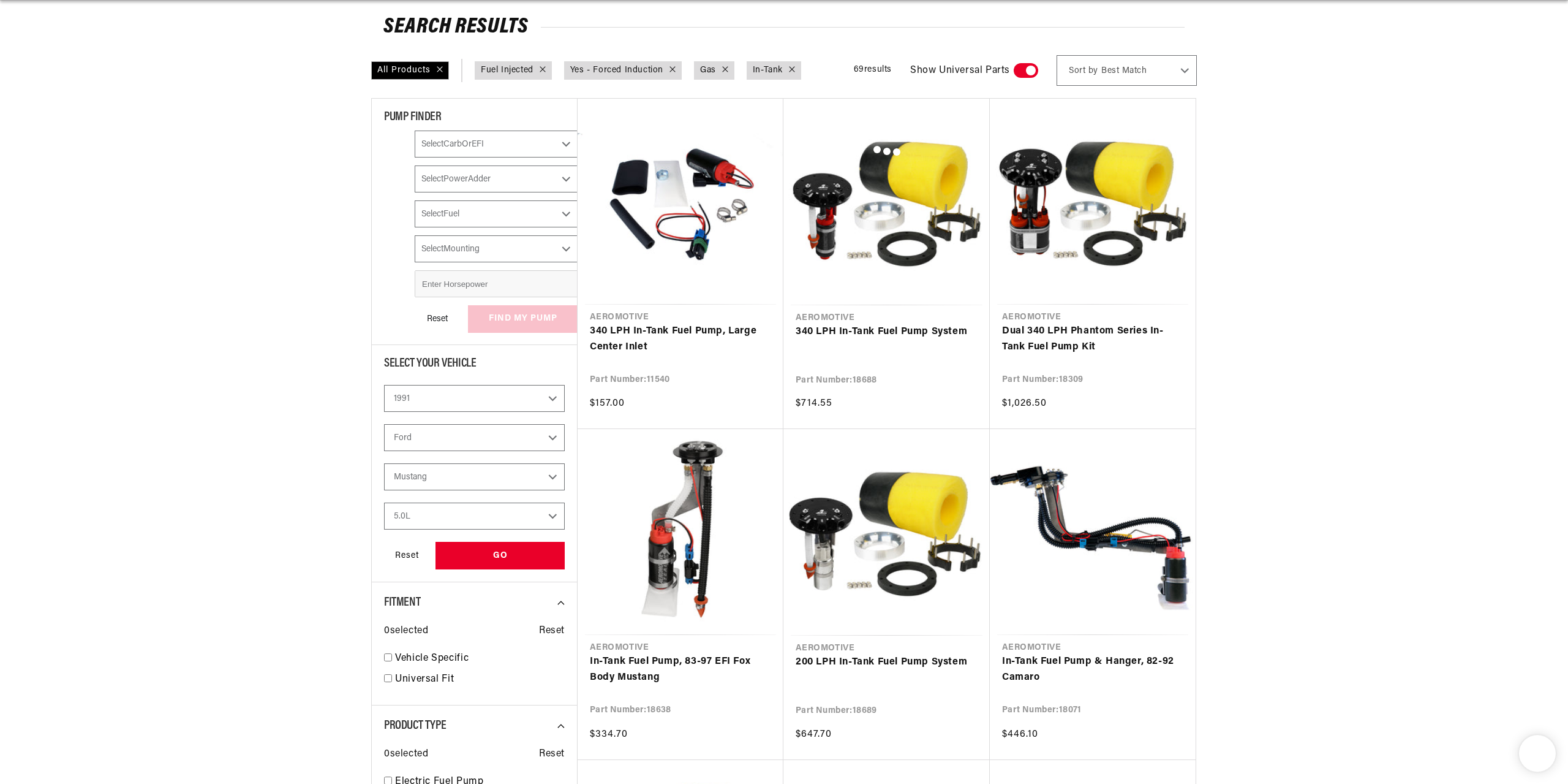
select select "CarbOrEFI"
select select "PowerAdder"
select select "Fuel"
select select "Mounting"
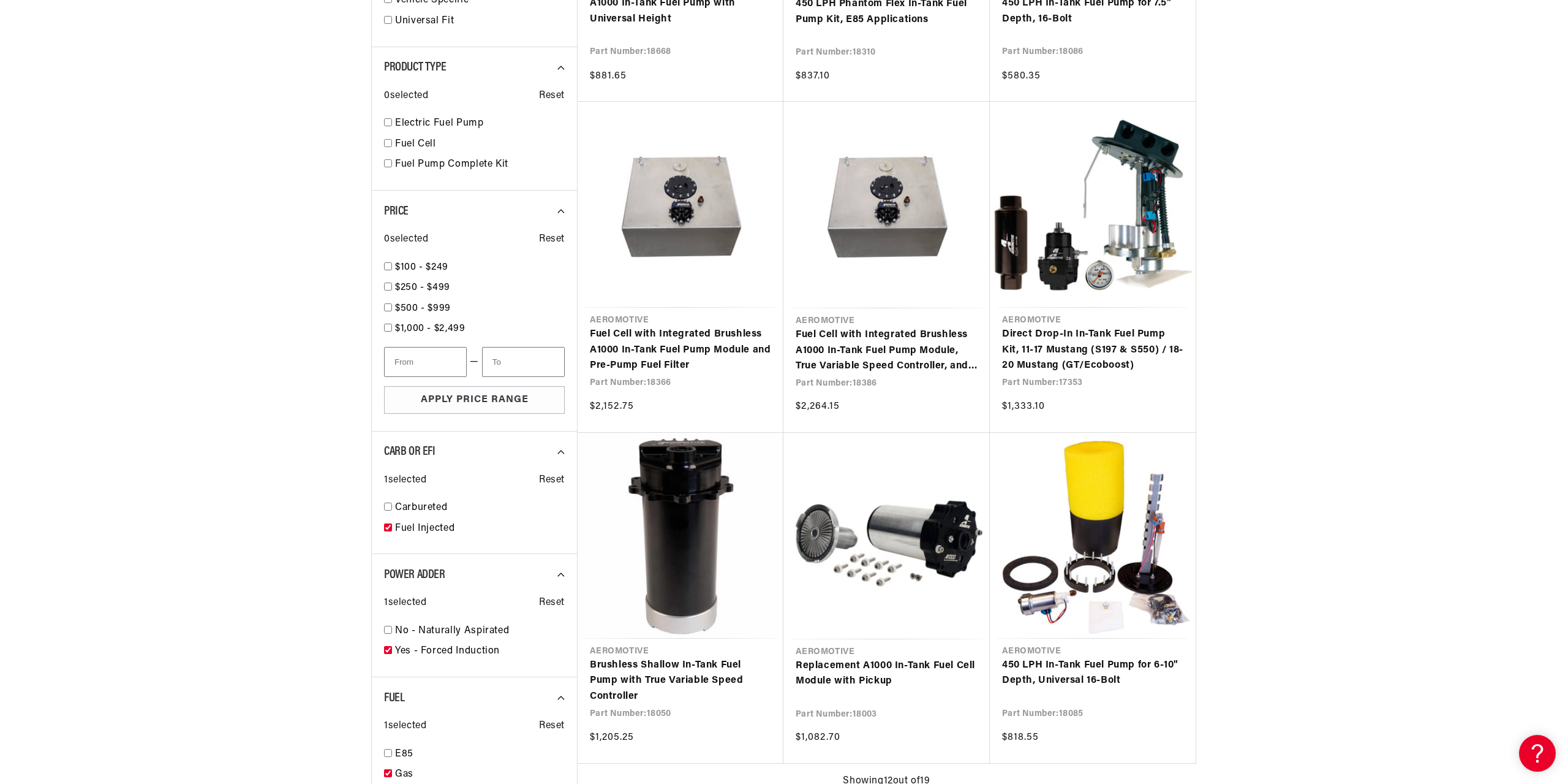
select select "Fuel-Injected"
select select "Yes-Forced-Induction"
select select "Gas"
select select "In-Tank"
type input "600"
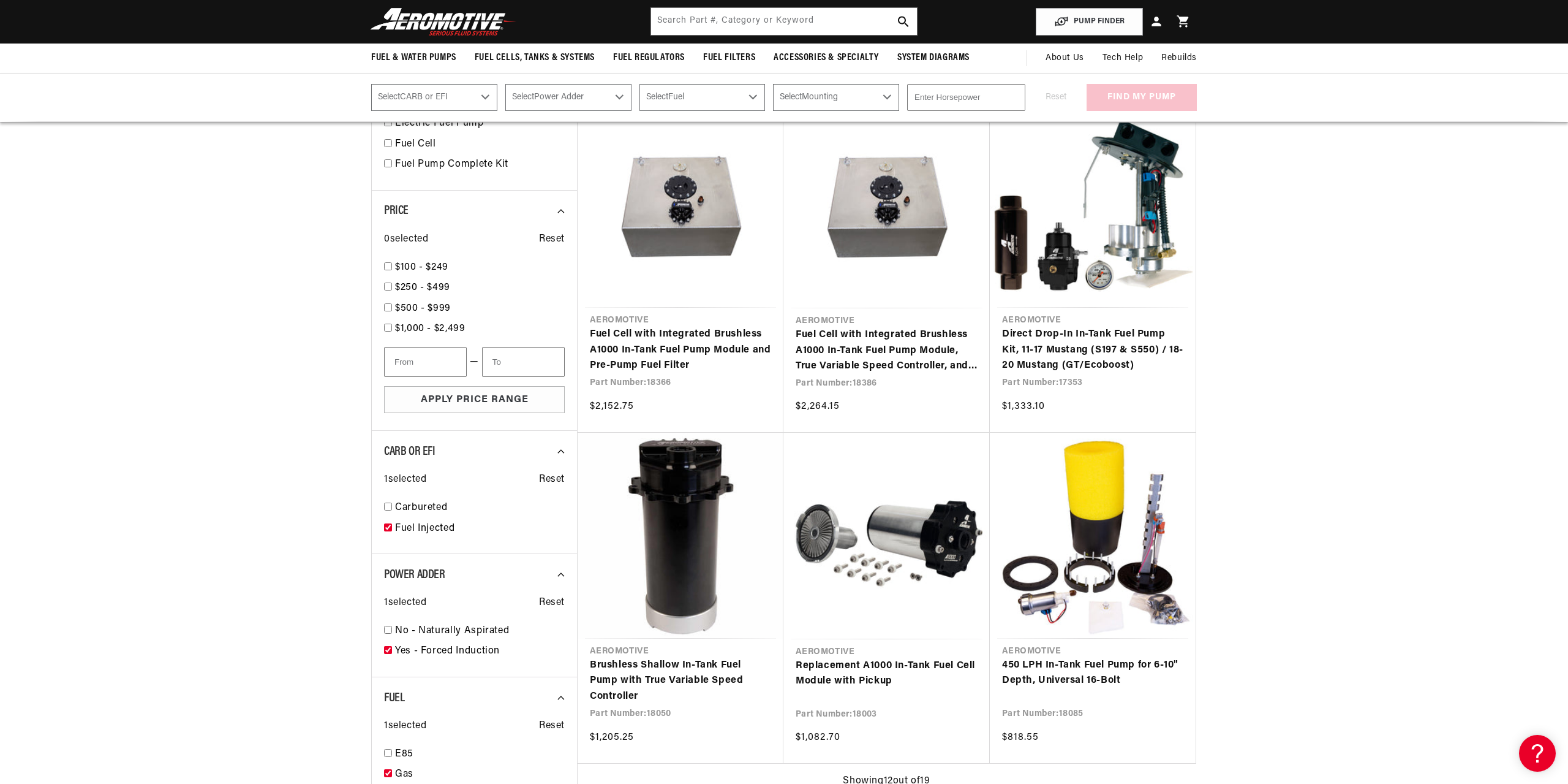
scroll to position [382, 0]
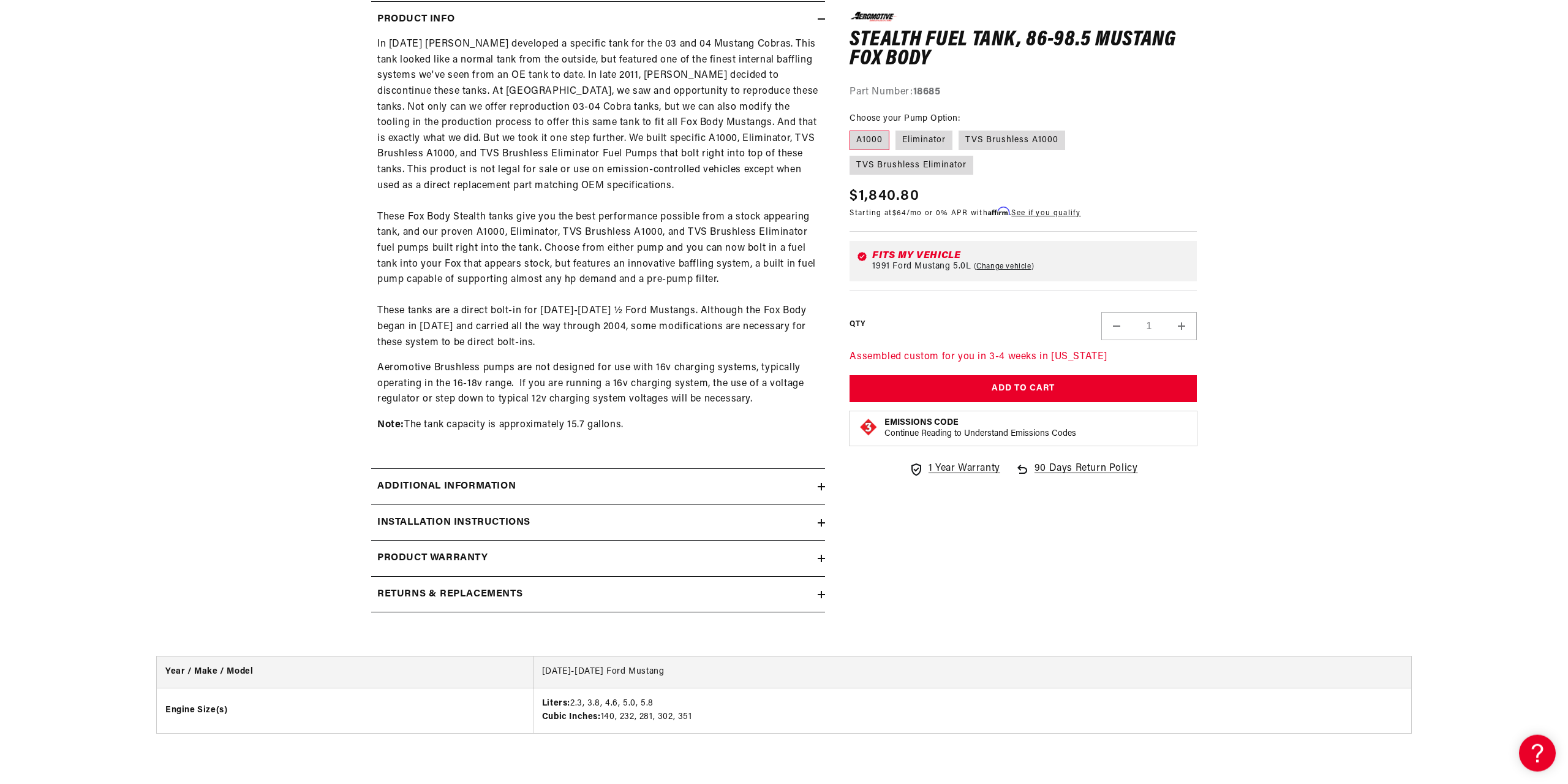
scroll to position [688, 0]
